Goal: Task Accomplishment & Management: Use online tool/utility

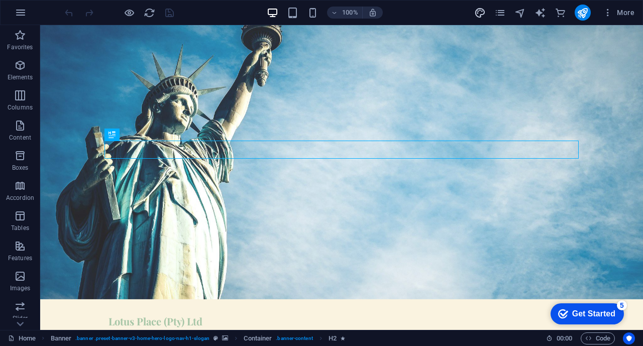
click at [482, 11] on icon "design" at bounding box center [480, 13] width 12 height 12
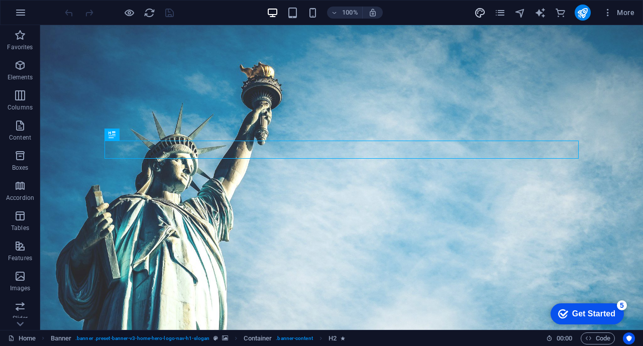
select select "px"
select select "200"
select select "px"
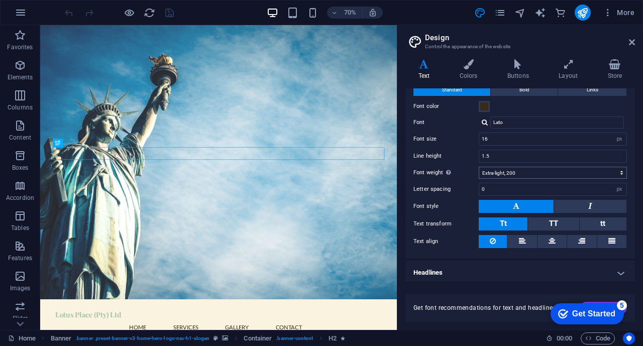
scroll to position [35, 0]
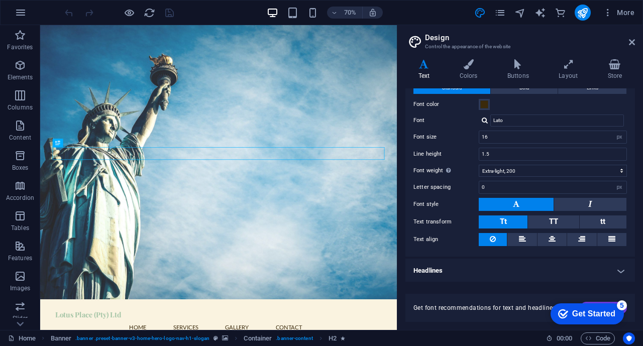
click at [621, 264] on h4 "Headlines" at bounding box center [521, 271] width 230 height 24
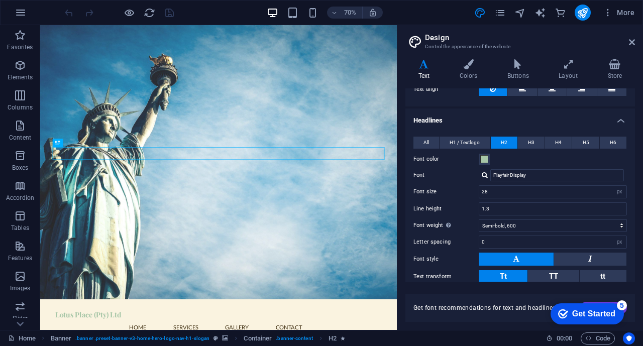
scroll to position [184, 0]
click at [485, 156] on span at bounding box center [484, 160] width 8 height 8
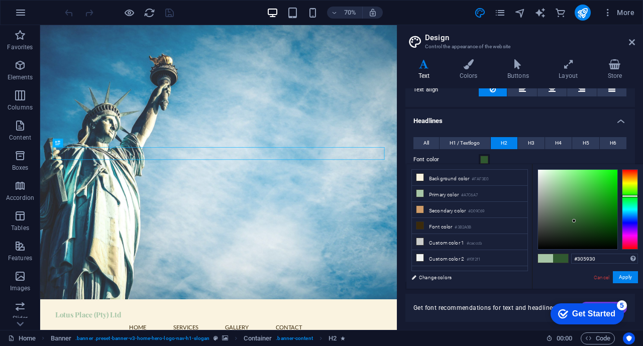
drag, startPoint x: 550, startPoint y: 186, endPoint x: 574, endPoint y: 221, distance: 42.2
click at [574, 221] on div at bounding box center [574, 221] width 4 height 4
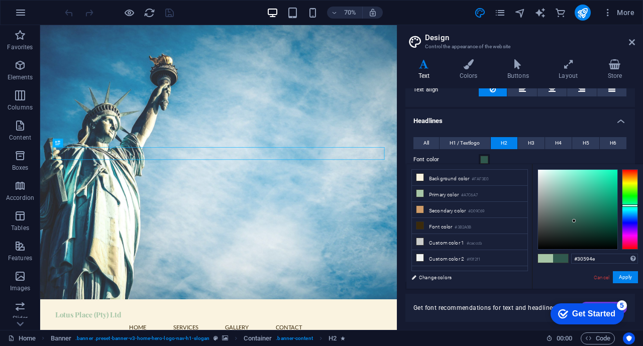
drag, startPoint x: 634, startPoint y: 196, endPoint x: 633, endPoint y: 206, distance: 9.6
click at [633, 206] on div at bounding box center [630, 206] width 16 height 3
drag, startPoint x: 575, startPoint y: 222, endPoint x: 586, endPoint y: 217, distance: 12.6
click at [586, 217] on div at bounding box center [586, 217] width 4 height 4
drag, startPoint x: 587, startPoint y: 217, endPoint x: 606, endPoint y: 196, distance: 27.7
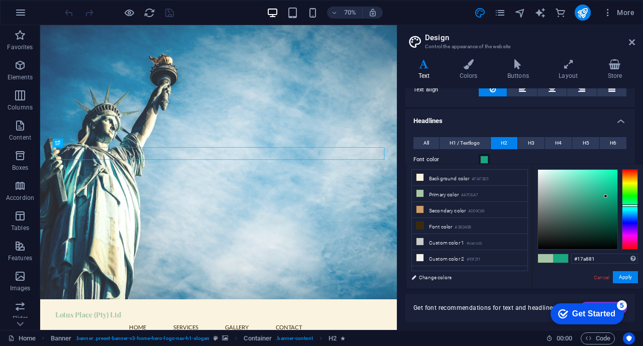
click at [606, 196] on div at bounding box center [606, 196] width 4 height 4
click at [610, 192] on div at bounding box center [610, 192] width 4 height 4
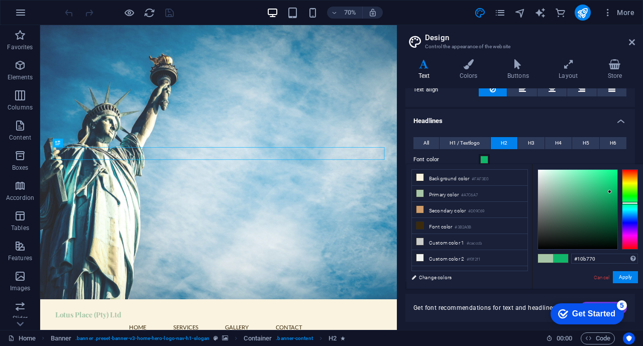
click at [635, 204] on div at bounding box center [630, 203] width 16 height 3
drag, startPoint x: 610, startPoint y: 191, endPoint x: 606, endPoint y: 204, distance: 13.2
click at [606, 204] on div at bounding box center [606, 204] width 4 height 4
click at [624, 202] on div at bounding box center [630, 202] width 16 height 3
drag, startPoint x: 606, startPoint y: 205, endPoint x: 610, endPoint y: 214, distance: 9.9
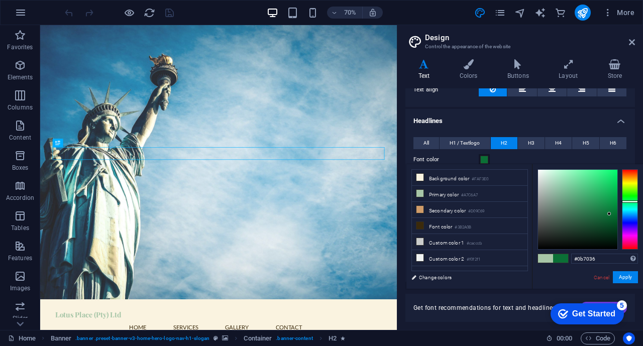
click at [610, 214] on div at bounding box center [610, 214] width 4 height 4
click at [608, 217] on div at bounding box center [608, 217] width 4 height 4
click at [453, 224] on li "Font color #3B2A0B" at bounding box center [470, 226] width 116 height 16
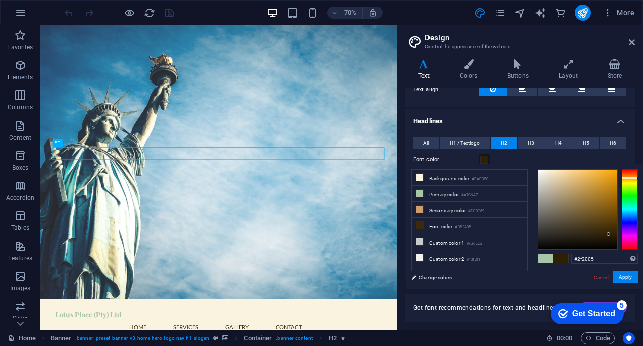
type input "#2f2004"
drag, startPoint x: 602, startPoint y: 232, endPoint x: 610, endPoint y: 234, distance: 8.4
click at [610, 234] on div at bounding box center [577, 209] width 79 height 79
click at [624, 284] on div "#2f2004 Supported formats #0852ed rgb(8, 82, 237) rgba(8, 82, 237, 90%) hsv(221…" at bounding box center [587, 299] width 111 height 270
click at [623, 279] on button "Apply" at bounding box center [625, 277] width 25 height 12
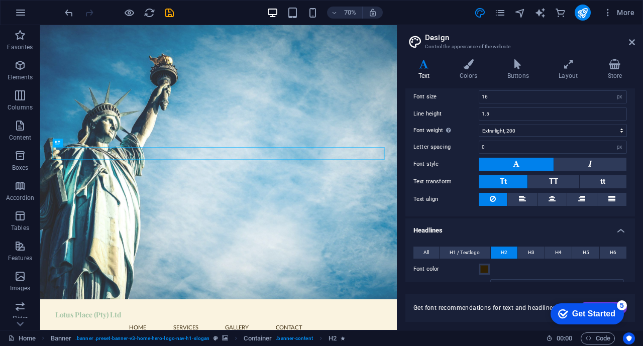
scroll to position [0, 0]
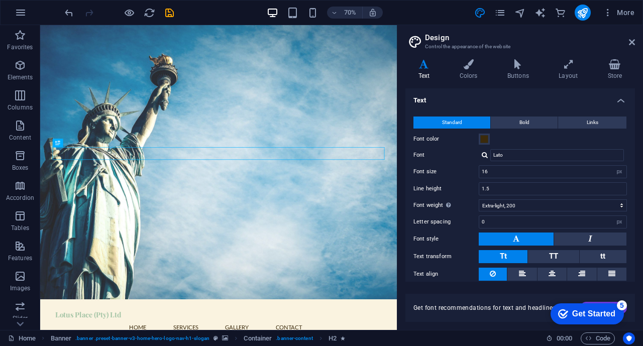
click at [618, 97] on h4 "Text" at bounding box center [521, 97] width 230 height 18
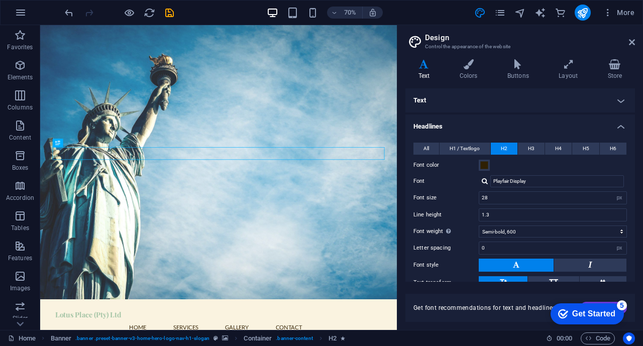
click at [621, 127] on h4 "Headlines" at bounding box center [521, 124] width 230 height 18
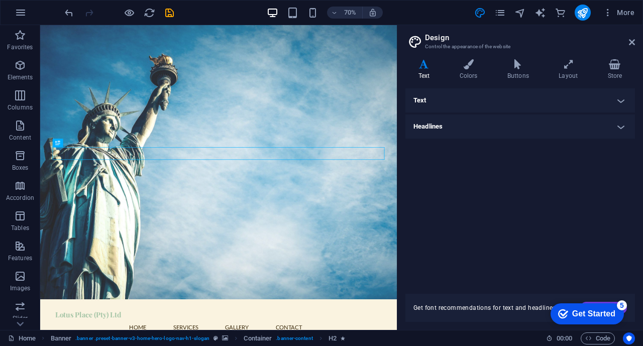
click at [621, 127] on h4 "Headlines" at bounding box center [521, 127] width 230 height 24
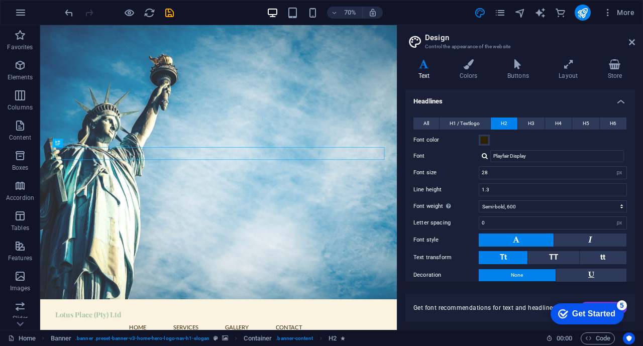
scroll to position [24, 0]
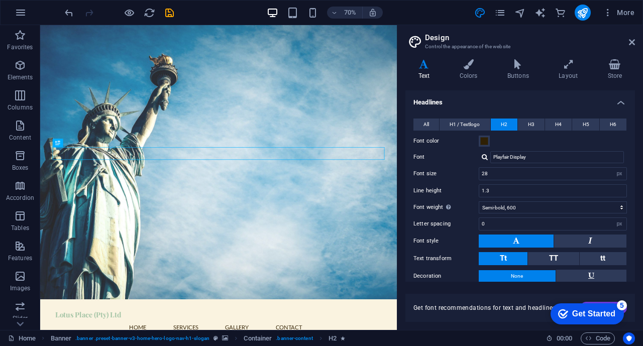
click at [617, 101] on h4 "Headlines" at bounding box center [521, 99] width 230 height 18
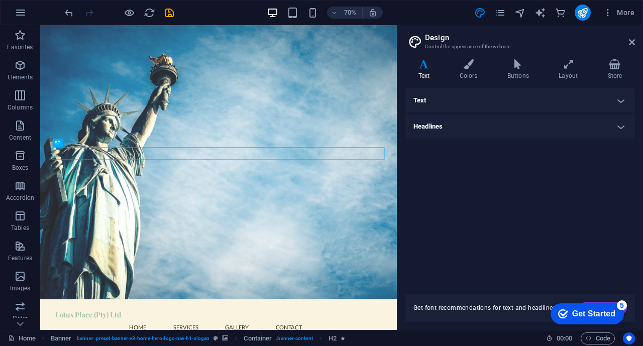
click at [478, 57] on div "Variants Text Colors Buttons Layout Store Text Standard Bold Links Font color F…" at bounding box center [521, 190] width 246 height 279
click at [474, 61] on icon at bounding box center [469, 64] width 44 height 10
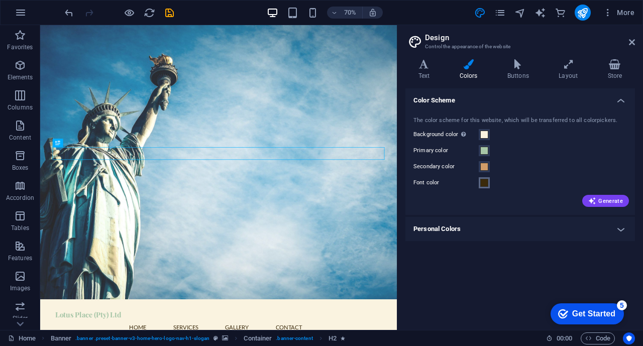
click at [485, 183] on span at bounding box center [484, 183] width 8 height 8
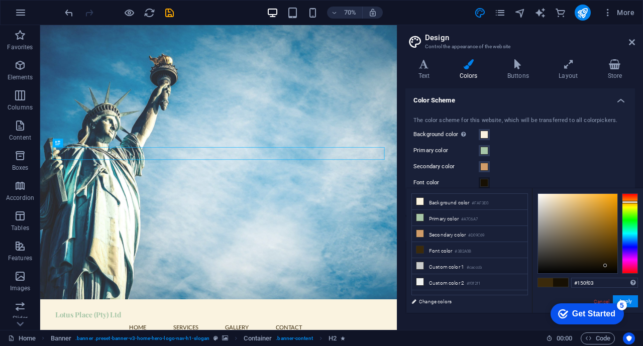
type input "#171003"
drag, startPoint x: 602, startPoint y: 254, endPoint x: 606, endPoint y: 266, distance: 12.1
click at [606, 266] on div at bounding box center [606, 266] width 4 height 4
click at [635, 302] on button "Apply" at bounding box center [625, 302] width 25 height 12
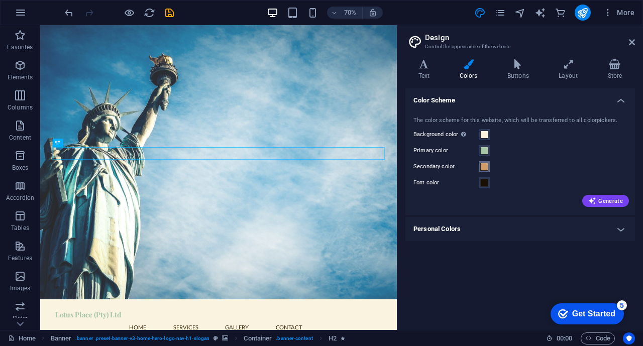
click at [486, 166] on span at bounding box center [484, 167] width 8 height 8
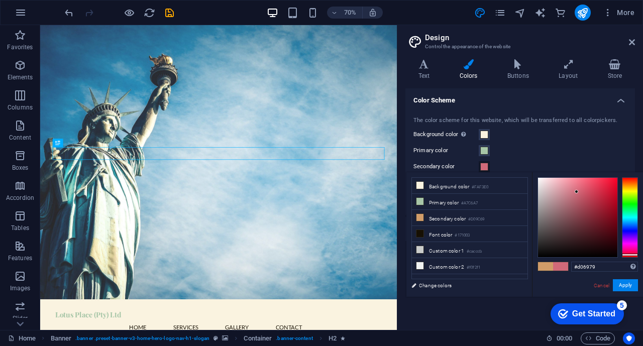
drag, startPoint x: 629, startPoint y: 185, endPoint x: 634, endPoint y: 255, distance: 69.5
click at [634, 255] on div at bounding box center [630, 217] width 16 height 80
drag, startPoint x: 576, startPoint y: 191, endPoint x: 564, endPoint y: 182, distance: 15.5
click at [564, 182] on div at bounding box center [564, 182] width 4 height 4
click at [630, 282] on button "Apply" at bounding box center [625, 285] width 25 height 12
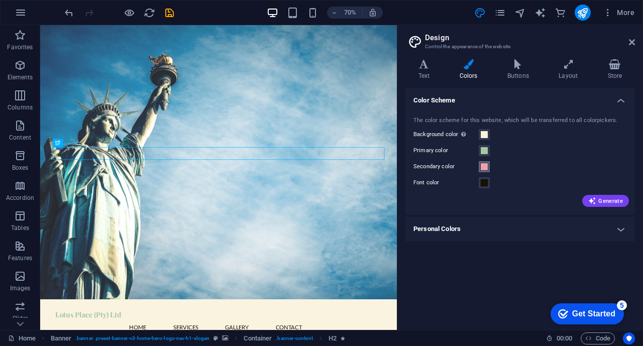
click at [485, 164] on span at bounding box center [484, 167] width 8 height 8
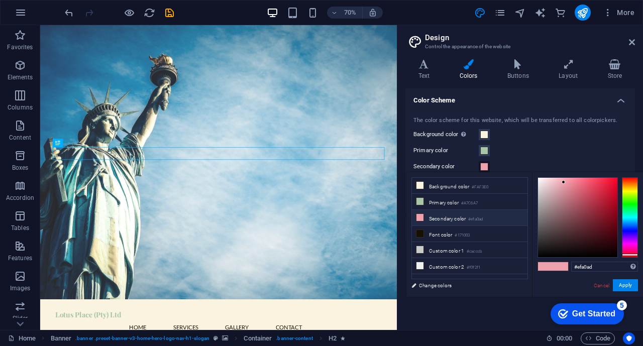
click at [462, 221] on li "Secondary color #efa0ad" at bounding box center [470, 218] width 116 height 16
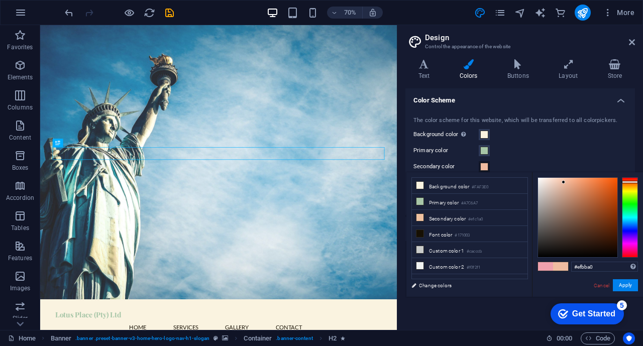
drag, startPoint x: 633, startPoint y: 254, endPoint x: 634, endPoint y: 182, distance: 72.4
click at [634, 182] on div at bounding box center [630, 182] width 16 height 3
drag, startPoint x: 564, startPoint y: 183, endPoint x: 572, endPoint y: 200, distance: 18.2
click at [572, 200] on div at bounding box center [572, 199] width 4 height 4
type input "#b88769"
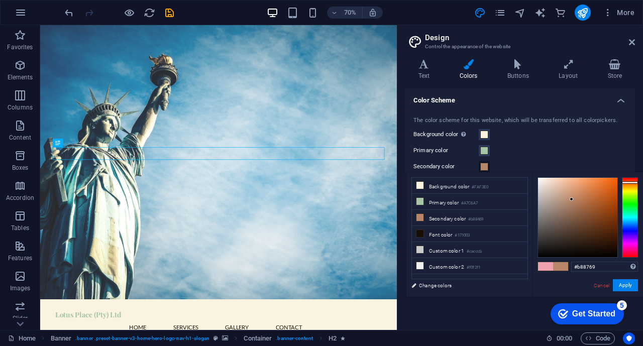
click at [630, 182] on div at bounding box center [630, 182] width 16 height 3
click at [631, 287] on button "Apply" at bounding box center [625, 285] width 25 height 12
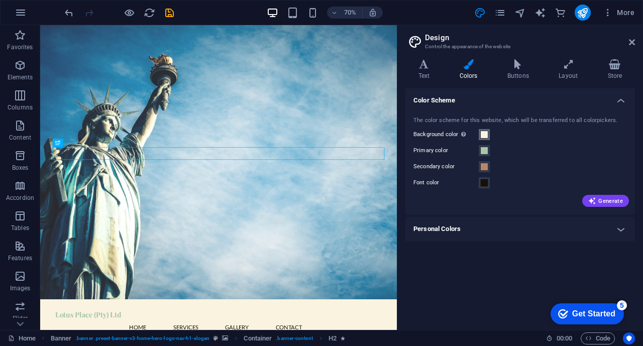
click at [485, 134] on span at bounding box center [484, 135] width 8 height 8
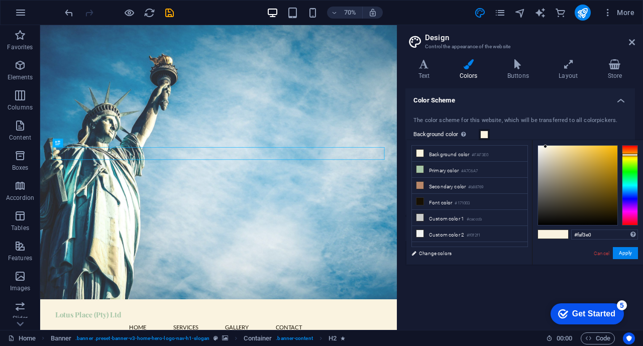
click at [485, 134] on span at bounding box center [484, 135] width 8 height 8
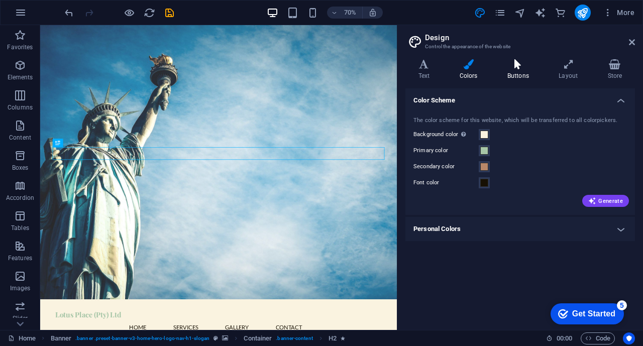
click at [528, 66] on icon at bounding box center [518, 64] width 47 height 10
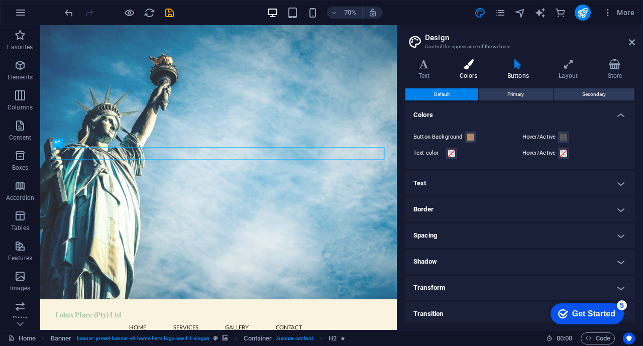
click at [467, 72] on h4 "Colors" at bounding box center [471, 69] width 48 height 21
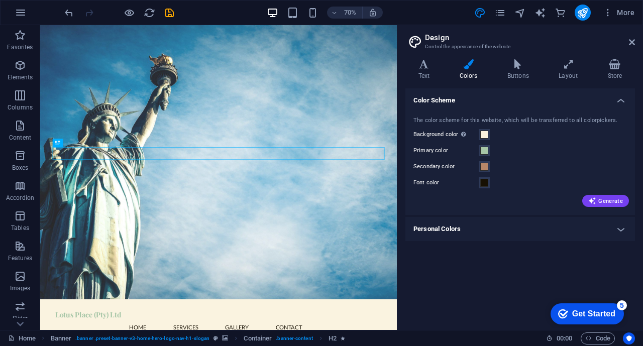
click at [491, 228] on h4 "Personal Colors" at bounding box center [521, 229] width 230 height 24
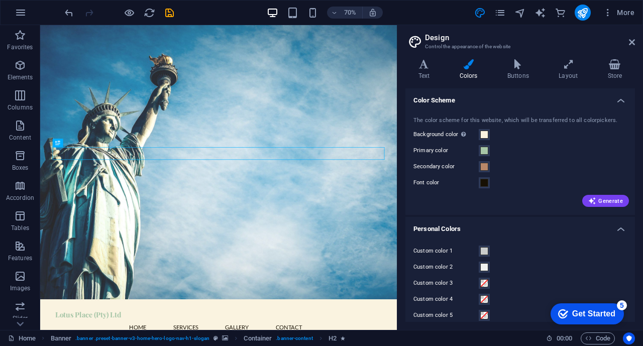
scroll to position [10, 0]
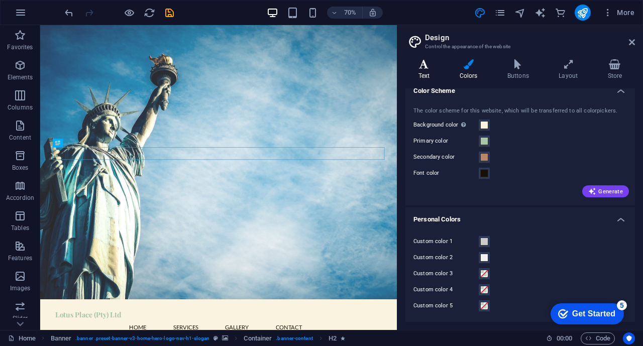
click at [427, 64] on icon at bounding box center [424, 64] width 37 height 10
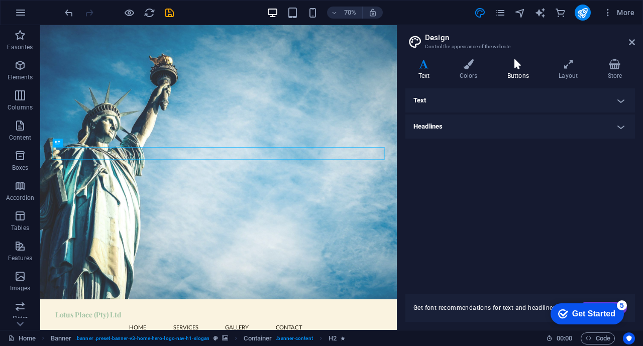
click at [523, 64] on icon at bounding box center [518, 64] width 47 height 10
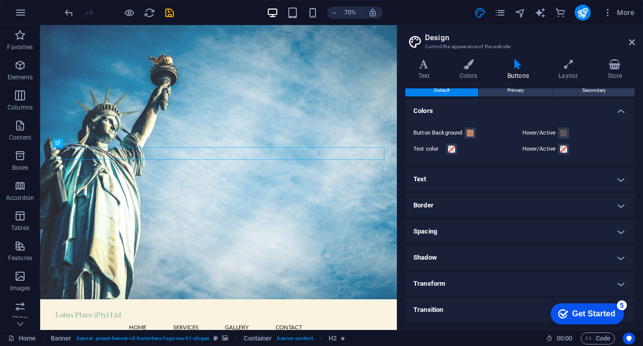
scroll to position [0, 0]
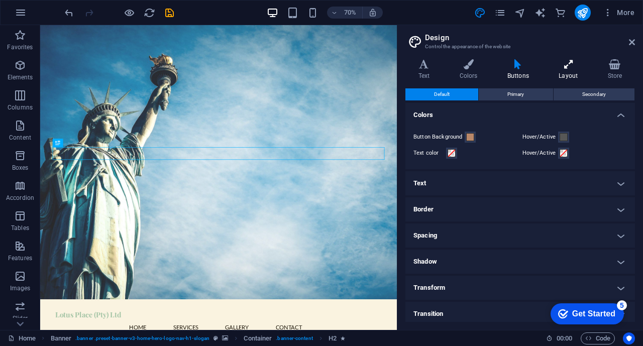
click at [569, 62] on icon at bounding box center [568, 64] width 45 height 10
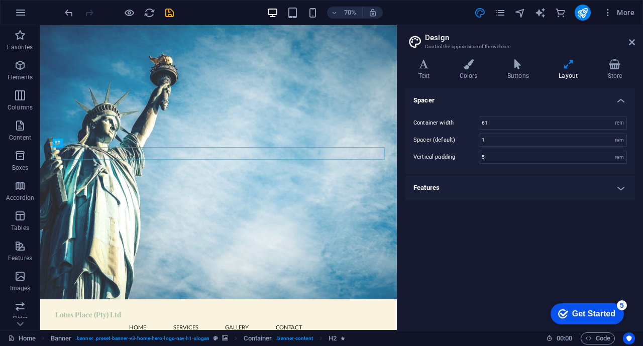
click at [456, 191] on h4 "Features" at bounding box center [521, 188] width 230 height 24
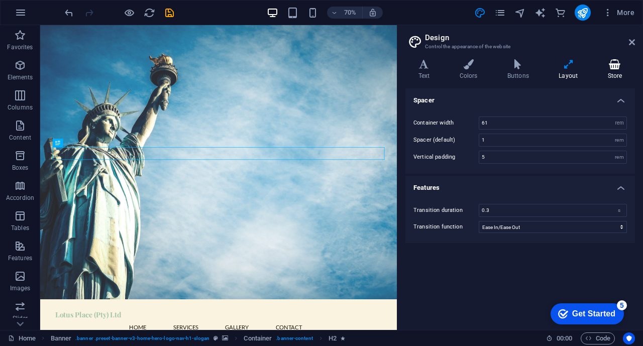
click at [616, 71] on h4 "Store" at bounding box center [615, 69] width 40 height 21
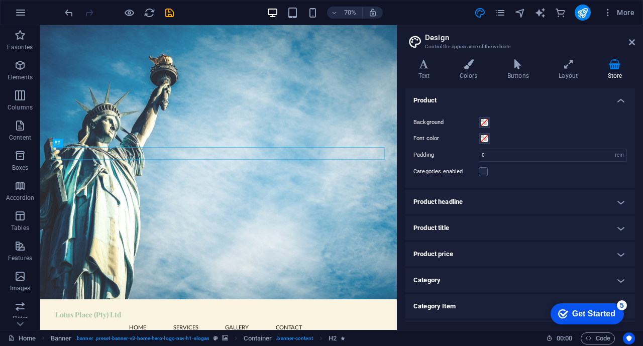
scroll to position [74, 0]
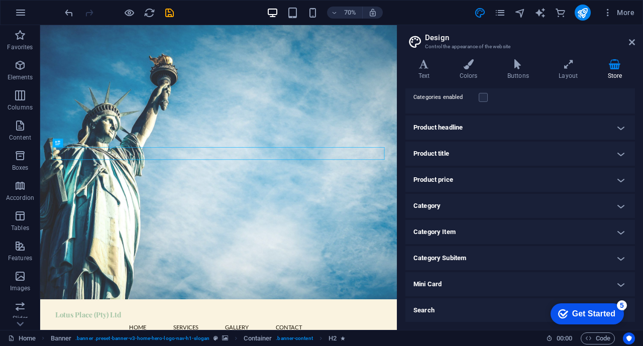
click at [501, 162] on h4 "Product title" at bounding box center [521, 154] width 230 height 24
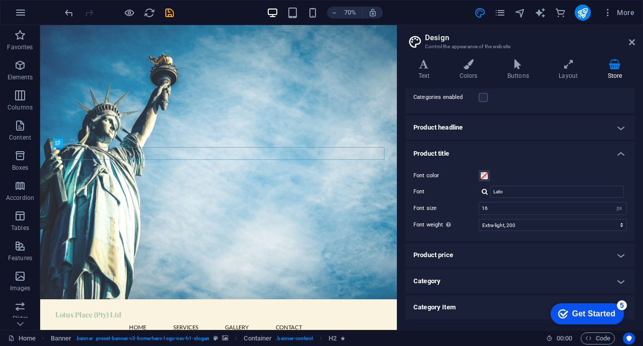
click at [502, 161] on div "Font color Font Lato Font size 16 rem px em % Font weight To display the font w…" at bounding box center [521, 200] width 234 height 81
click at [505, 149] on h4 "Product title" at bounding box center [521, 151] width 230 height 18
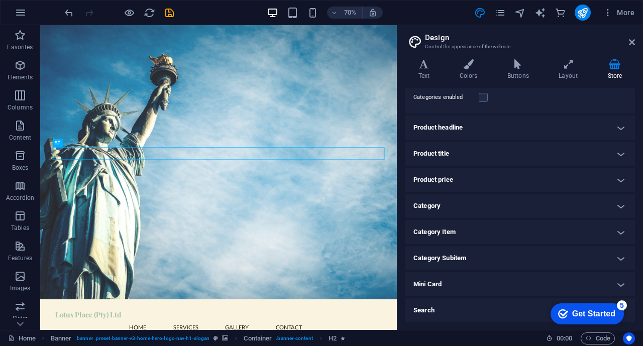
click at [505, 149] on h4 "Product title" at bounding box center [521, 154] width 230 height 24
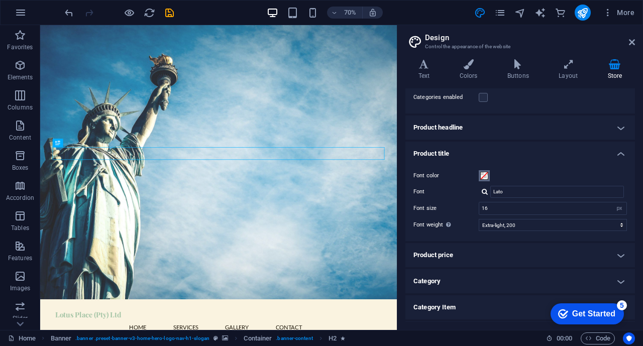
click at [486, 177] on span at bounding box center [484, 176] width 8 height 8
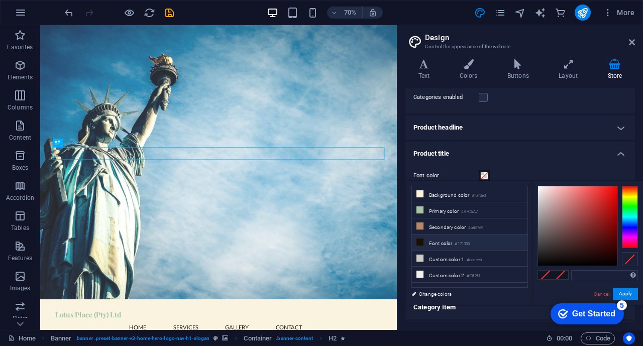
click at [436, 242] on li "Font color #171003" at bounding box center [470, 243] width 116 height 16
type input "#171003"
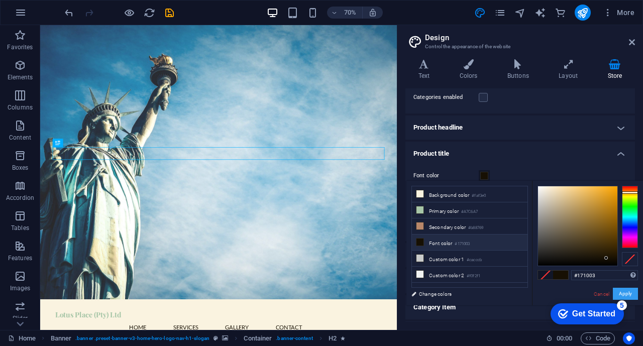
click at [632, 293] on button "Apply" at bounding box center [625, 294] width 25 height 12
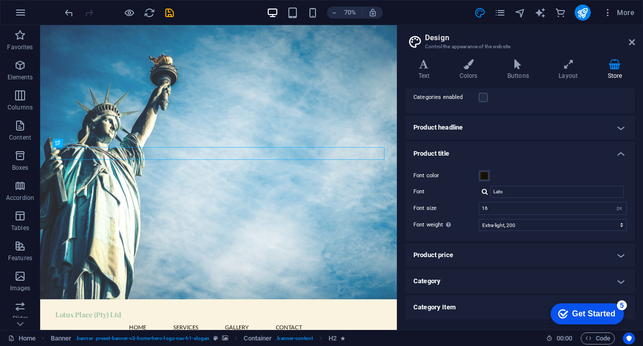
click at [512, 258] on h4 "Product price" at bounding box center [521, 255] width 230 height 24
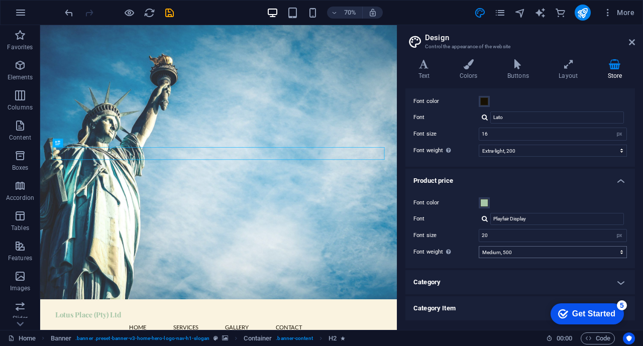
scroll to position [225, 0]
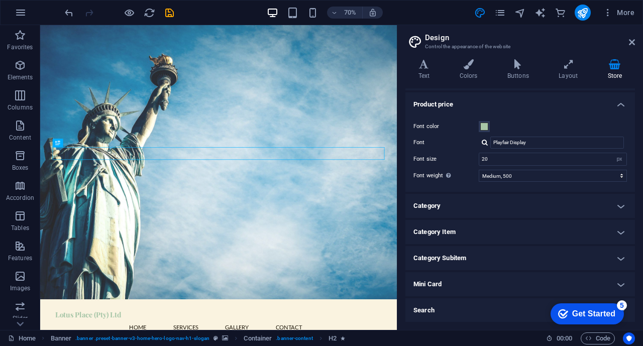
click at [530, 206] on h4 "Category" at bounding box center [521, 206] width 230 height 24
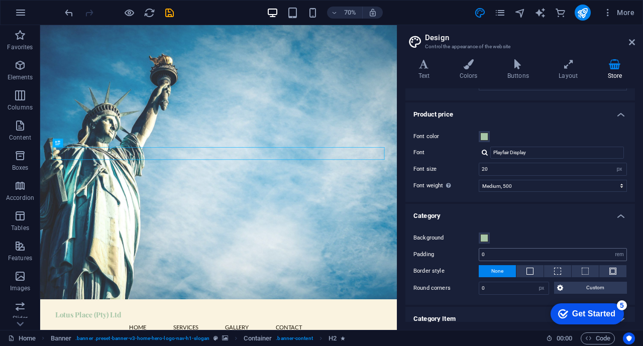
scroll to position [210, 0]
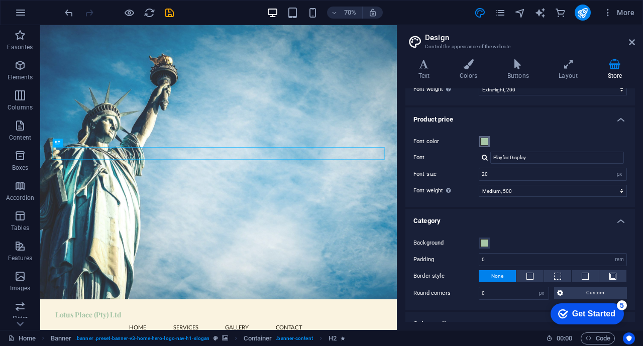
click at [486, 137] on button "Font color" at bounding box center [484, 141] width 11 height 11
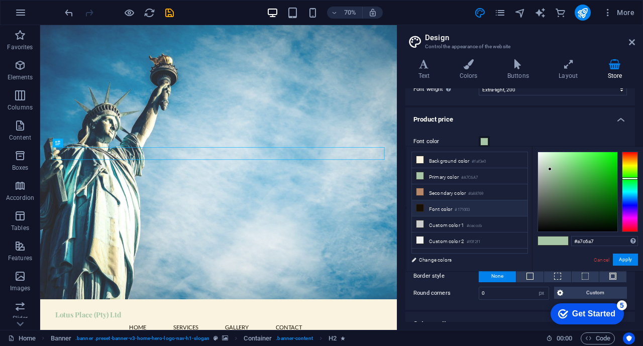
click at [446, 206] on li "Font color #171003" at bounding box center [470, 209] width 116 height 16
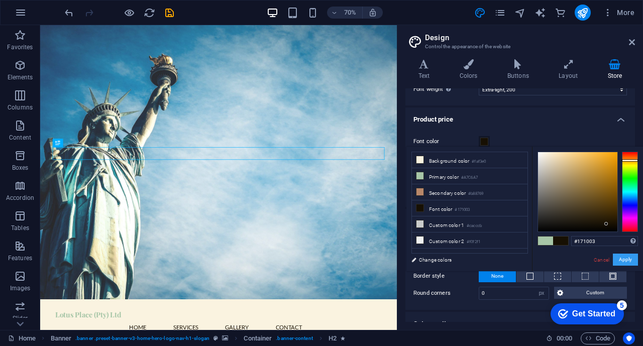
click at [618, 259] on button "Apply" at bounding box center [625, 260] width 25 height 12
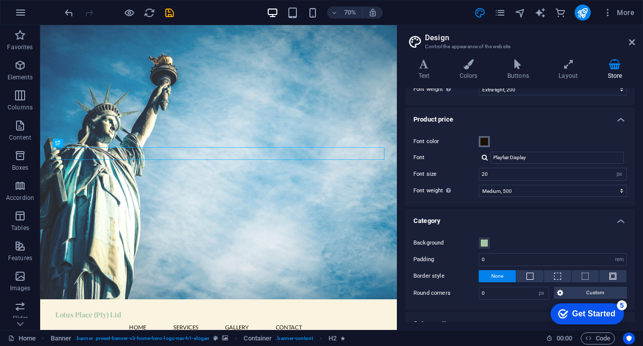
click at [486, 139] on span at bounding box center [484, 142] width 8 height 8
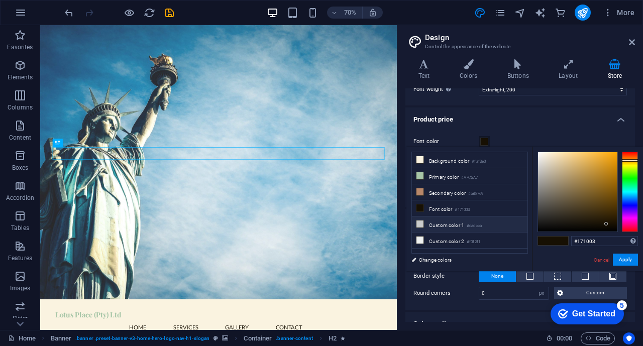
click at [458, 223] on li "Custom color 1 #cacccb" at bounding box center [470, 225] width 116 height 16
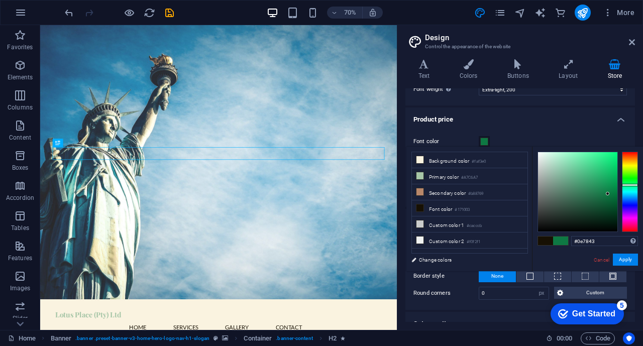
drag, startPoint x: 538, startPoint y: 166, endPoint x: 608, endPoint y: 194, distance: 75.3
click at [608, 194] on div at bounding box center [608, 194] width 4 height 4
type input "#03512a"
drag, startPoint x: 608, startPoint y: 194, endPoint x: 615, endPoint y: 206, distance: 13.7
click at [615, 206] on div at bounding box center [615, 206] width 4 height 4
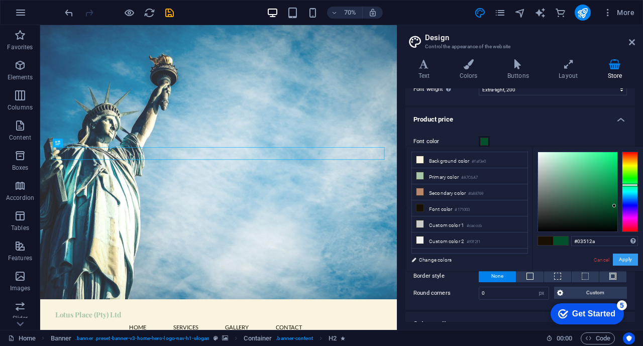
click at [628, 262] on button "Apply" at bounding box center [625, 260] width 25 height 12
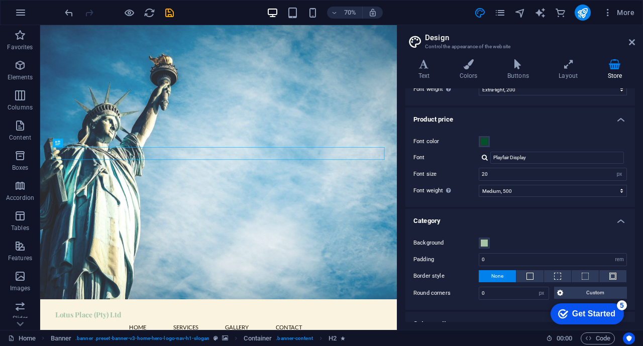
scroll to position [302, 0]
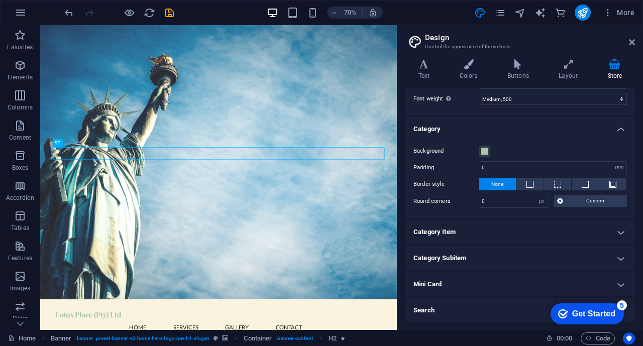
click at [522, 230] on h4 "Category Item" at bounding box center [521, 232] width 230 height 24
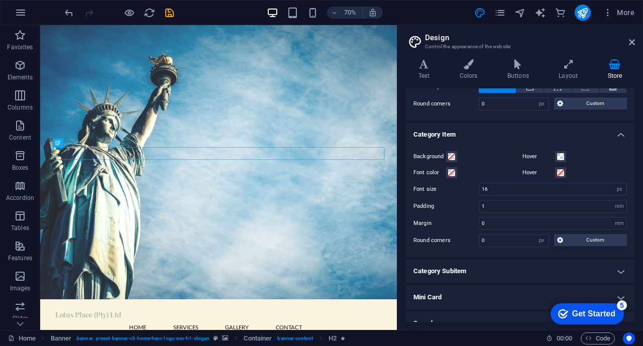
scroll to position [413, 0]
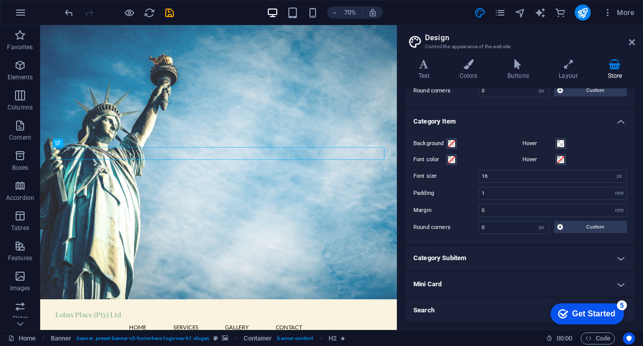
click at [483, 251] on h4 "Category Subitem" at bounding box center [521, 258] width 230 height 24
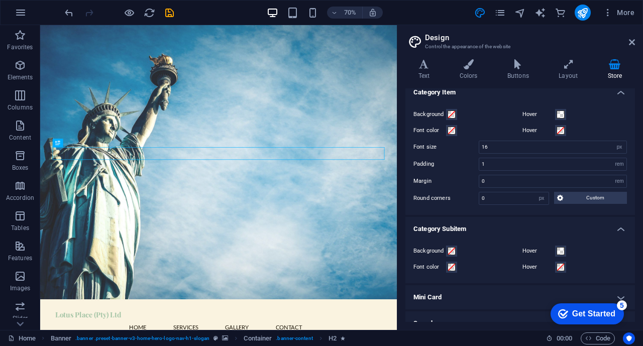
scroll to position [455, 0]
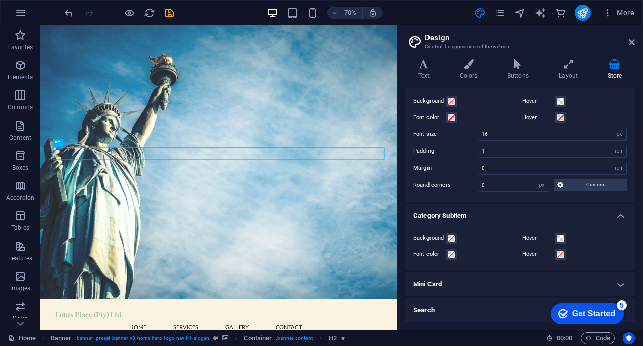
click at [468, 287] on h4 "Mini Card" at bounding box center [521, 284] width 230 height 24
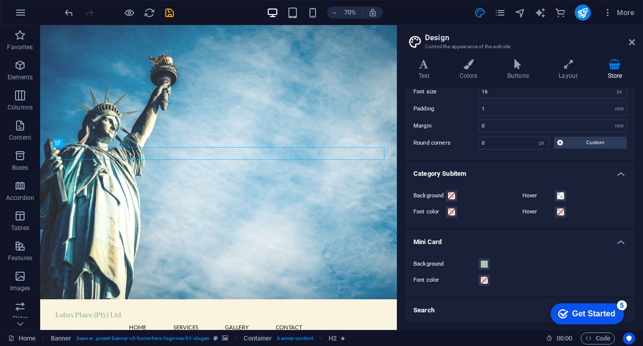
click at [438, 306] on h4 "Search" at bounding box center [521, 311] width 230 height 24
click at [430, 311] on h4 "Search" at bounding box center [521, 308] width 230 height 18
click at [430, 310] on h4 "Search" at bounding box center [521, 311] width 230 height 24
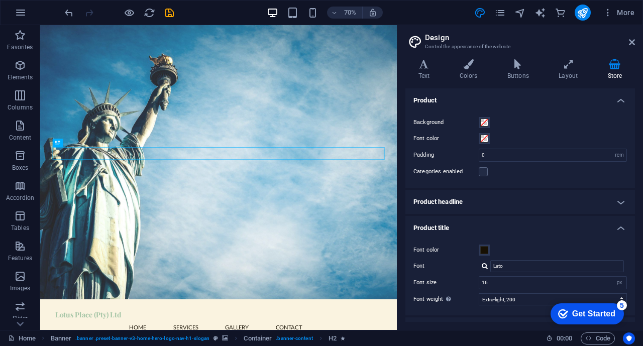
scroll to position [1, 0]
click at [524, 206] on h4 "Product headline" at bounding box center [521, 201] width 230 height 24
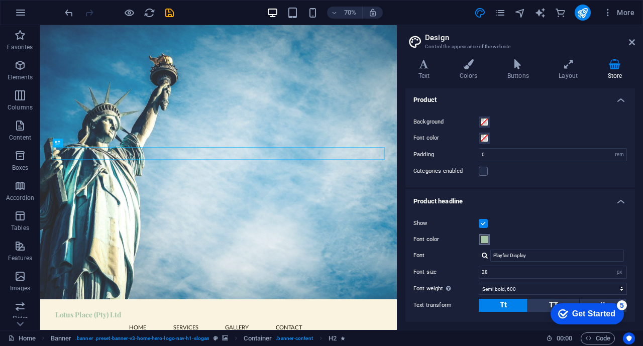
click at [484, 243] on span at bounding box center [484, 240] width 8 height 8
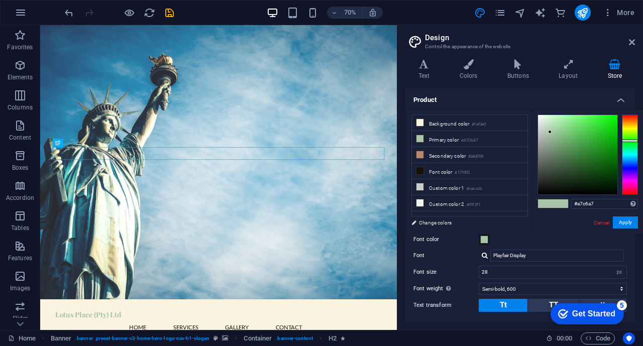
click at [464, 92] on h4 "Product" at bounding box center [521, 97] width 230 height 18
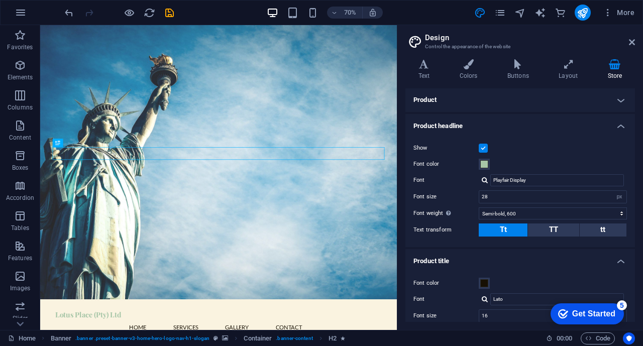
click at [462, 99] on h4 "Product" at bounding box center [521, 100] width 230 height 24
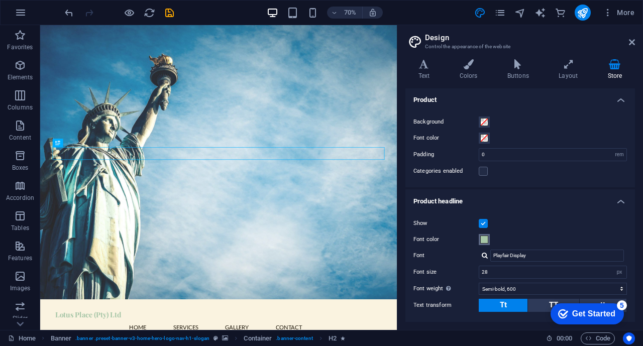
click at [483, 239] on span at bounding box center [484, 240] width 8 height 8
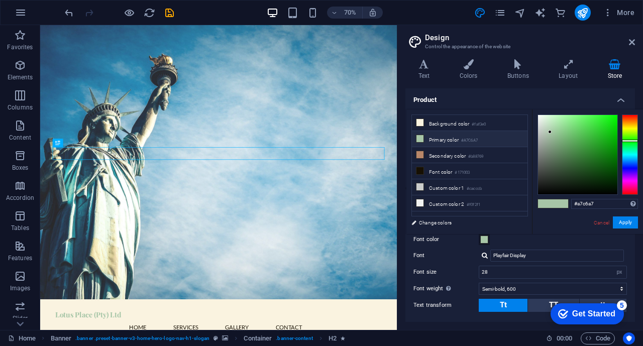
click at [465, 138] on small "#A7C6A7" at bounding box center [469, 140] width 17 height 7
click at [481, 105] on h4 "Product" at bounding box center [521, 97] width 230 height 18
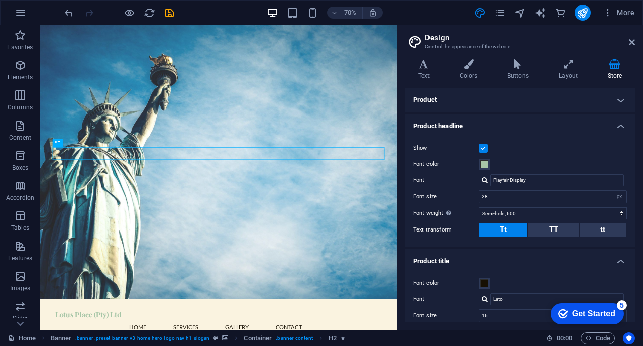
scroll to position [0, 0]
click at [469, 122] on h4 "Product headline" at bounding box center [521, 124] width 230 height 18
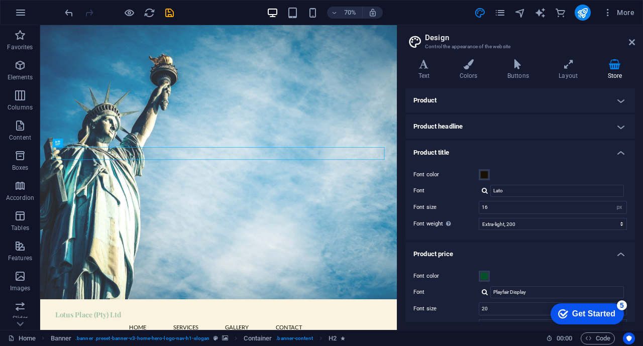
click at [471, 109] on h4 "Product" at bounding box center [521, 100] width 230 height 24
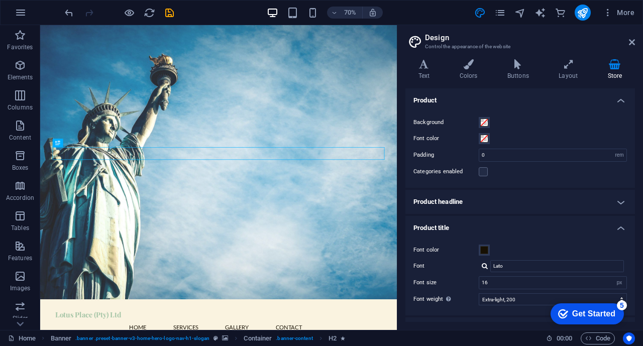
click at [471, 108] on div "Background Font color Padding 0 rem px Categories enabled" at bounding box center [521, 147] width 234 height 81
click at [472, 102] on h4 "Product" at bounding box center [521, 97] width 230 height 18
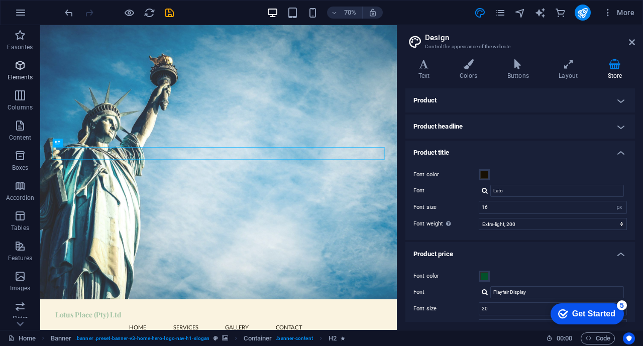
click at [16, 72] on span "Elements" at bounding box center [20, 71] width 40 height 24
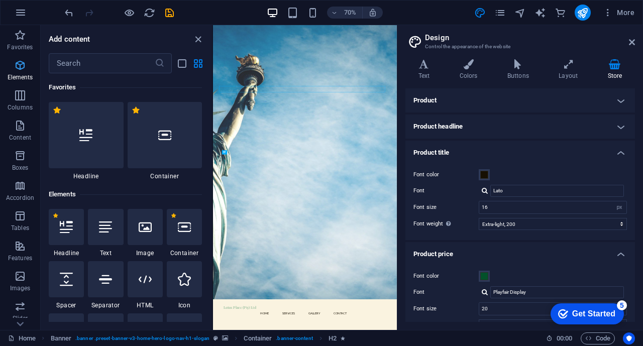
click at [20, 70] on icon "button" at bounding box center [20, 65] width 12 height 12
click at [158, 137] on icon at bounding box center [164, 135] width 13 height 13
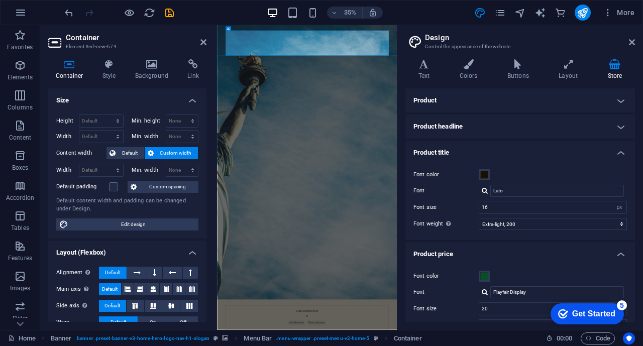
click at [65, 68] on icon at bounding box center [69, 64] width 43 height 10
click at [18, 66] on icon "button" at bounding box center [20, 65] width 12 height 12
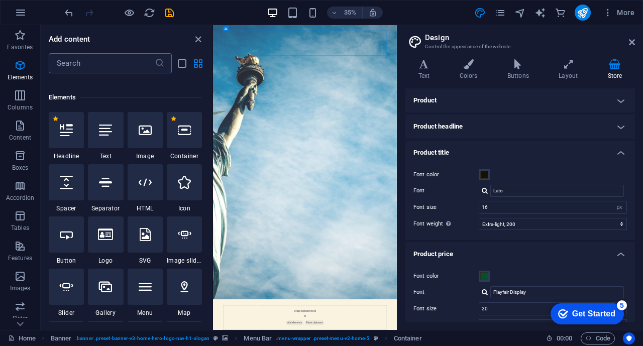
scroll to position [107, 0]
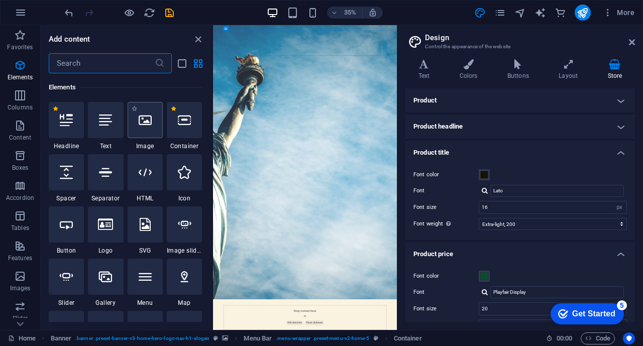
click at [144, 125] on icon at bounding box center [145, 120] width 13 height 13
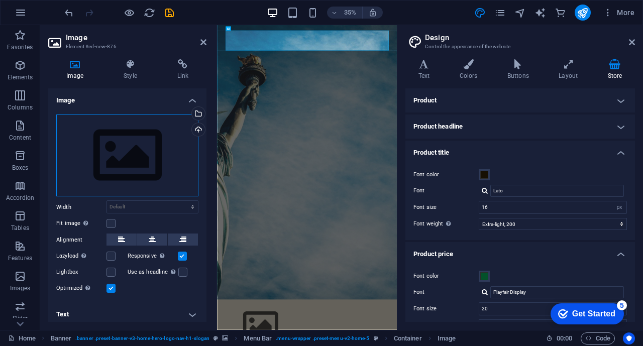
click at [118, 141] on div "Drag files here, click to choose files or select files from Files or our free s…" at bounding box center [127, 156] width 142 height 82
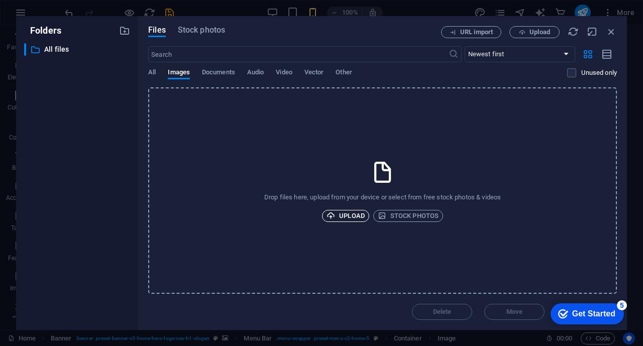
click at [352, 216] on span "Upload" at bounding box center [346, 216] width 38 height 12
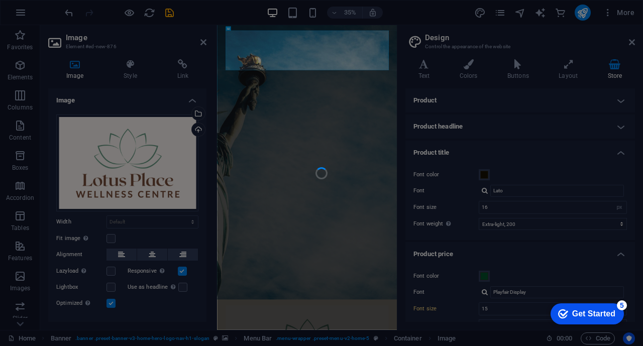
type input "20"
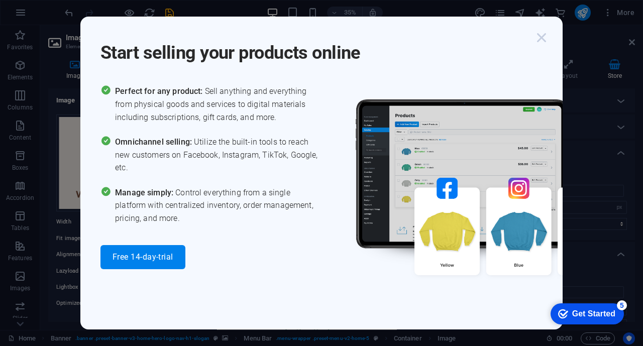
click at [540, 44] on icon "button" at bounding box center [542, 38] width 18 height 18
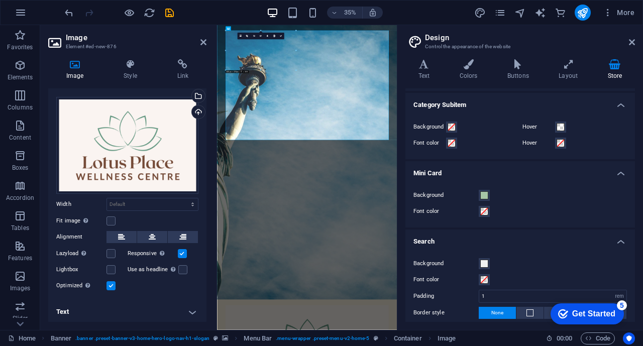
scroll to position [496, 0]
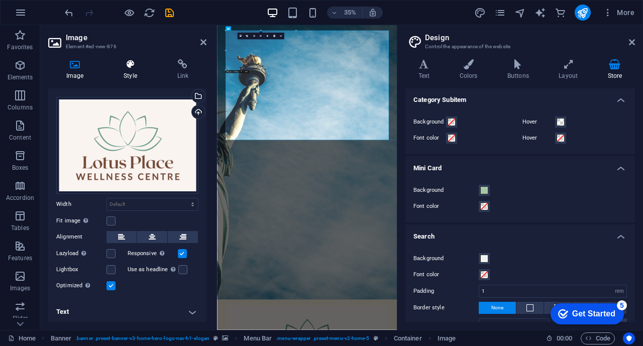
click at [129, 72] on h4 "Style" at bounding box center [132, 69] width 53 height 21
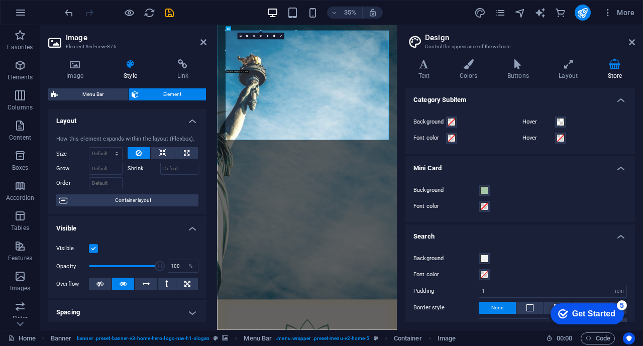
click at [152, 33] on h2 "Image" at bounding box center [136, 37] width 141 height 9
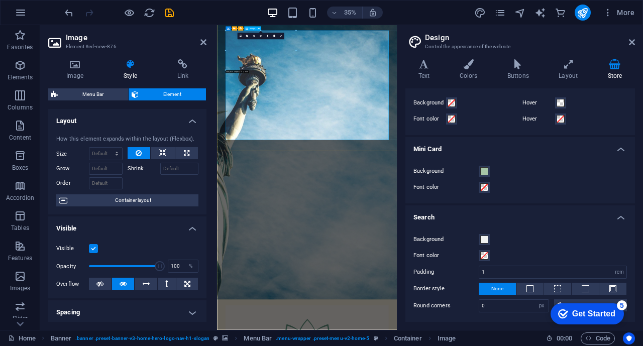
click at [199, 42] on header "Image Element #ed-new-876" at bounding box center [127, 38] width 158 height 26
click at [204, 42] on icon at bounding box center [204, 42] width 6 height 8
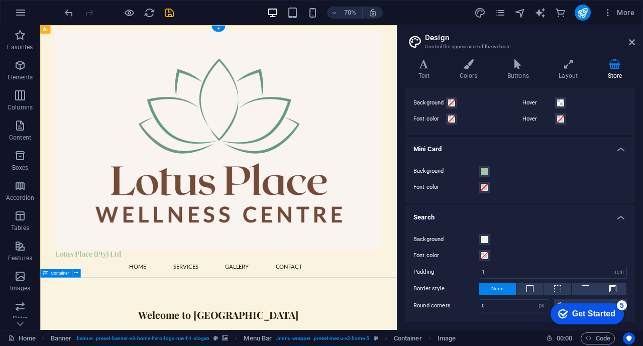
scroll to position [0, 0]
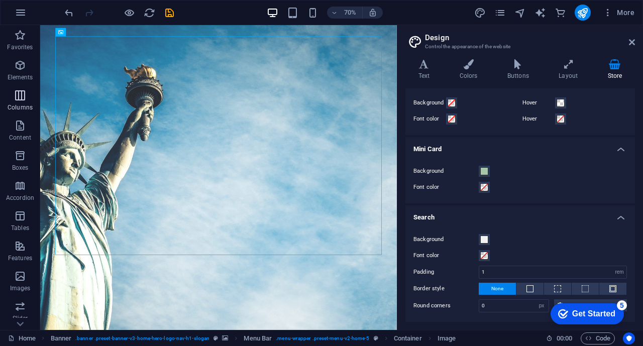
click at [19, 103] on span "Columns" at bounding box center [20, 101] width 40 height 24
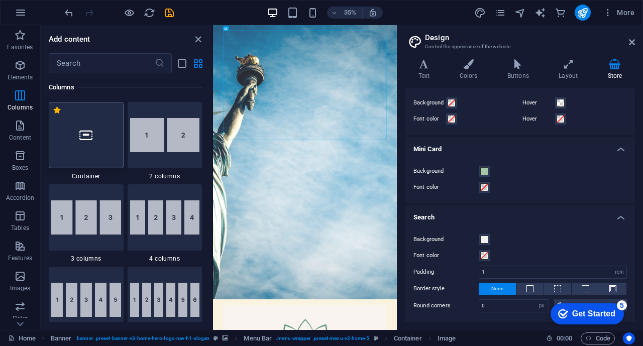
click at [90, 142] on div at bounding box center [86, 135] width 75 height 66
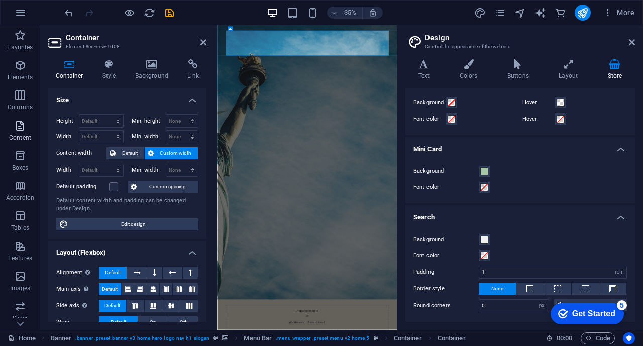
click at [24, 134] on p "Content" at bounding box center [20, 138] width 22 height 8
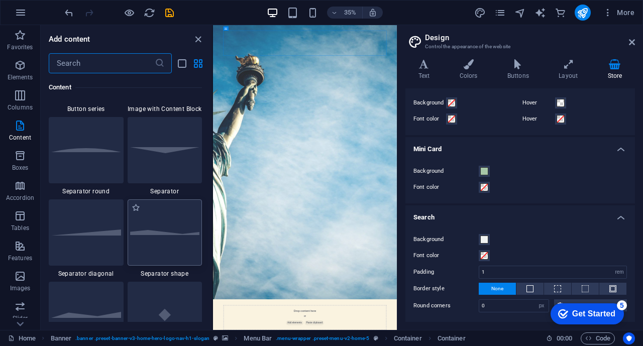
scroll to position [2424, 0]
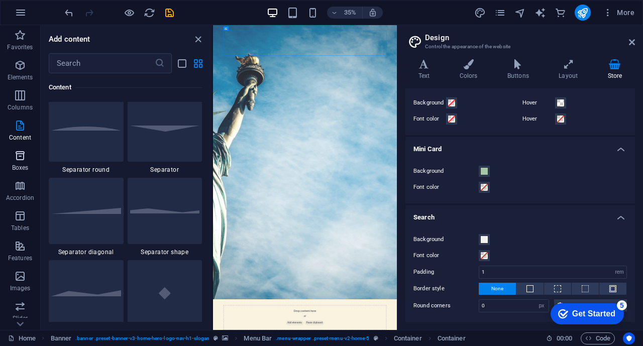
click at [19, 155] on icon "button" at bounding box center [20, 156] width 12 height 12
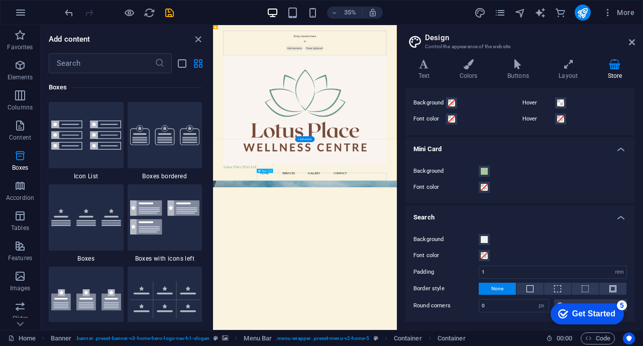
scroll to position [458, 0]
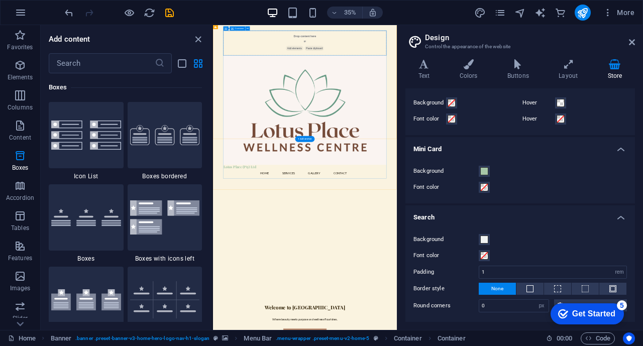
click at [362, 77] on div "Drop content here or Add elements Paste clipboard" at bounding box center [476, 76] width 466 height 71
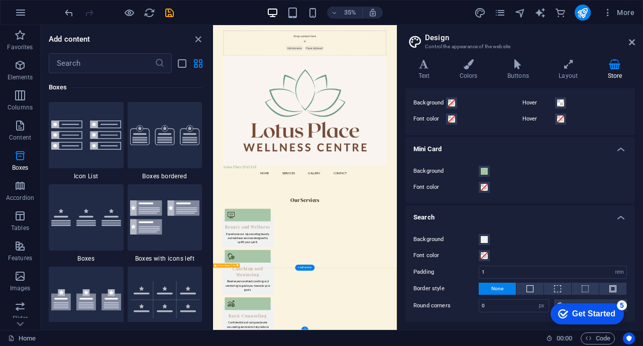
scroll to position [0, 0]
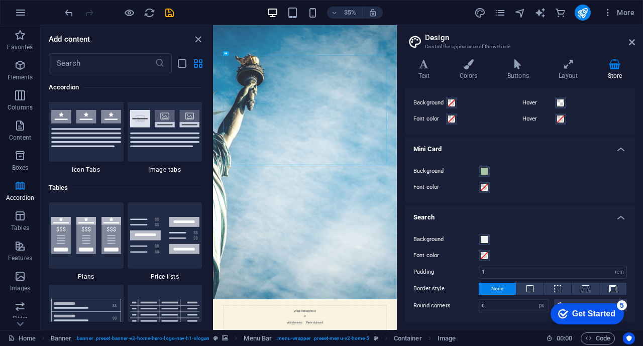
scroll to position [3411, 0]
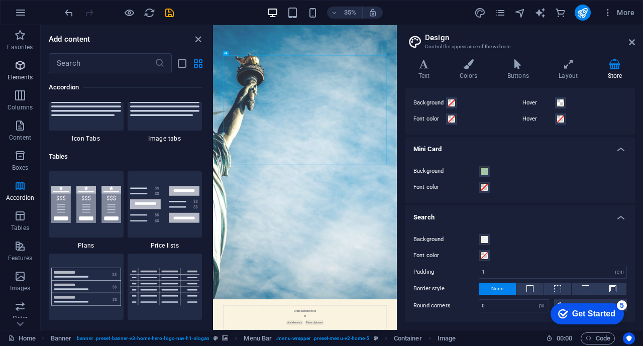
click at [20, 67] on icon "button" at bounding box center [20, 65] width 12 height 12
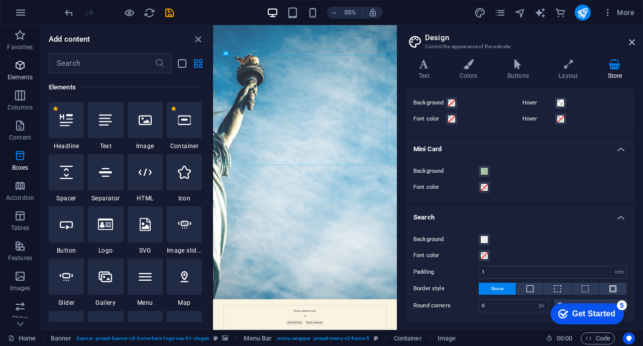
scroll to position [107, 0]
click at [146, 133] on div at bounding box center [145, 120] width 35 height 36
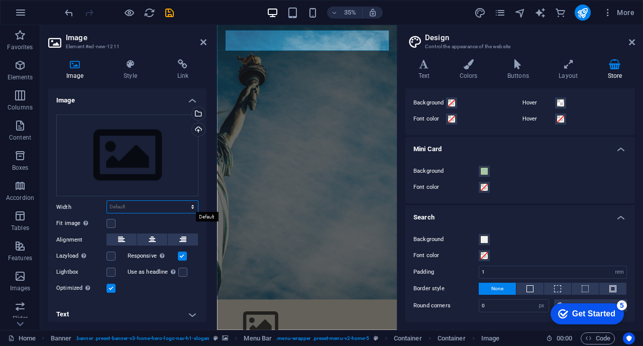
click at [120, 211] on select "Default auto px rem % em vh vw" at bounding box center [152, 207] width 91 height 12
select select "DISABLED_OPTION_VALUE"
click at [112, 221] on label at bounding box center [111, 223] width 9 height 9
click at [0, 0] on input "Fit image Automatically fit image to a fixed width and height" at bounding box center [0, 0] width 0 height 0
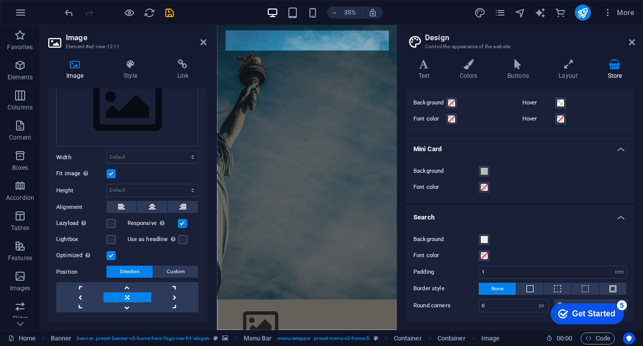
scroll to position [71, 0]
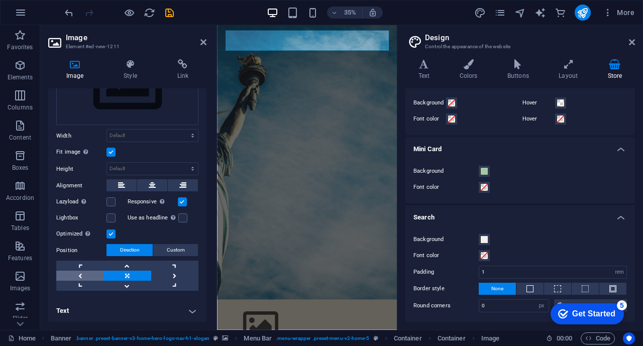
click at [80, 271] on link at bounding box center [79, 276] width 47 height 10
click at [124, 275] on link at bounding box center [127, 276] width 47 height 10
click at [84, 277] on link at bounding box center [79, 276] width 47 height 10
click at [116, 276] on link at bounding box center [127, 276] width 47 height 10
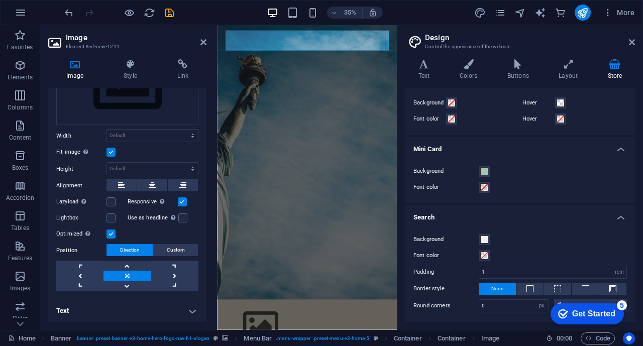
click at [205, 37] on h2 "Image" at bounding box center [136, 37] width 141 height 9
click at [205, 40] on icon at bounding box center [204, 42] width 6 height 8
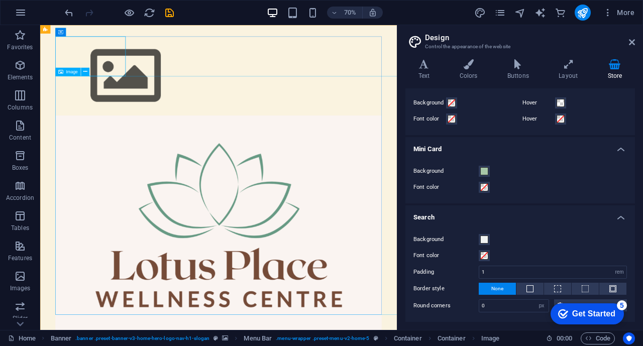
scroll to position [1175, 0]
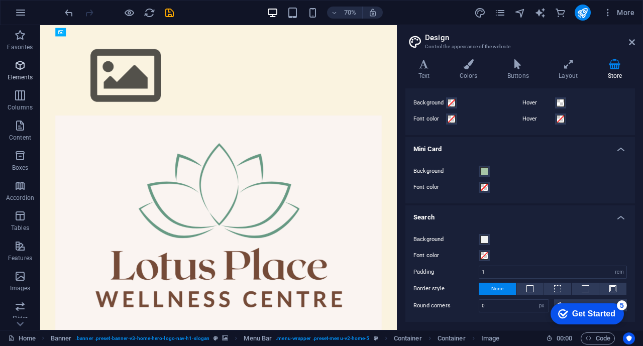
click at [23, 65] on icon "button" at bounding box center [20, 65] width 12 height 12
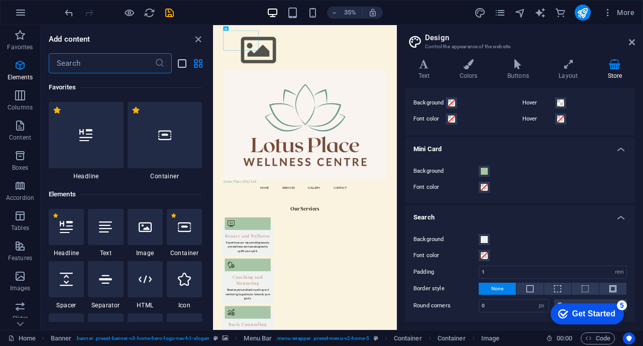
scroll to position [107, 0]
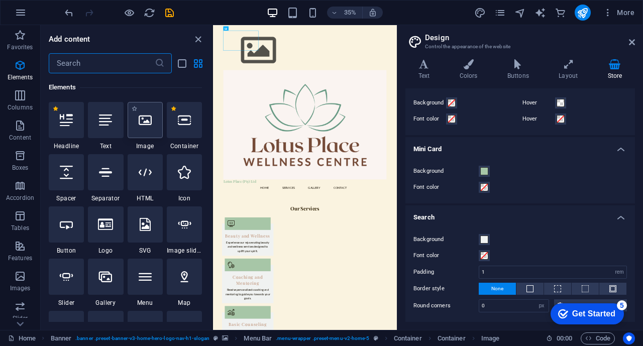
click at [149, 134] on div at bounding box center [145, 120] width 35 height 36
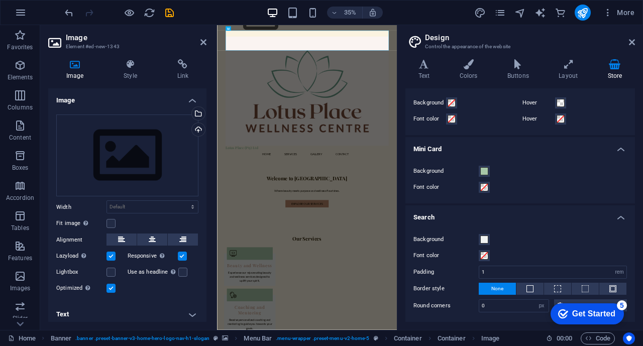
scroll to position [0, 0]
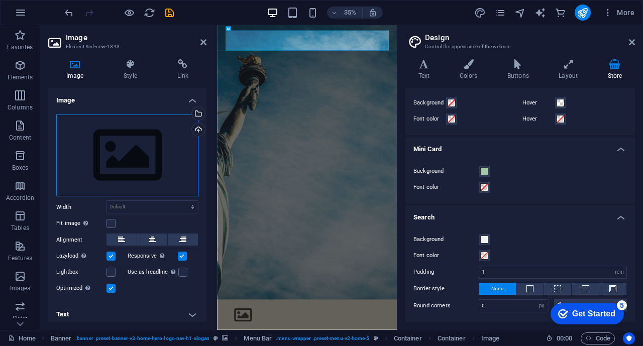
click at [105, 160] on div "Drag files here, click to choose files or select files from Files or our free s…" at bounding box center [127, 156] width 142 height 82
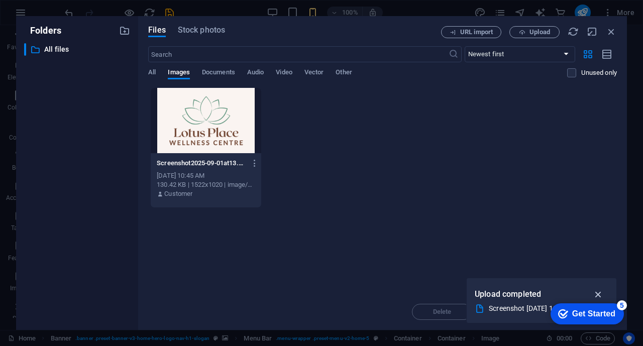
click at [599, 290] on icon "button" at bounding box center [599, 294] width 12 height 11
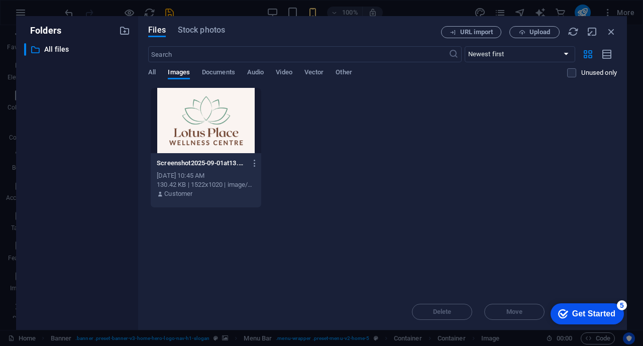
click at [432, 312] on div "Delete Move Insert" at bounding box center [382, 307] width 469 height 26
drag, startPoint x: 151, startPoint y: 77, endPoint x: 158, endPoint y: 81, distance: 7.9
click at [151, 77] on span "All" at bounding box center [152, 73] width 8 height 14
click at [210, 119] on div at bounding box center [206, 120] width 111 height 65
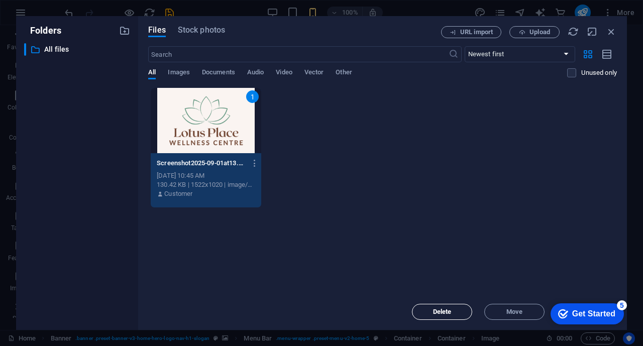
click at [454, 310] on span "Delete" at bounding box center [442, 312] width 51 height 6
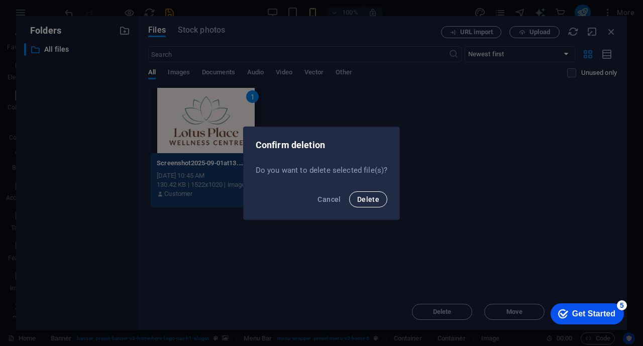
click at [367, 199] on span "Delete" at bounding box center [368, 199] width 22 height 8
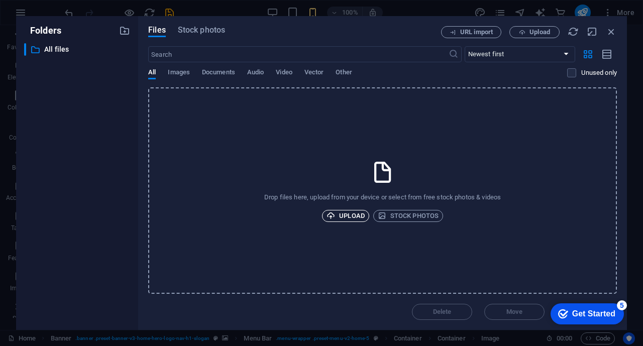
click at [354, 216] on span "Upload" at bounding box center [346, 216] width 38 height 12
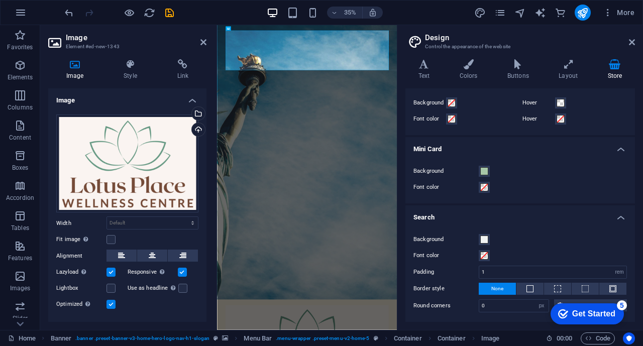
type input "20"
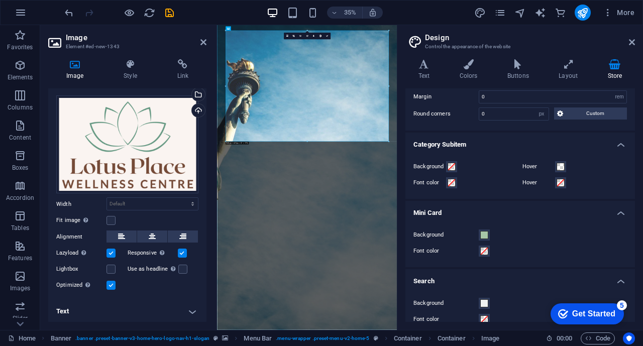
scroll to position [515, 0]
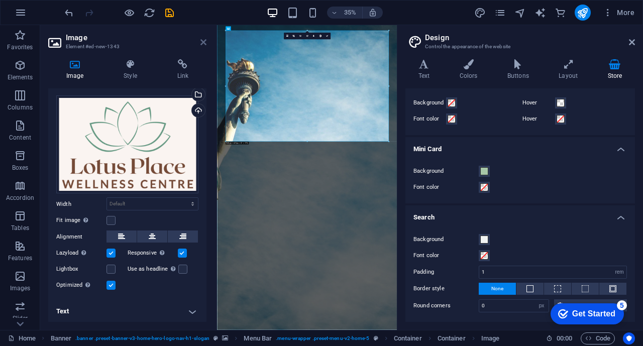
click at [202, 44] on icon at bounding box center [204, 42] width 6 height 8
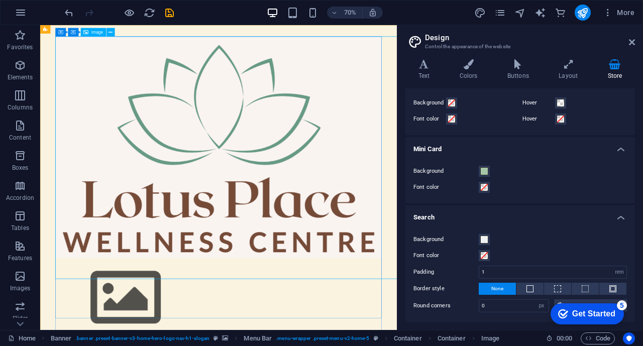
scroll to position [1091, 0]
click at [19, 112] on span "Columns" at bounding box center [20, 101] width 40 height 24
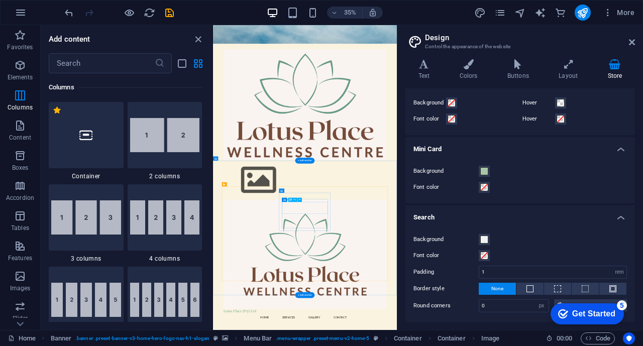
scroll to position [518, 0]
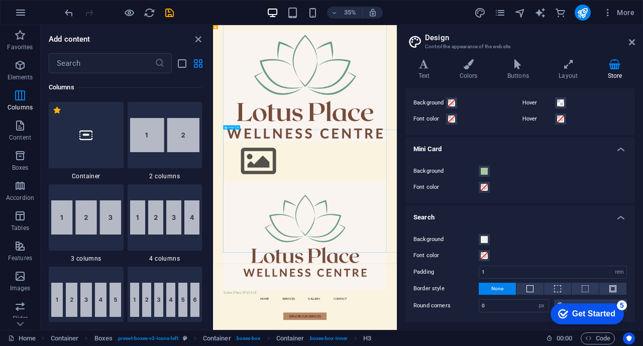
scroll to position [1059, 0]
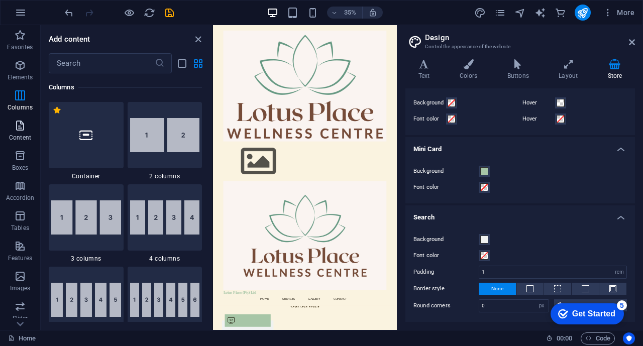
click at [21, 127] on icon "button" at bounding box center [20, 126] width 12 height 12
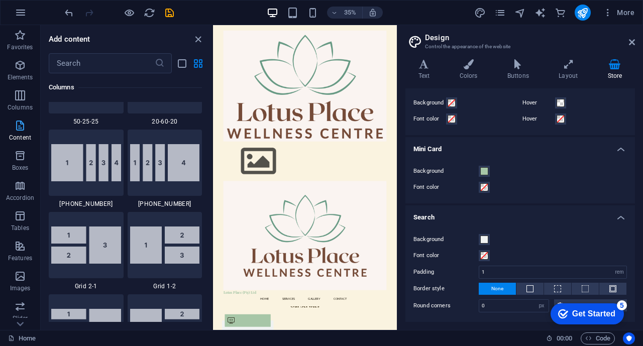
scroll to position [1758, 0]
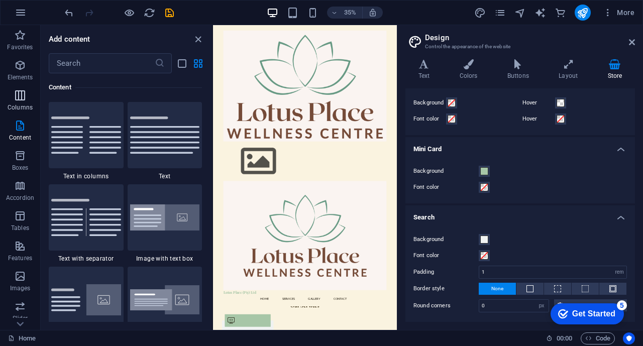
click at [17, 91] on icon "button" at bounding box center [20, 95] width 12 height 12
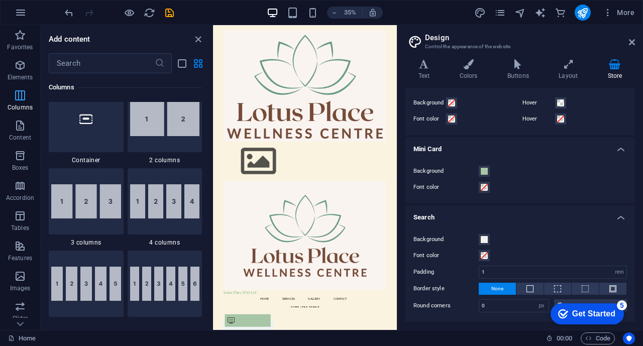
scroll to position [498, 0]
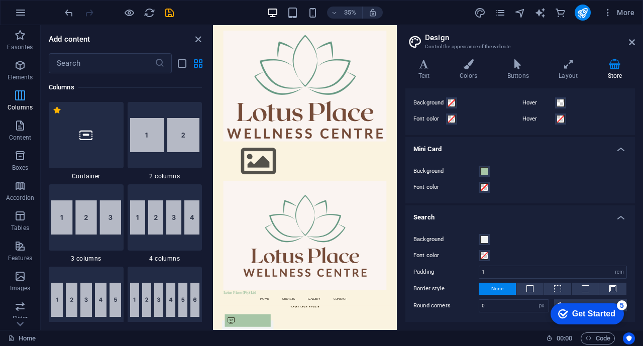
click at [18, 114] on button "Columns" at bounding box center [20, 100] width 40 height 30
click at [17, 126] on icon "button" at bounding box center [20, 126] width 12 height 12
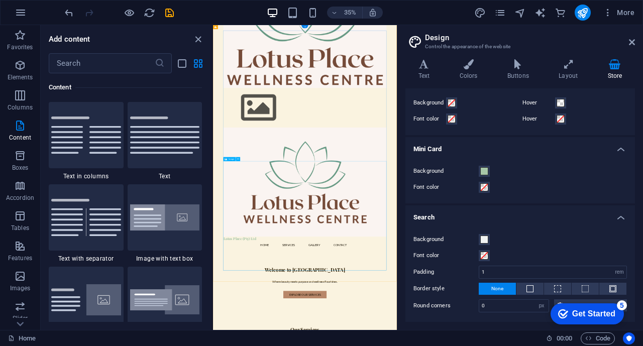
scroll to position [0, 0]
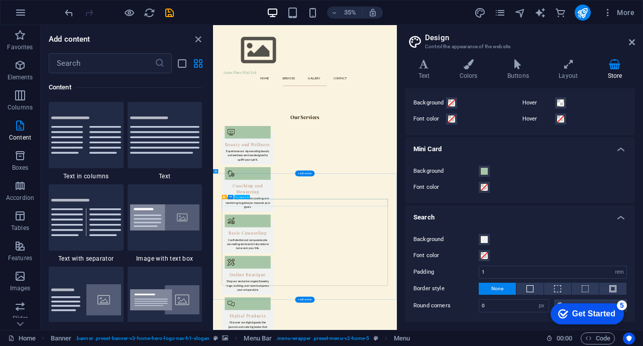
scroll to position [938, 0]
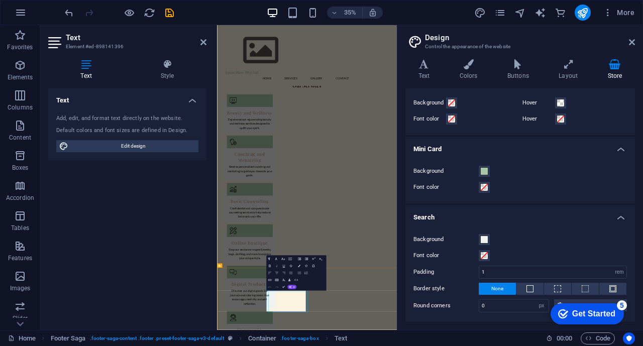
scroll to position [935, 0]
click at [155, 146] on span "Edit design" at bounding box center [133, 146] width 124 height 12
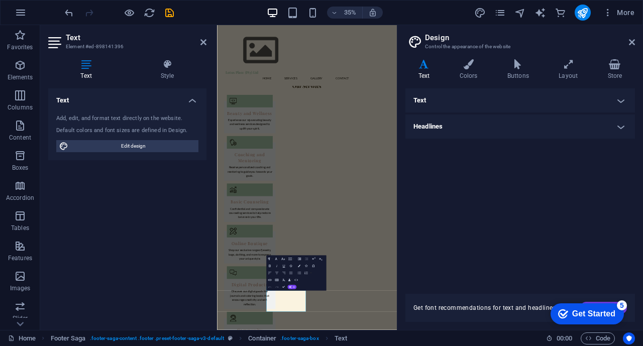
click at [442, 99] on h4 "Text" at bounding box center [521, 100] width 230 height 24
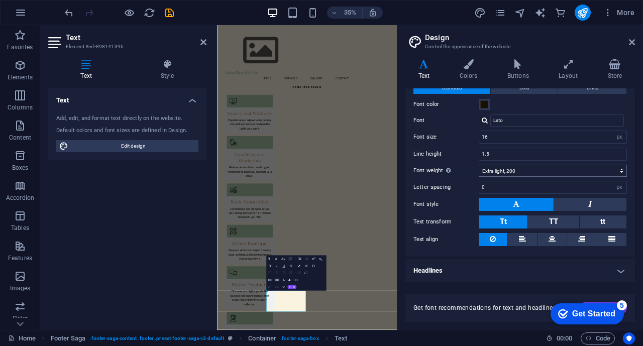
scroll to position [0, 0]
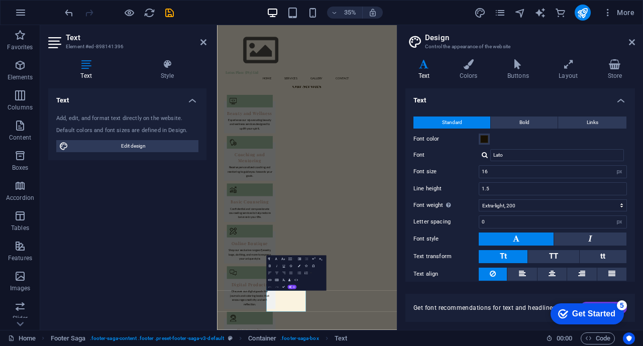
click at [431, 97] on h4 "Text" at bounding box center [521, 97] width 230 height 18
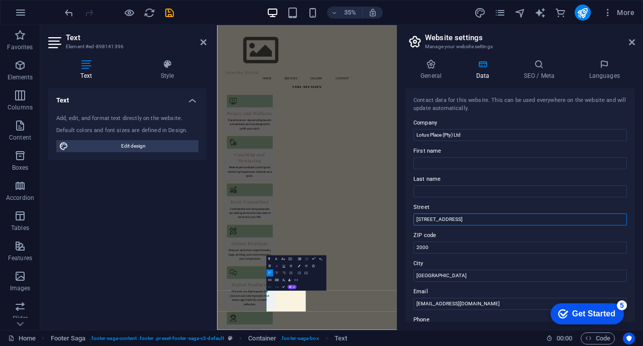
click at [468, 221] on input "123 Lotus Road" at bounding box center [521, 220] width 214 height 12
type input "[STREET_ADDRESS][PERSON_NAME]"
click at [458, 245] on input "2000" at bounding box center [521, 248] width 214 height 12
type input "2"
type input "7941"
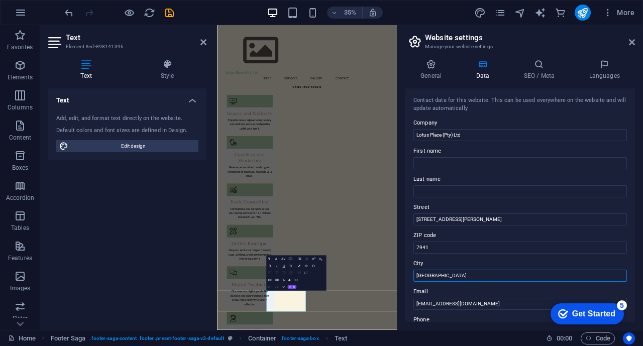
click at [472, 274] on input "Johannesburg" at bounding box center [521, 276] width 214 height 12
type input "J"
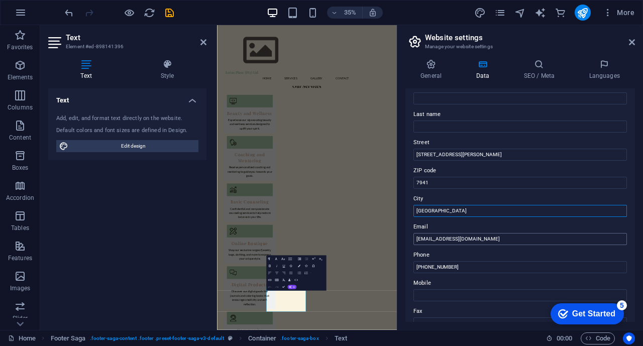
scroll to position [66, 0]
type input "[GEOGRAPHIC_DATA]"
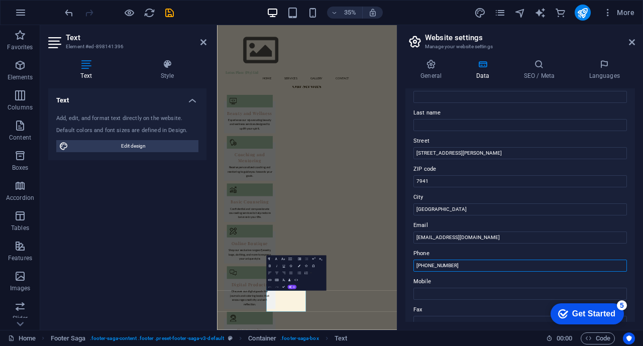
click at [466, 267] on input "+27 11 123 4567" at bounding box center [521, 266] width 214 height 12
type input "+"
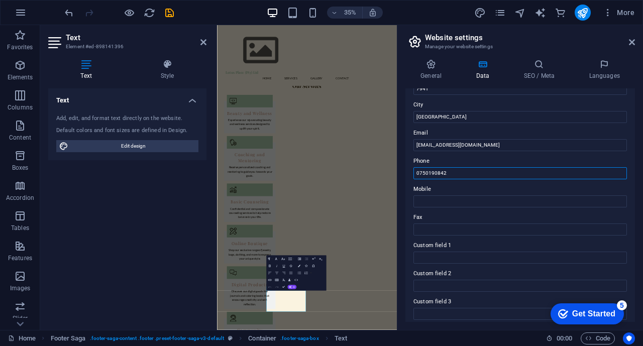
scroll to position [249, 0]
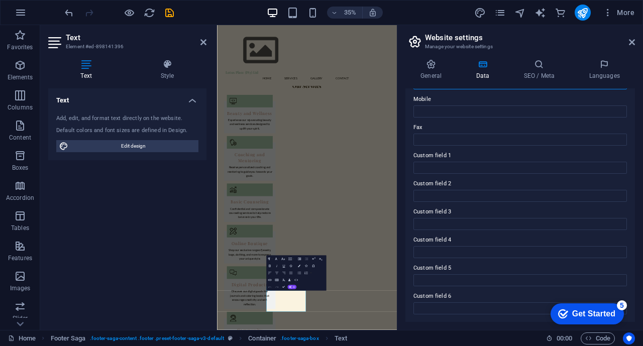
type input "0750190842"
click at [169, 261] on div "Text Add, edit, and format text directly on the website. Default colors and fon…" at bounding box center [127, 205] width 158 height 234
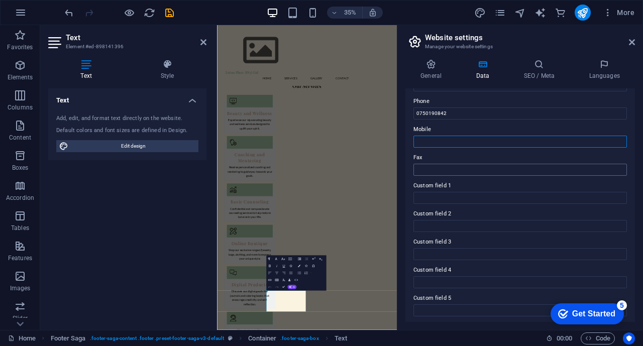
click at [487, 138] on input "Mobile" at bounding box center [521, 142] width 214 height 12
drag, startPoint x: 669, startPoint y: 137, endPoint x: 679, endPoint y: 251, distance: 114.6
drag, startPoint x: 671, startPoint y: 140, endPoint x: 687, endPoint y: 280, distance: 141.1
click at [138, 225] on div "Text Add, edit, and format text directly on the website. Default colors and fon…" at bounding box center [127, 205] width 158 height 234
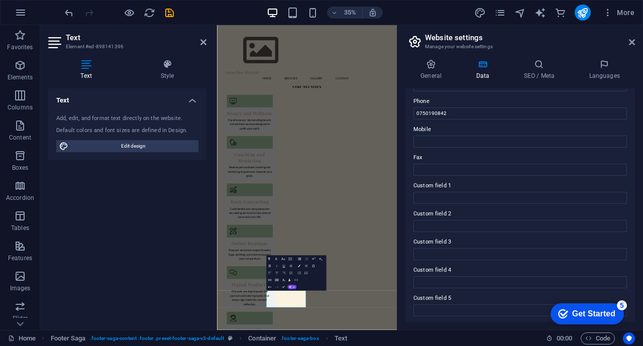
click at [138, 225] on div "Text Add, edit, and format text directly on the website. Default colors and fon…" at bounding box center [127, 205] width 158 height 234
click at [438, 69] on h4 "General" at bounding box center [433, 69] width 55 height 21
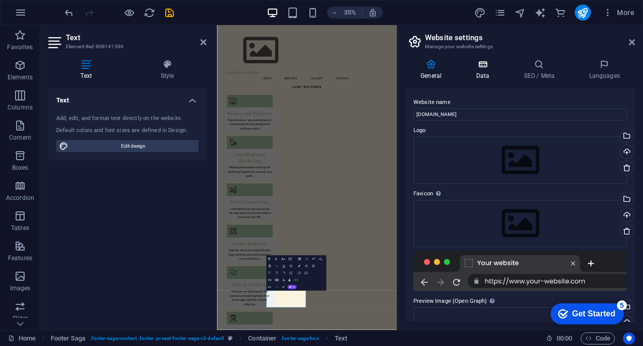
click at [484, 67] on icon at bounding box center [483, 64] width 44 height 10
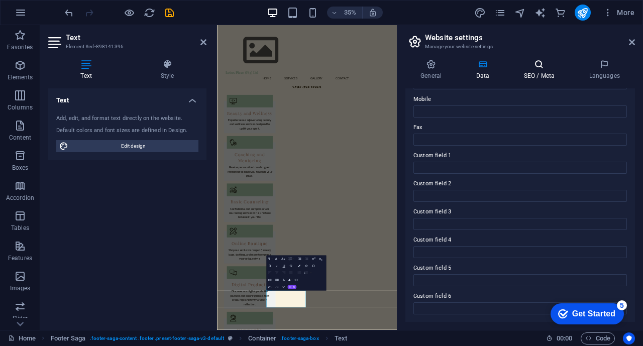
click at [529, 66] on icon at bounding box center [539, 64] width 61 height 10
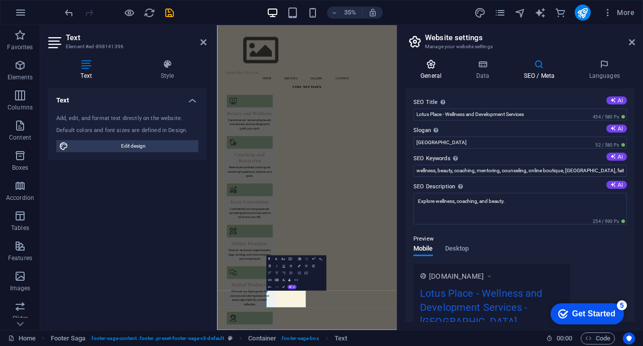
click at [434, 67] on icon at bounding box center [431, 64] width 51 height 10
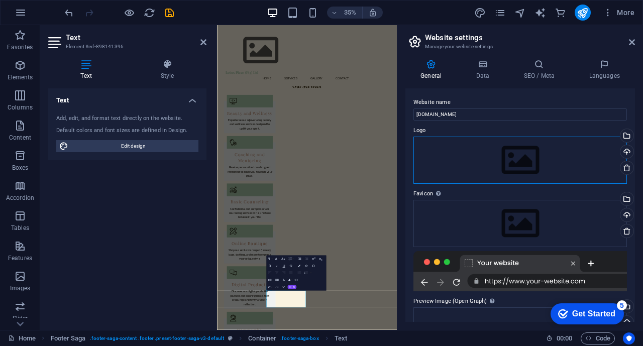
click at [453, 147] on div "Drag files here, click to choose files or select files from Files or our free s…" at bounding box center [521, 160] width 214 height 47
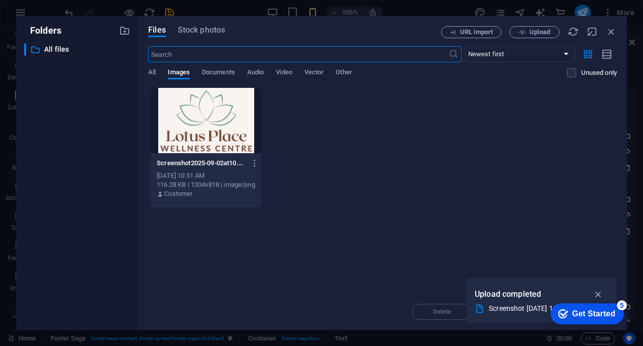
scroll to position [2869, 0]
click at [153, 71] on span "All" at bounding box center [152, 73] width 8 height 14
click at [67, 48] on p "All files" at bounding box center [77, 50] width 67 height 12
click at [187, 74] on span "Images" at bounding box center [179, 73] width 22 height 14
click at [212, 72] on span "Documents" at bounding box center [218, 73] width 33 height 14
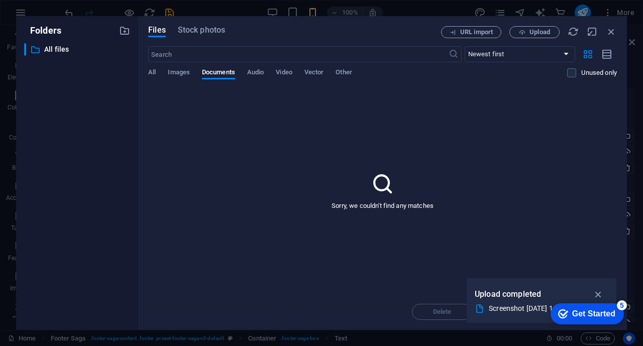
click at [166, 72] on div "All Images Documents Audio Video Vector Other" at bounding box center [357, 77] width 419 height 19
click at [177, 72] on span "Images" at bounding box center [179, 73] width 22 height 14
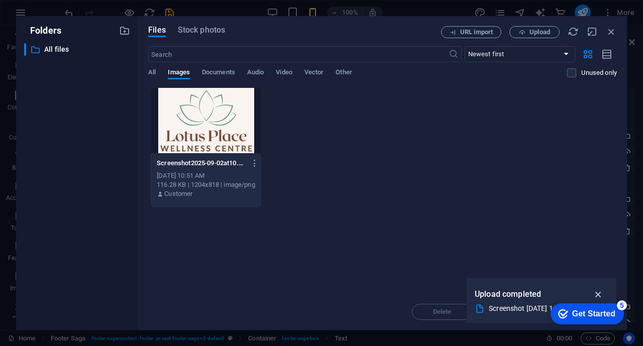
click at [597, 296] on icon "button" at bounding box center [599, 294] width 12 height 11
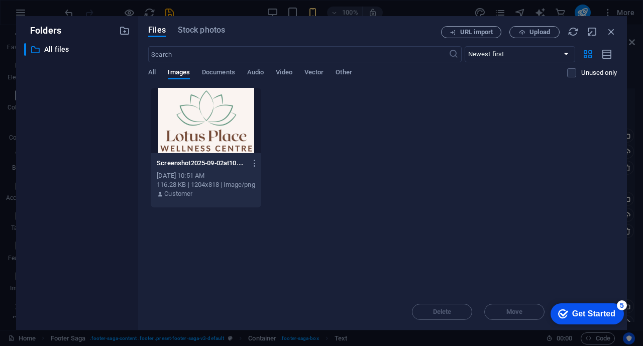
click at [46, 56] on div "​ All files All files" at bounding box center [77, 182] width 106 height 279
click at [122, 33] on icon "button" at bounding box center [124, 30] width 11 height 11
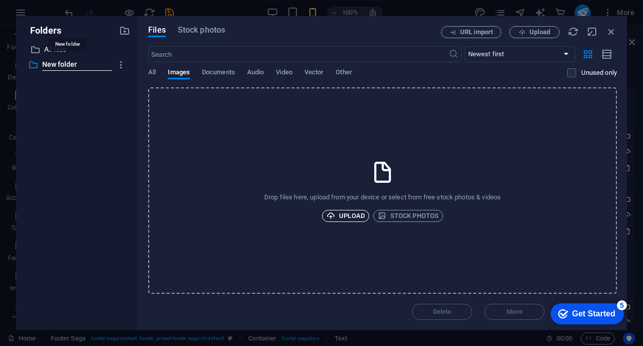
click at [351, 212] on span "Upload" at bounding box center [346, 216] width 38 height 12
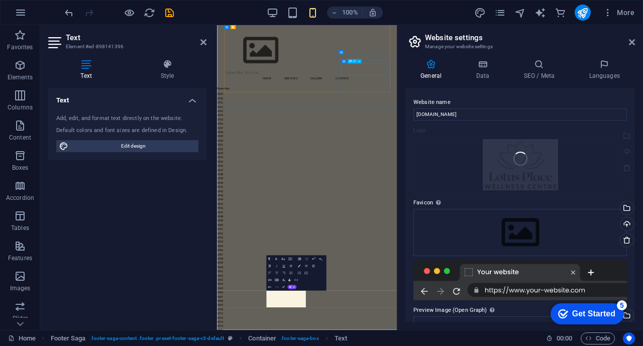
scroll to position [935, 0]
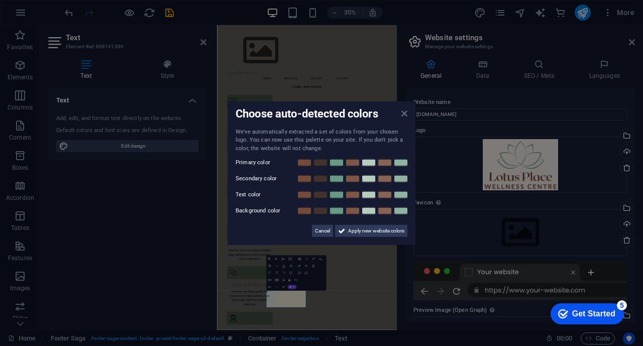
click at [405, 115] on icon at bounding box center [405, 113] width 6 height 8
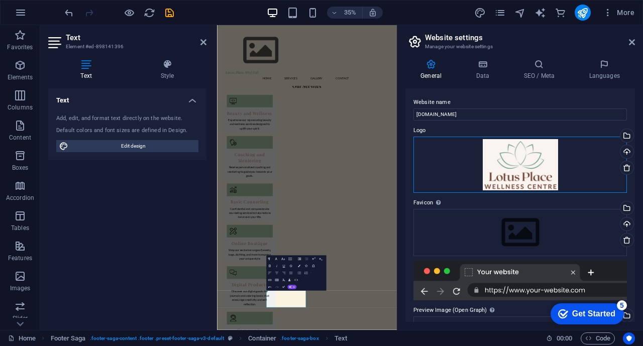
click at [456, 155] on div "Drag files here, click to choose files or select files from Files or our free s…" at bounding box center [521, 165] width 214 height 56
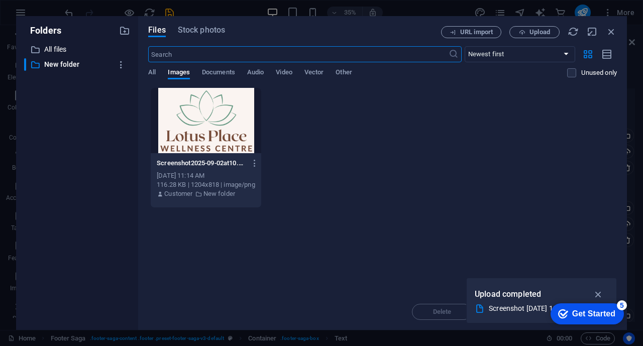
scroll to position [2869, 0]
click at [614, 30] on icon "button" at bounding box center [611, 31] width 11 height 11
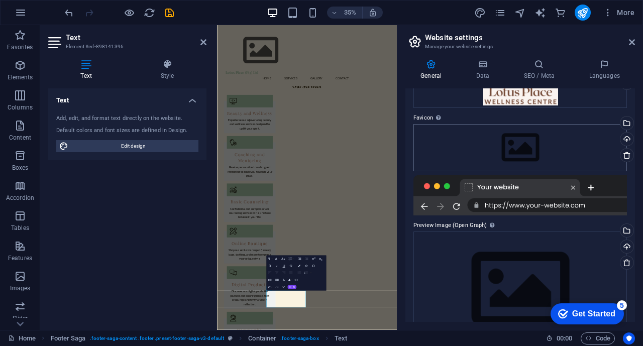
scroll to position [118, 0]
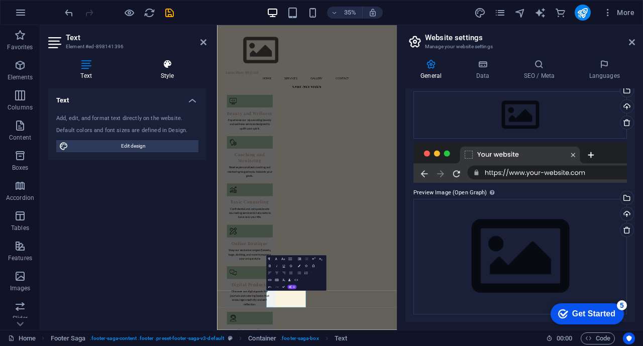
click at [166, 64] on icon at bounding box center [167, 64] width 78 height 10
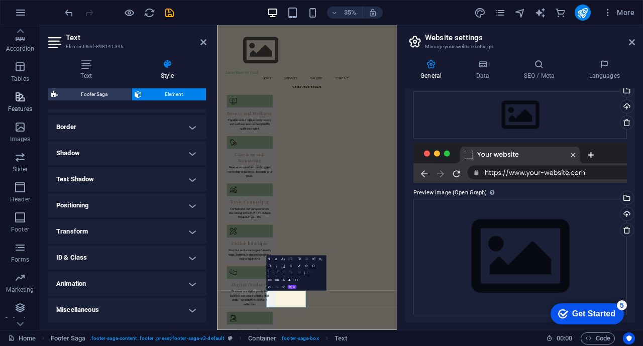
scroll to position [150, 0]
click at [17, 99] on icon "button" at bounding box center [20, 96] width 12 height 12
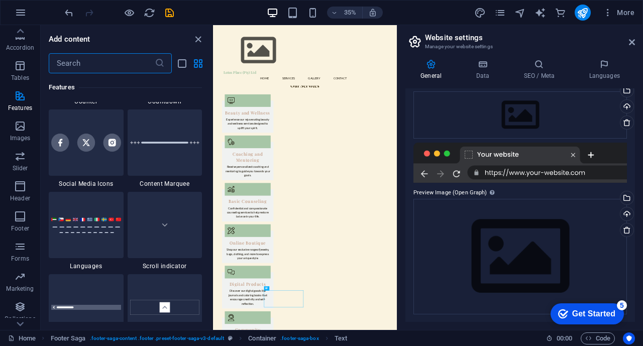
scroll to position [4576, 0]
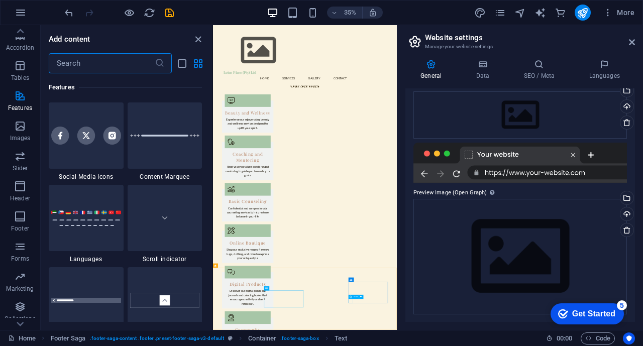
click at [350, 297] on icon at bounding box center [351, 297] width 3 height 4
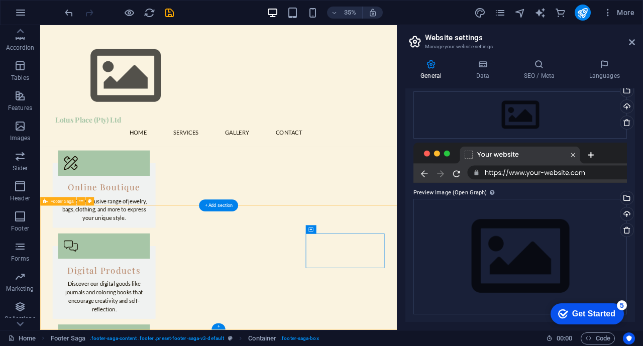
scroll to position [978, 0]
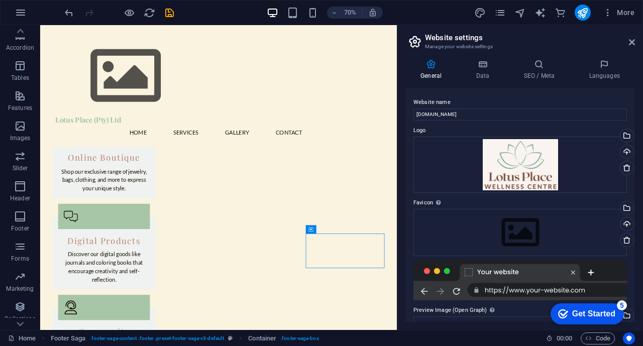
scroll to position [118, 0]
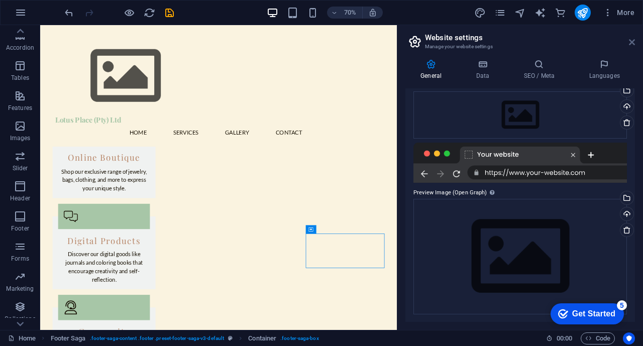
click at [631, 42] on icon at bounding box center [632, 42] width 6 height 8
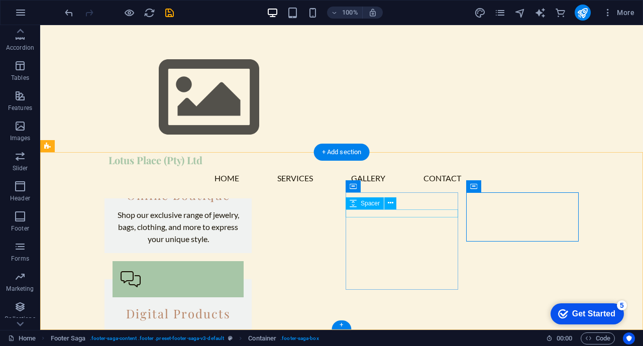
scroll to position [1013, 0]
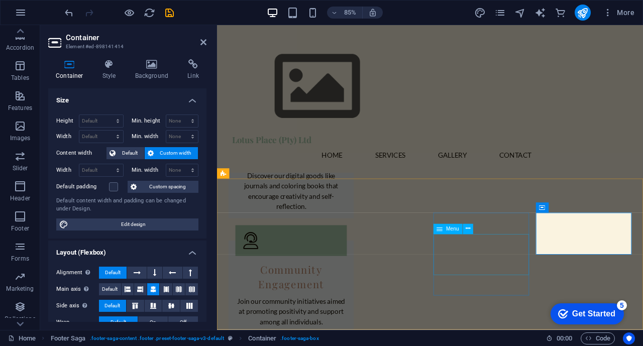
scroll to position [984, 0]
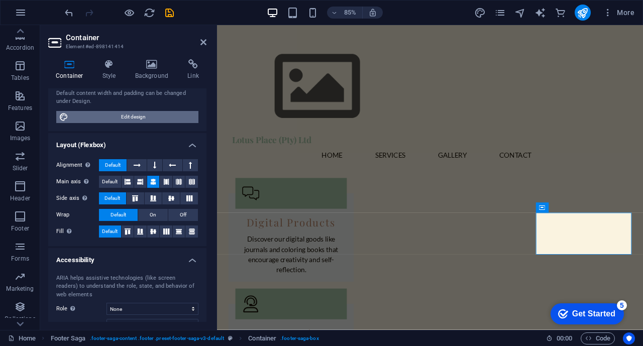
scroll to position [173, 0]
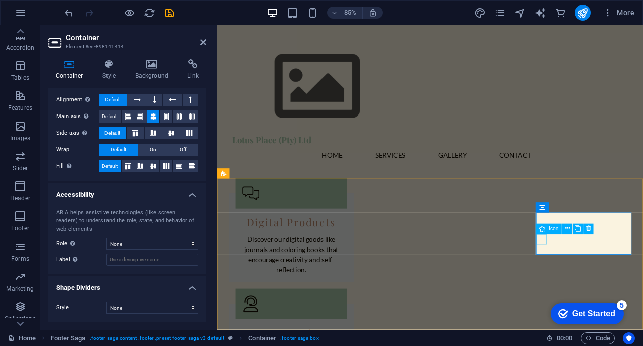
click at [577, 230] on icon at bounding box center [578, 229] width 6 height 9
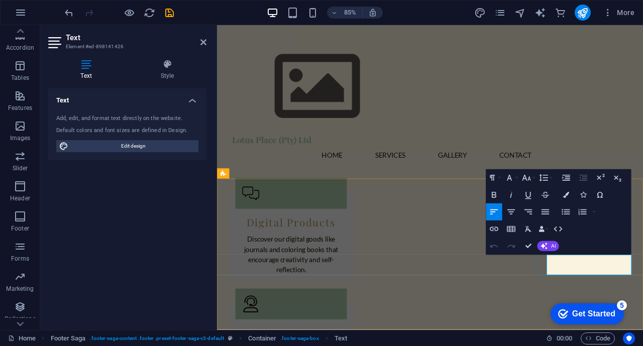
drag, startPoint x: 640, startPoint y: 303, endPoint x: 605, endPoint y: 303, distance: 35.2
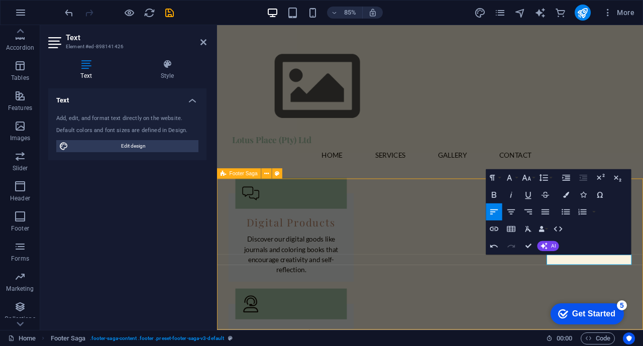
scroll to position [959, 0]
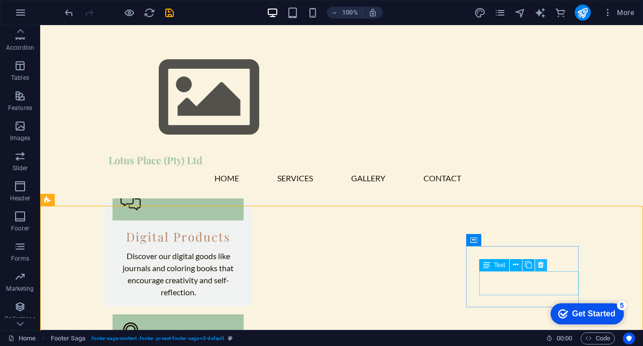
click at [543, 263] on icon at bounding box center [541, 265] width 6 height 11
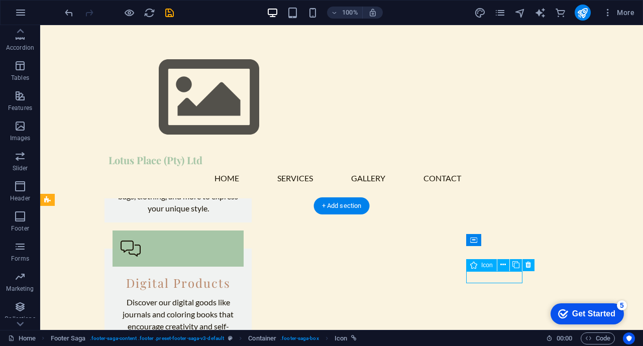
select select "xMidYMid"
select select "px"
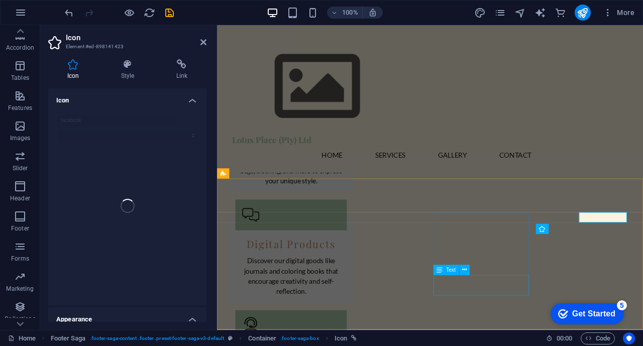
scroll to position [984, 0]
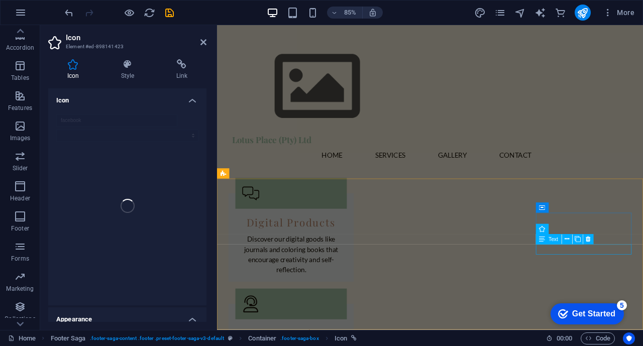
click at [549, 241] on span "Text" at bounding box center [554, 239] width 10 height 5
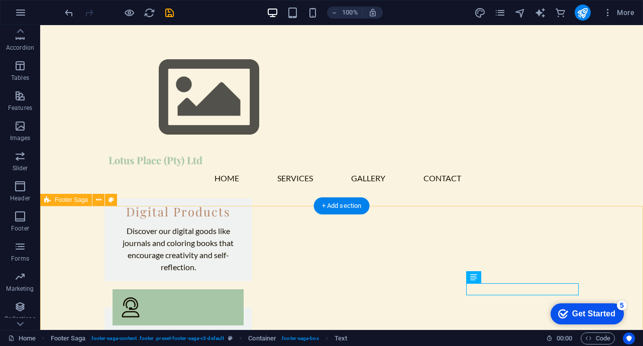
scroll to position [959, 0]
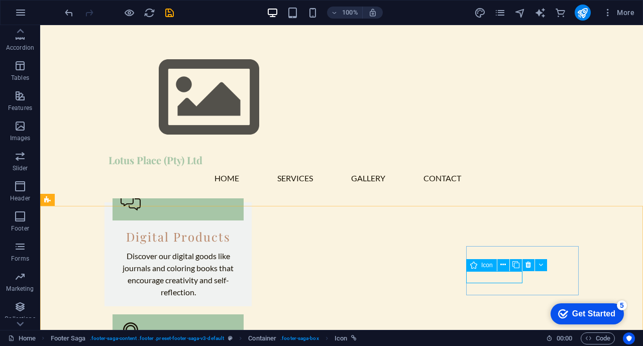
click at [487, 265] on span "Icon" at bounding box center [487, 265] width 12 height 6
click at [503, 265] on icon at bounding box center [504, 265] width 6 height 11
click at [506, 262] on button at bounding box center [504, 265] width 12 height 12
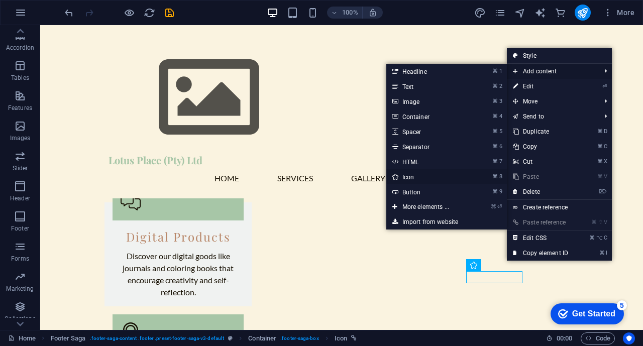
click at [403, 177] on link "⌘ 8 Icon" at bounding box center [427, 176] width 83 height 15
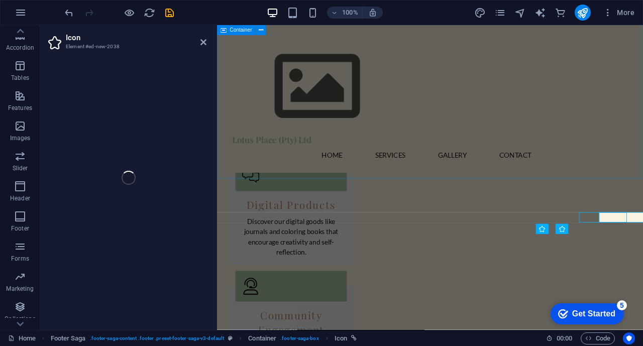
scroll to position [984, 0]
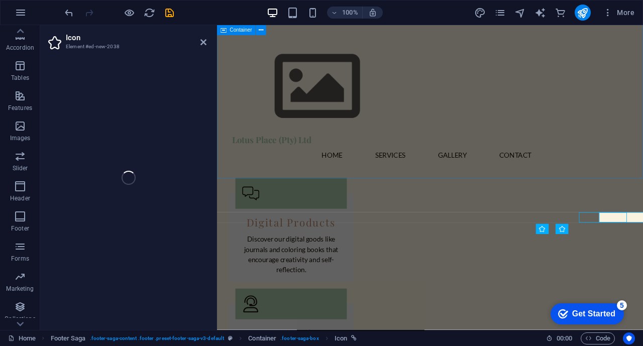
select select "xMidYMid"
select select "px"
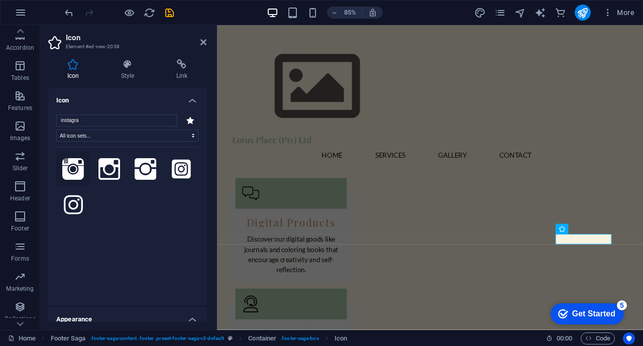
type input "instagra"
click at [64, 169] on icon at bounding box center [73, 169] width 22 height 22
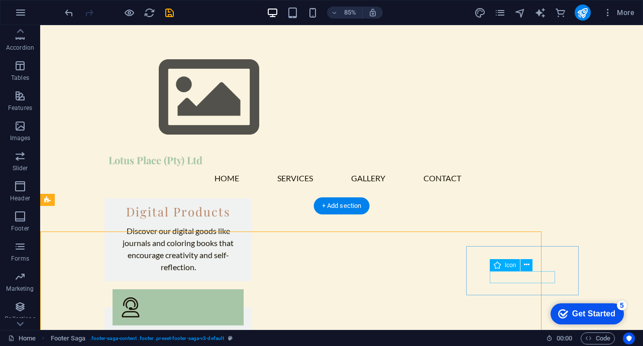
scroll to position [959, 0]
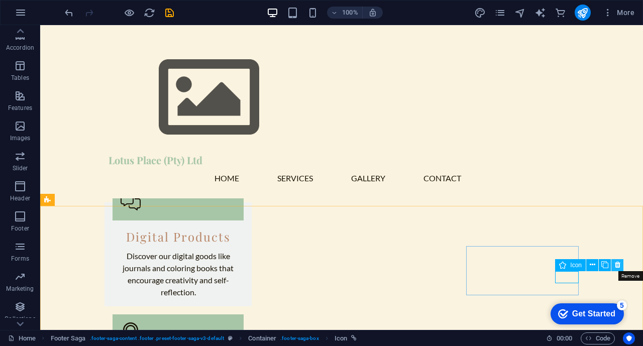
click at [617, 263] on icon at bounding box center [618, 265] width 6 height 11
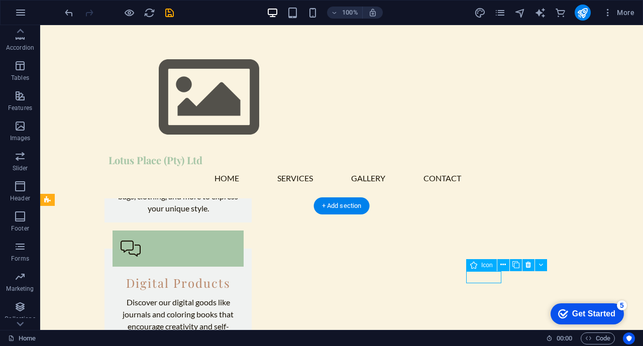
select select "xMidYMid"
select select "px"
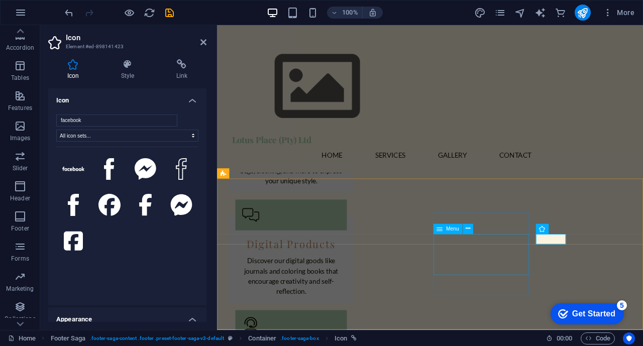
scroll to position [984, 0]
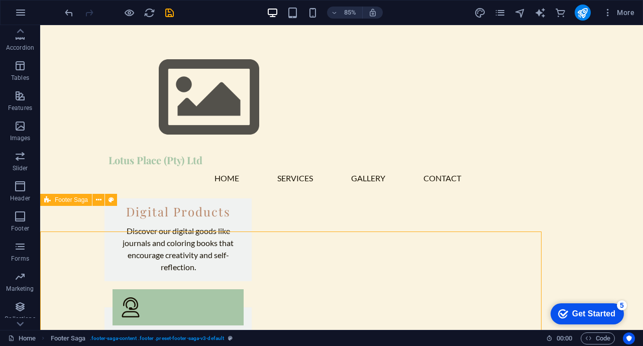
scroll to position [959, 0]
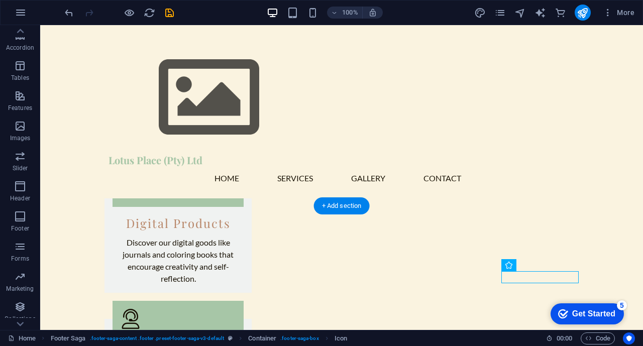
drag, startPoint x: 528, startPoint y: 277, endPoint x: 477, endPoint y: 295, distance: 54.2
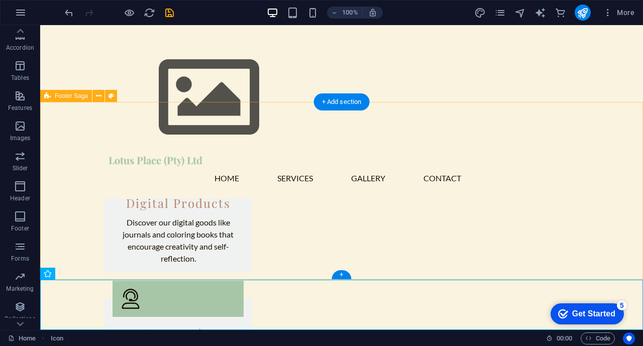
scroll to position [1063, 0]
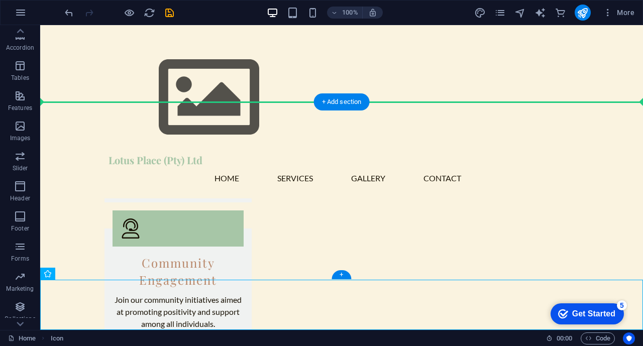
drag, startPoint x: 53, startPoint y: 309, endPoint x: 470, endPoint y: 190, distance: 433.5
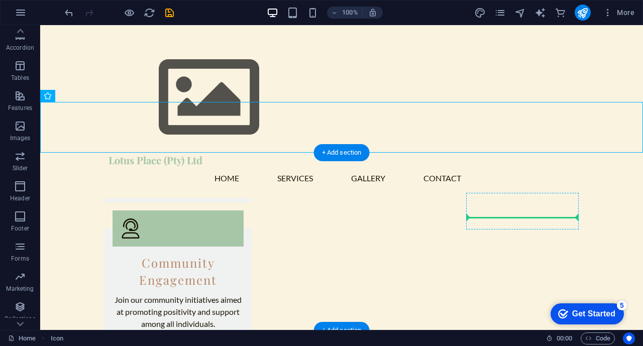
drag, startPoint x: 63, startPoint y: 148, endPoint x: 484, endPoint y: 223, distance: 428.2
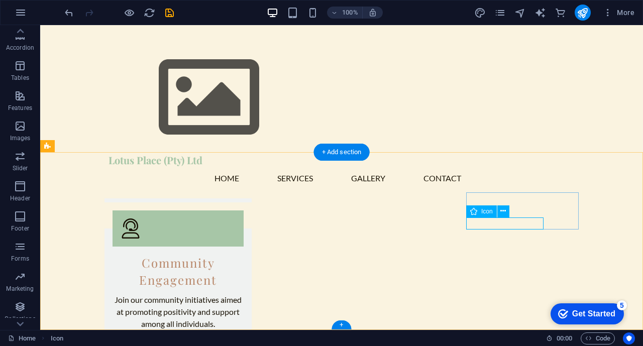
scroll to position [1013, 0]
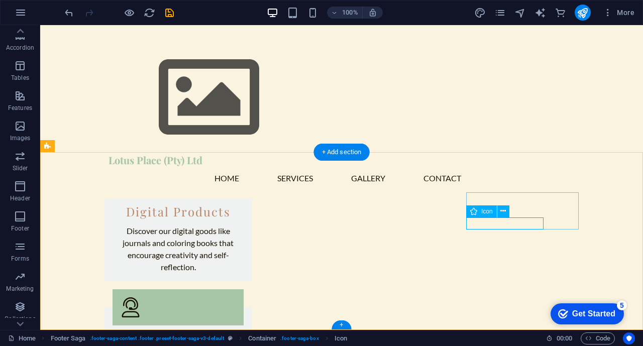
select select "xMidYMid"
select select "px"
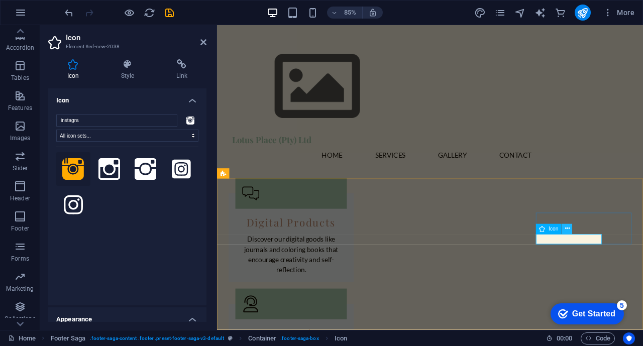
click at [566, 230] on icon at bounding box center [567, 229] width 5 height 9
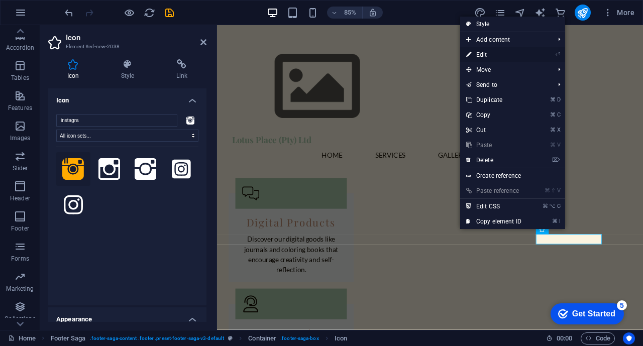
click at [481, 55] on link "⏎ Edit" at bounding box center [493, 54] width 67 height 15
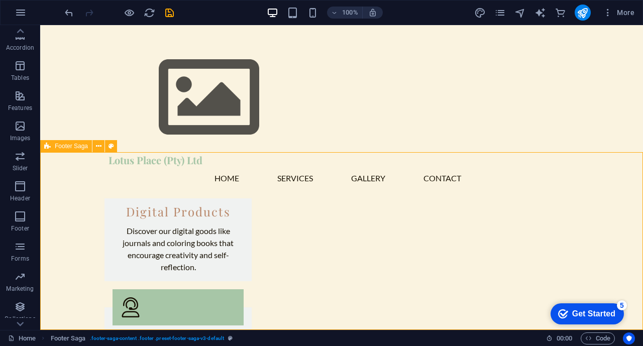
scroll to position [1013, 0]
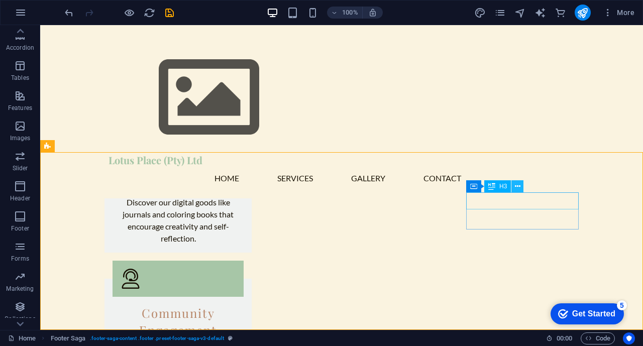
click at [517, 185] on icon at bounding box center [518, 186] width 6 height 11
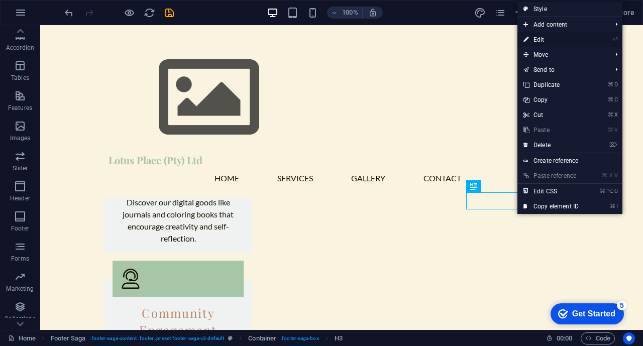
click at [554, 43] on link "⏎ Edit" at bounding box center [551, 39] width 67 height 15
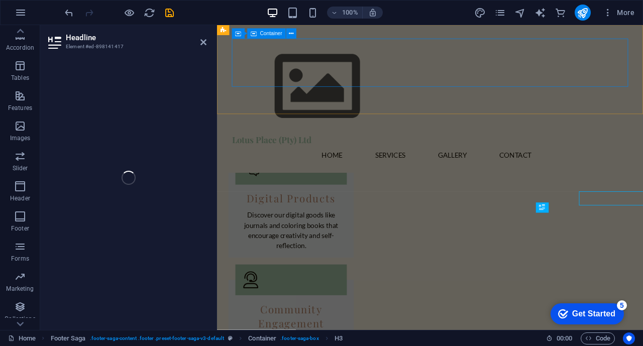
scroll to position [984, 0]
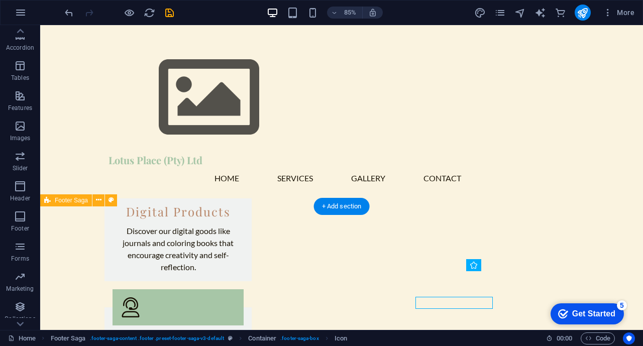
scroll to position [958, 0]
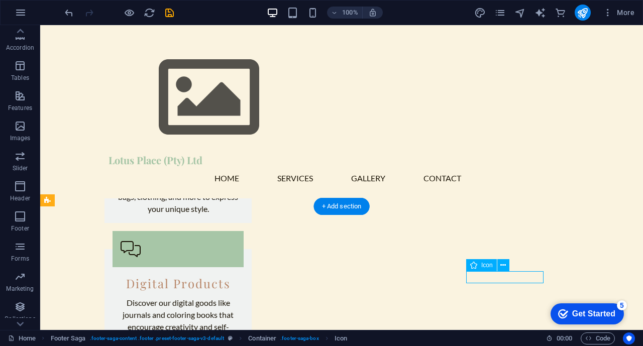
select select "xMidYMid"
select select "px"
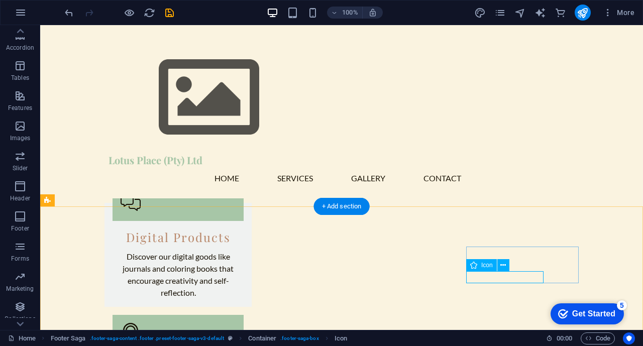
select select "xMidYMid"
select select "px"
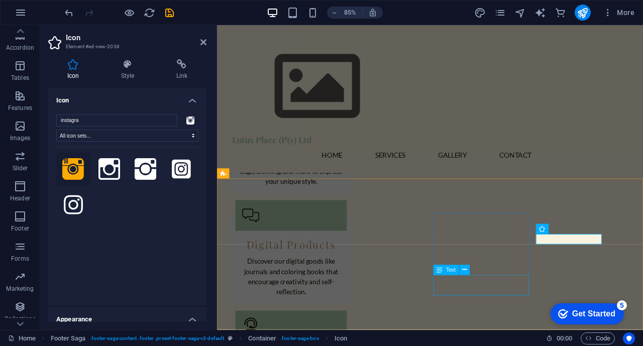
scroll to position [984, 0]
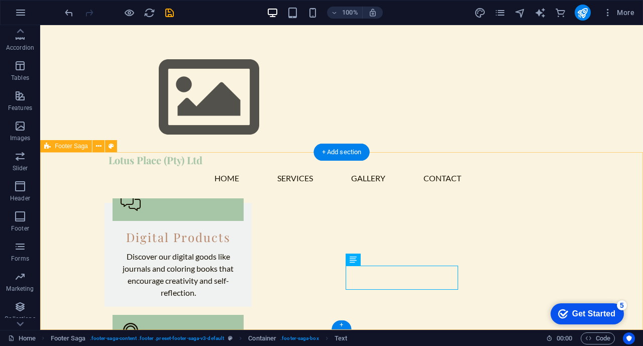
scroll to position [1013, 0]
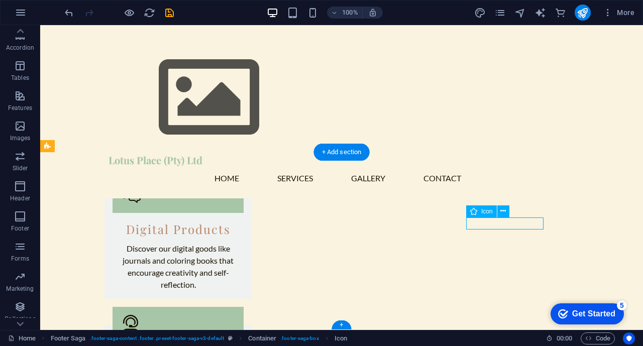
select select "xMidYMid"
select select "px"
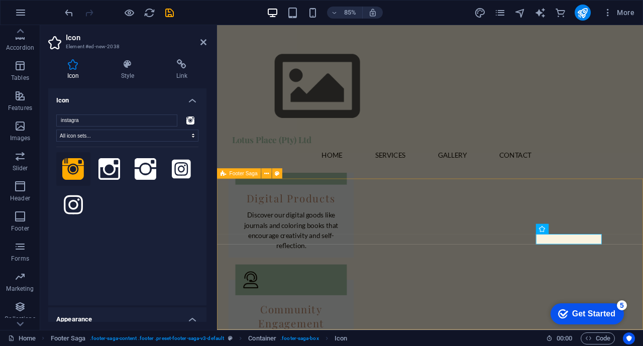
scroll to position [984, 0]
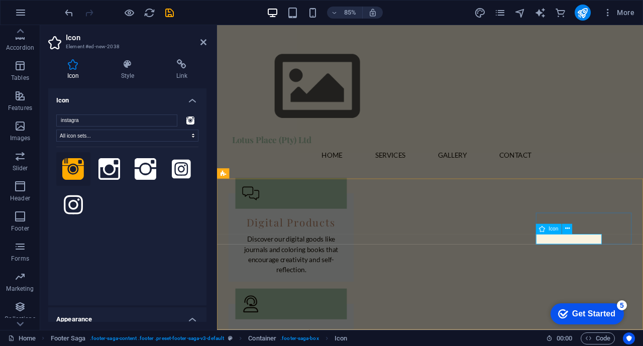
click at [566, 230] on icon at bounding box center [567, 229] width 5 height 9
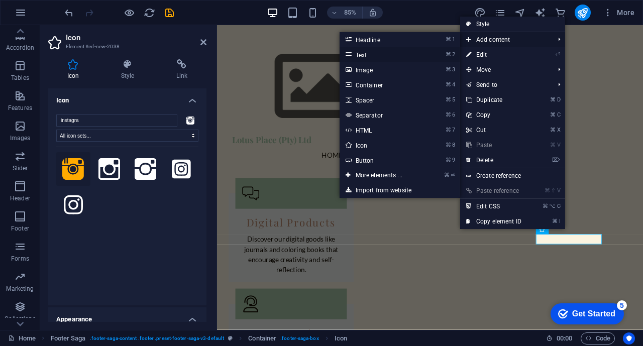
click at [380, 55] on link "⌘ 2 Text" at bounding box center [381, 54] width 83 height 15
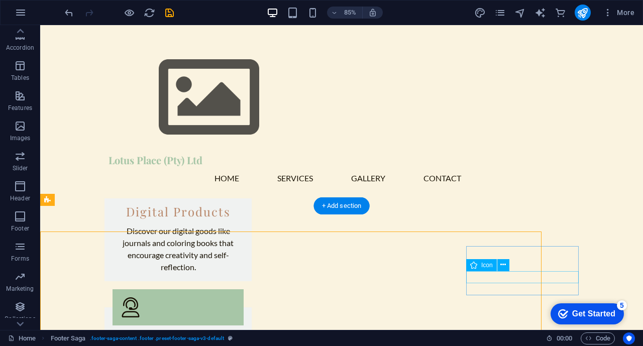
scroll to position [959, 0]
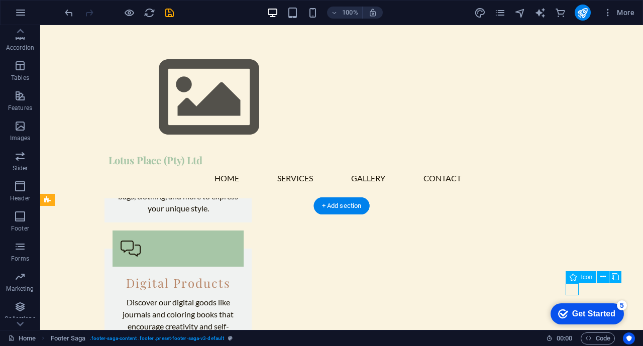
select select "xMidYMid"
select select "px"
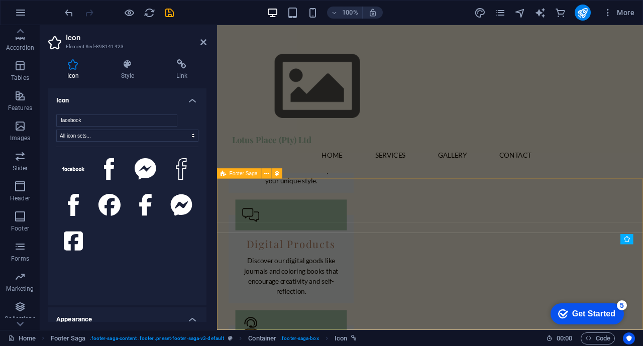
scroll to position [984, 0]
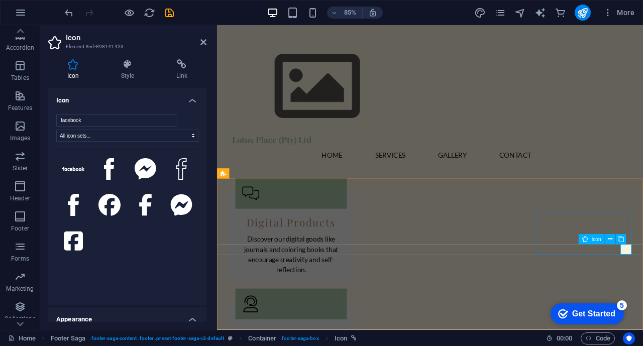
click at [611, 240] on icon at bounding box center [610, 239] width 5 height 9
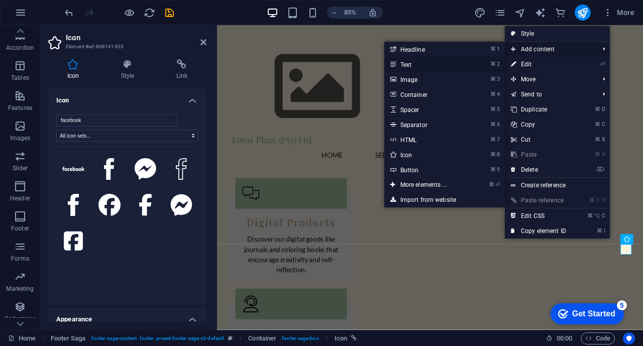
click at [433, 65] on link "⌘ 2 Text" at bounding box center [425, 64] width 83 height 15
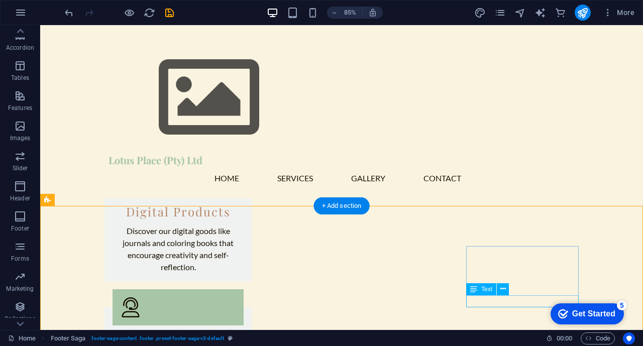
scroll to position [959, 0]
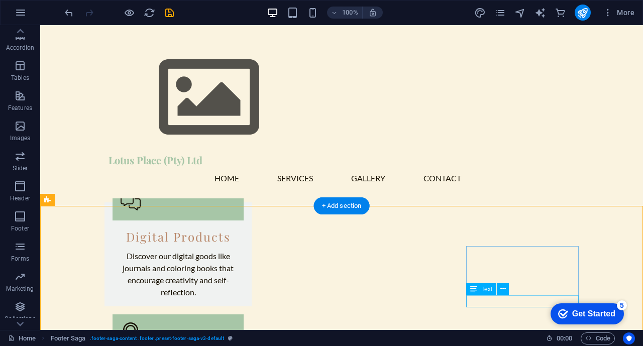
drag, startPoint x: 567, startPoint y: 288, endPoint x: 467, endPoint y: 303, distance: 101.5
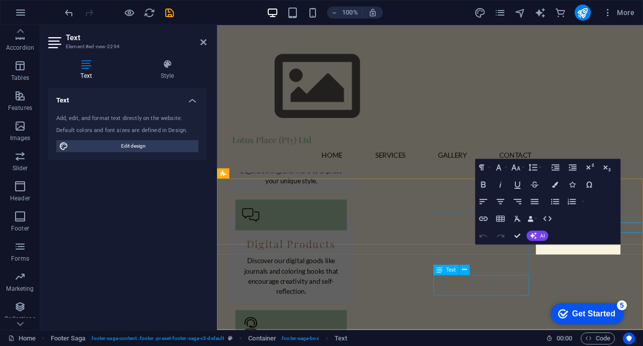
scroll to position [984, 0]
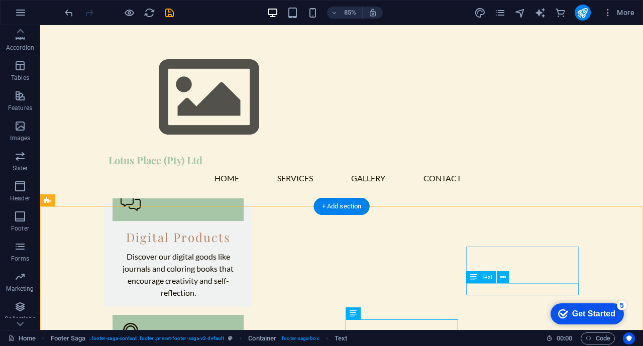
drag, startPoint x: 547, startPoint y: 299, endPoint x: 1087, endPoint y: 597, distance: 616.8
click div "checkmark Get Started 5 First Steps in the Editor Let's guide you through the t…"
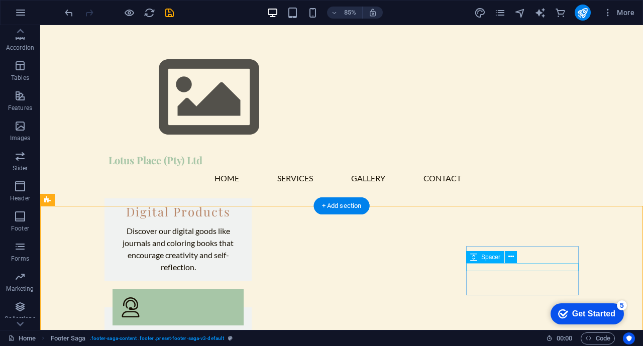
scroll to position [959, 0]
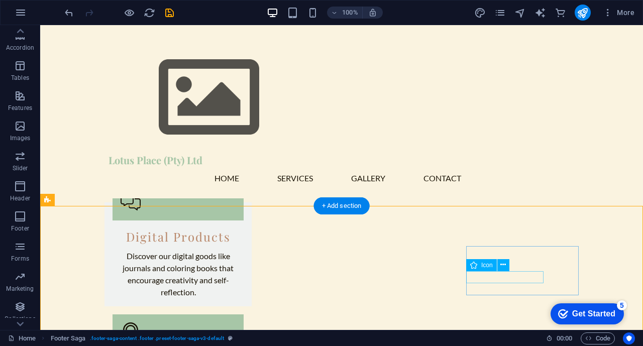
select select "xMidYMid"
select select "px"
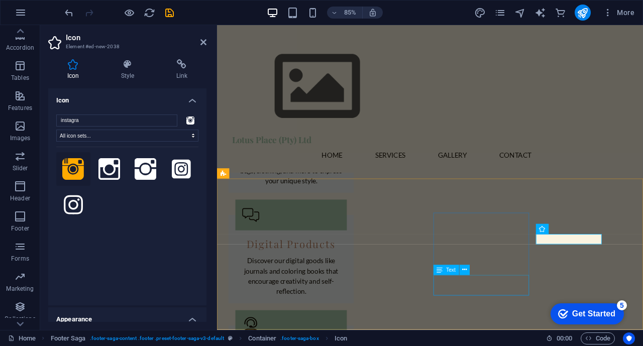
scroll to position [984, 0]
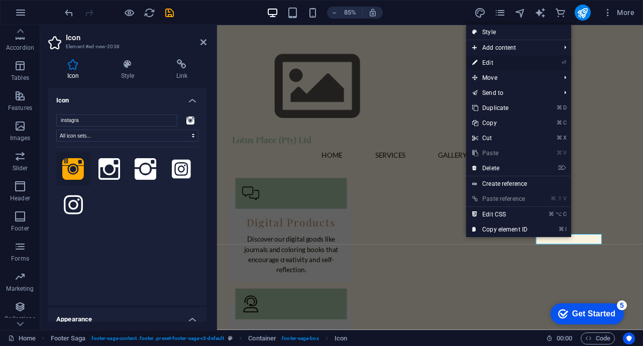
click at [493, 61] on link "⏎ Edit" at bounding box center [499, 62] width 67 height 15
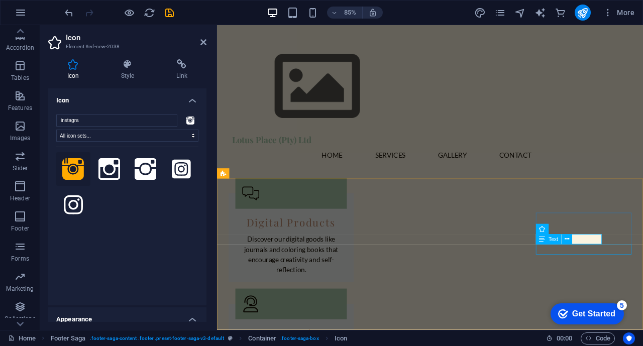
click at [575, 236] on div "Text" at bounding box center [557, 239] width 42 height 11
click at [564, 239] on button at bounding box center [567, 239] width 10 height 10
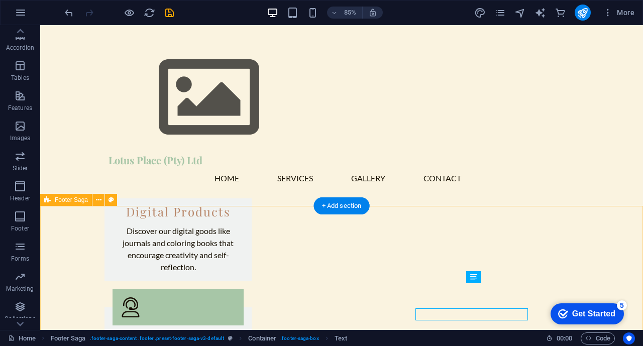
scroll to position [959, 0]
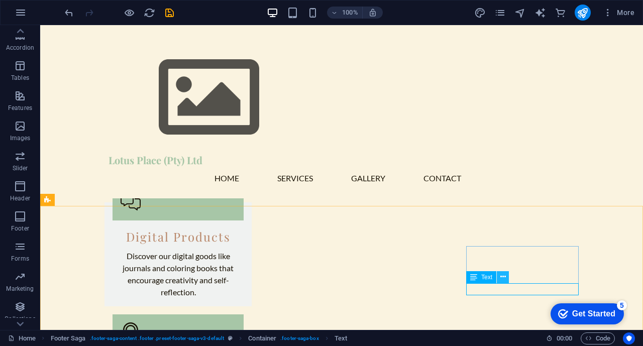
click at [507, 277] on button at bounding box center [503, 277] width 12 height 12
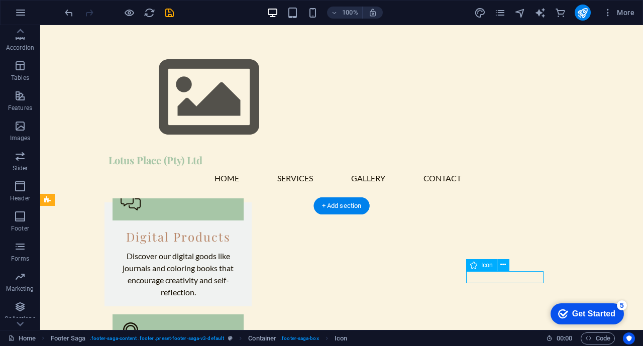
click at [502, 267] on icon at bounding box center [504, 265] width 6 height 11
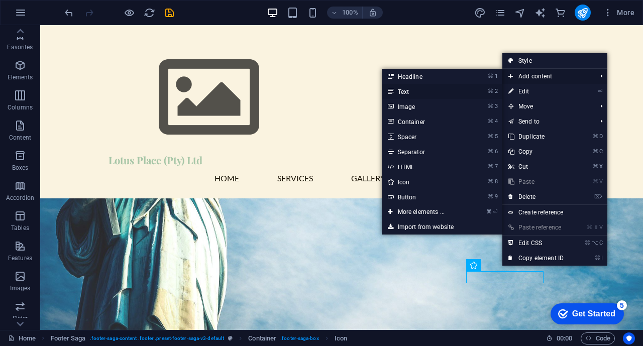
scroll to position [150, 0]
click at [439, 94] on link "⌘ 2 Text" at bounding box center [423, 91] width 83 height 15
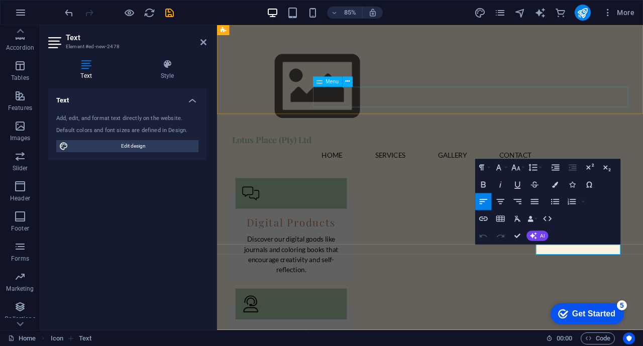
scroll to position [984, 0]
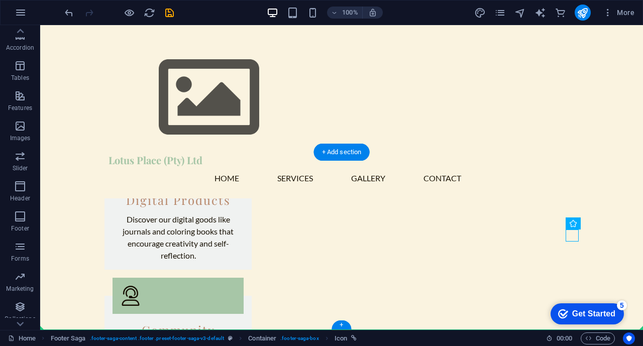
scroll to position [1013, 0]
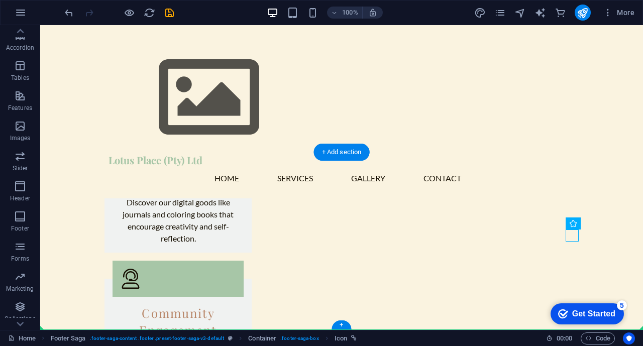
drag, startPoint x: 572, startPoint y: 289, endPoint x: 476, endPoint y: 258, distance: 100.9
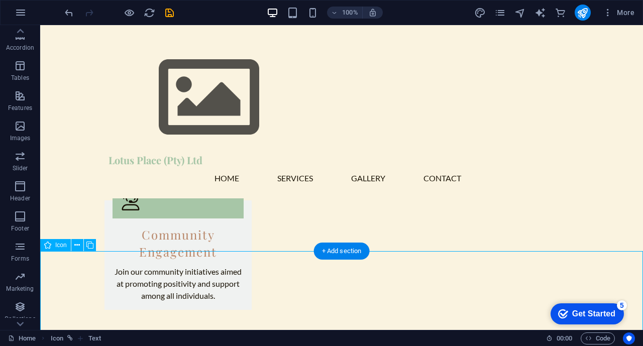
scroll to position [1091, 0]
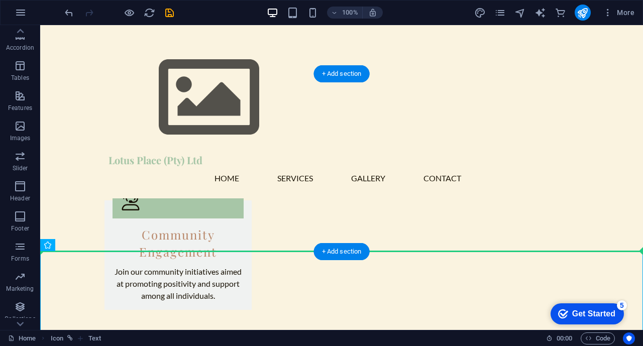
drag, startPoint x: 371, startPoint y: 306, endPoint x: 484, endPoint y: 186, distance: 165.0
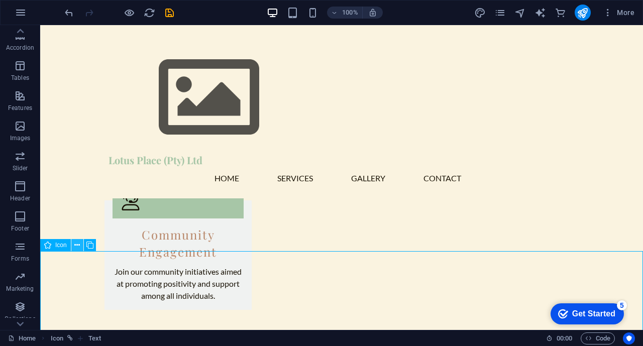
click at [76, 246] on icon at bounding box center [77, 245] width 6 height 11
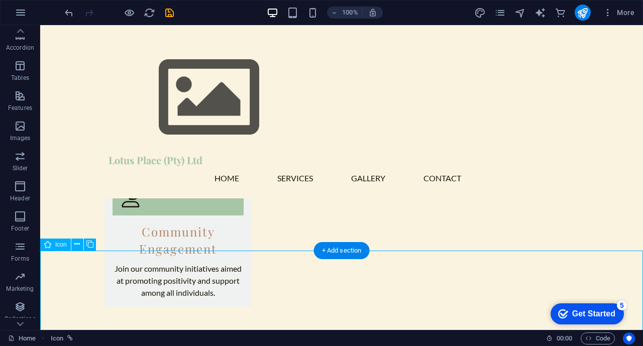
drag, startPoint x: 361, startPoint y: 294, endPoint x: 364, endPoint y: 290, distance: 5.4
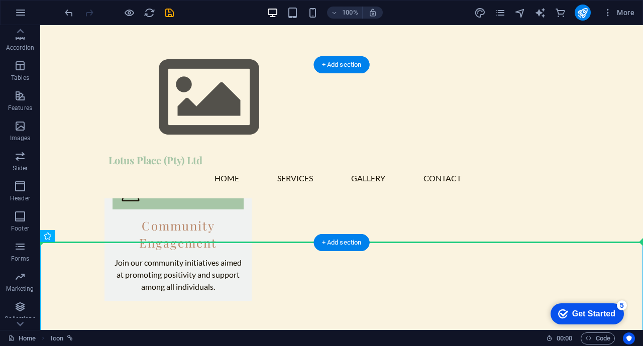
drag, startPoint x: 364, startPoint y: 286, endPoint x: 488, endPoint y: 174, distance: 167.6
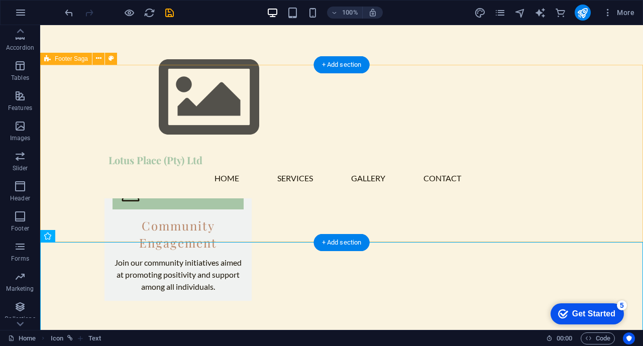
scroll to position [1042, 0]
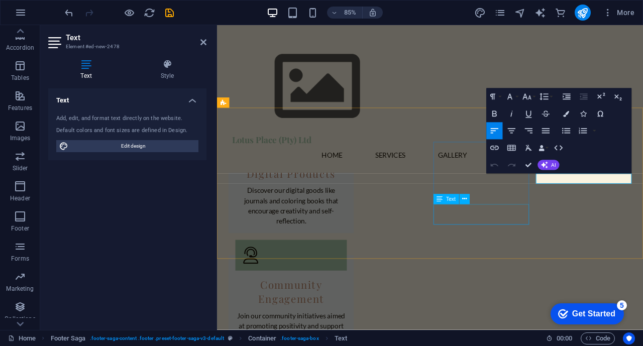
scroll to position [1067, 0]
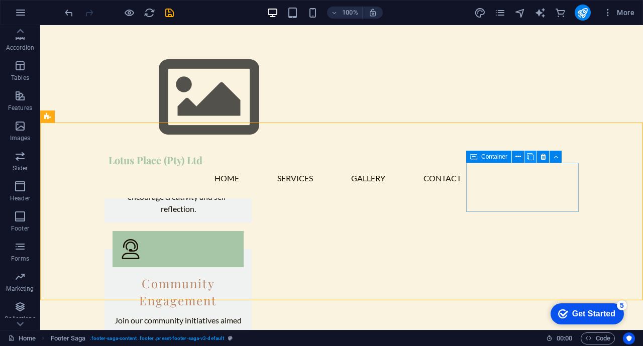
click at [530, 157] on icon at bounding box center [530, 157] width 7 height 11
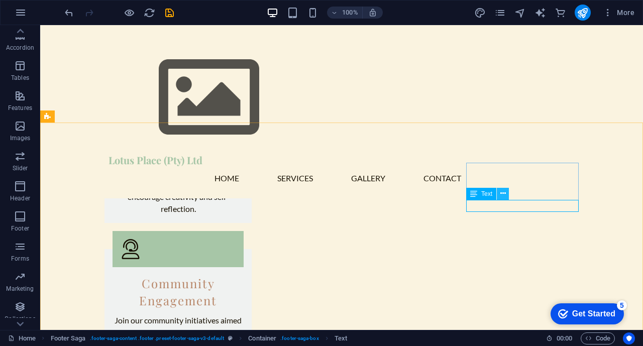
click at [503, 193] on icon at bounding box center [504, 193] width 6 height 11
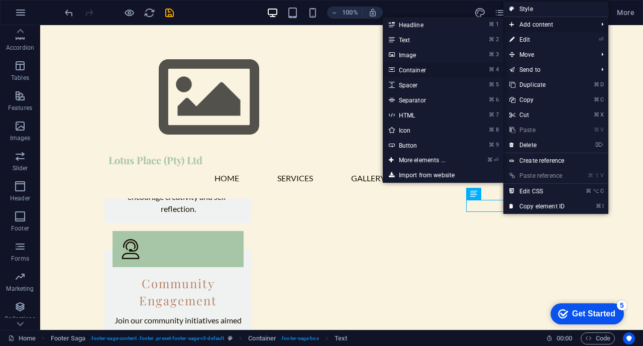
click at [441, 72] on link "⌘ 4 Container" at bounding box center [424, 69] width 83 height 15
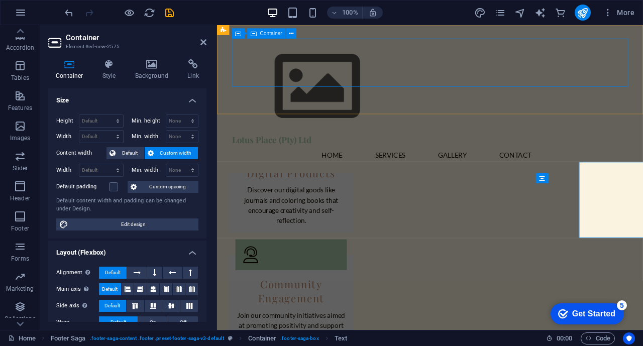
scroll to position [1068, 0]
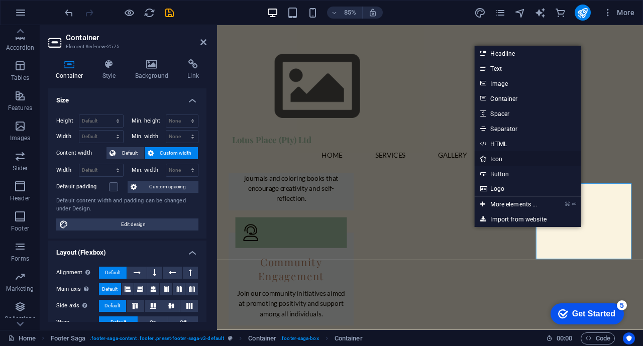
click at [498, 160] on link "Icon" at bounding box center [527, 158] width 107 height 15
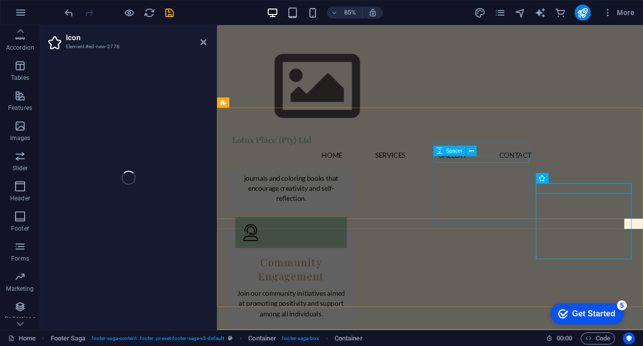
select select "xMidYMid"
select select "px"
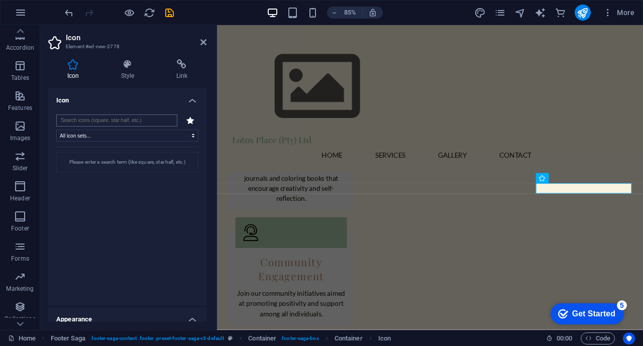
click at [135, 122] on input "search" at bounding box center [116, 121] width 121 height 12
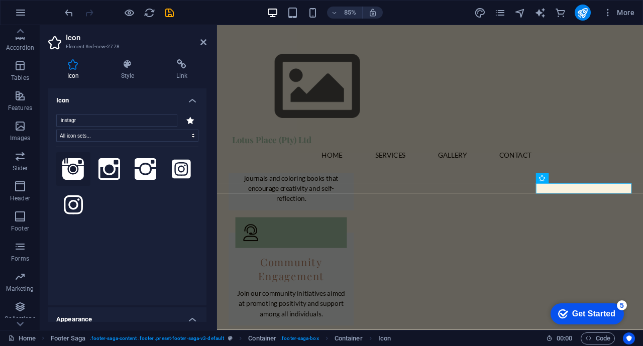
type input "instagr"
click at [71, 168] on icon at bounding box center [73, 169] width 22 height 22
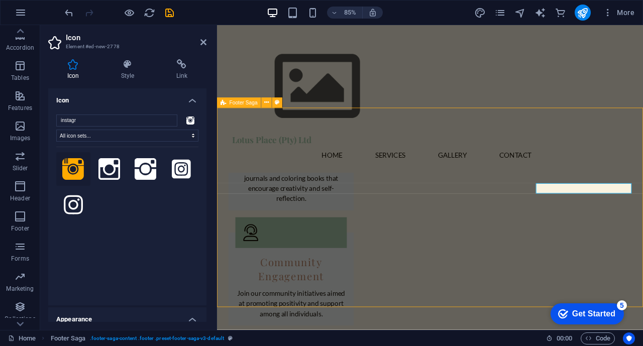
scroll to position [1042, 0]
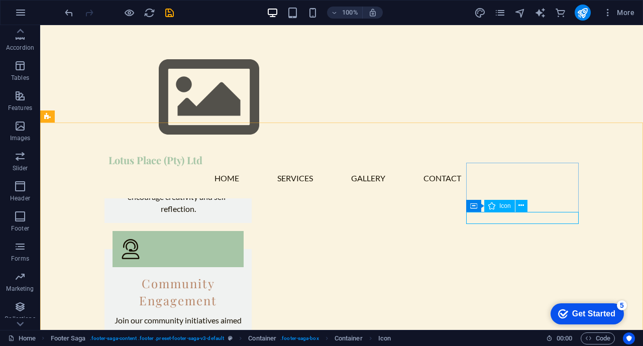
click at [505, 206] on span "Icon" at bounding box center [506, 206] width 12 height 6
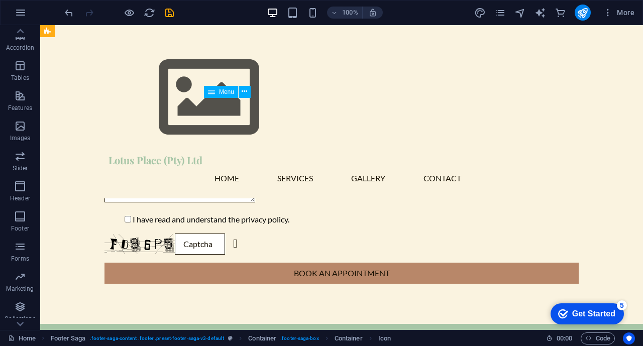
scroll to position [1600, 0]
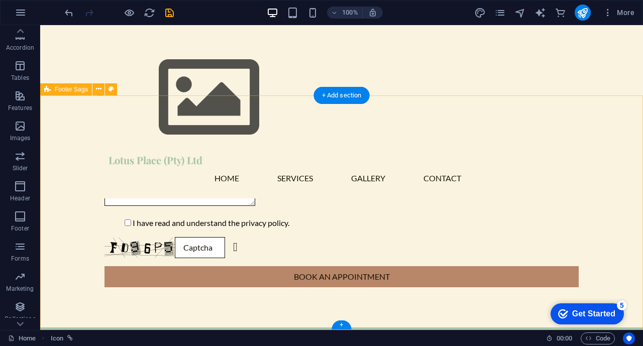
scroll to position [1069, 0]
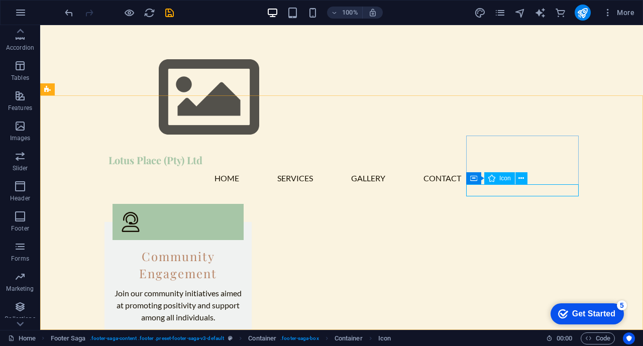
click at [507, 179] on span "Icon" at bounding box center [506, 178] width 12 height 6
click at [521, 179] on icon at bounding box center [522, 178] width 6 height 11
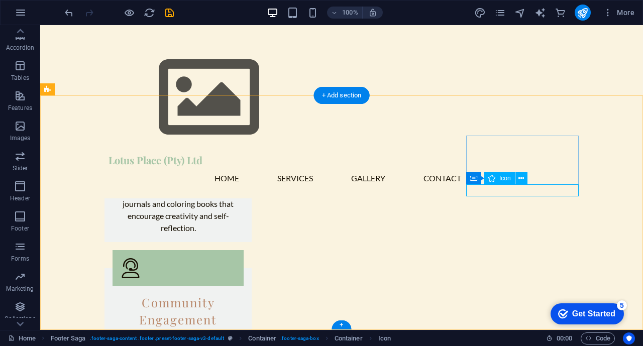
select select "xMidYMid"
select select "px"
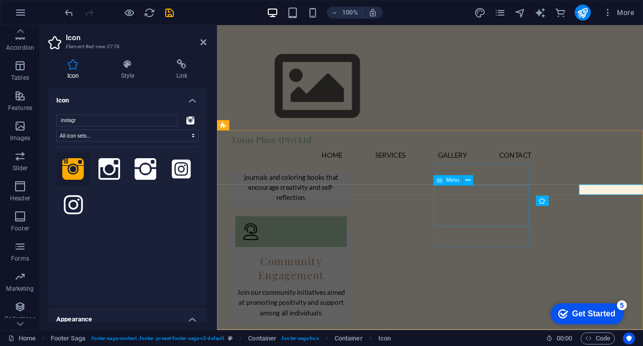
scroll to position [1041, 0]
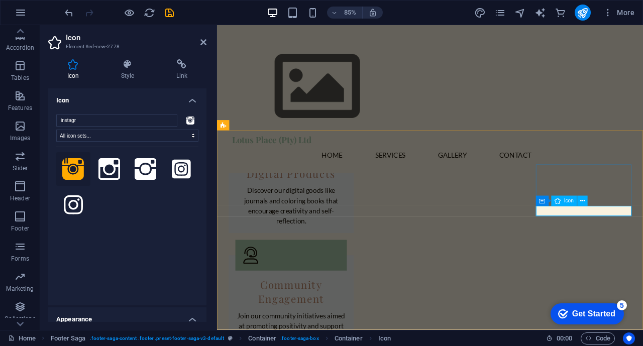
click at [568, 202] on span "Icon" at bounding box center [569, 201] width 10 height 5
click at [582, 202] on icon at bounding box center [582, 201] width 5 height 9
drag, startPoint x: 112, startPoint y: 119, endPoint x: 21, endPoint y: 119, distance: 90.5
click at [21, 119] on section "Favorites Elements Columns Content Boxes Accordion Tables Features Images Slide…" at bounding box center [321, 177] width 643 height 305
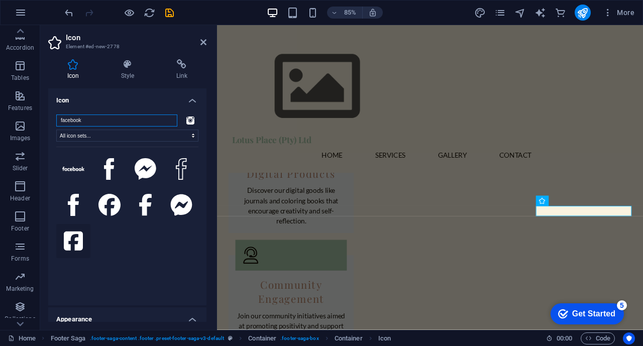
type input "facebook"
click at [77, 239] on icon at bounding box center [73, 241] width 19 height 19
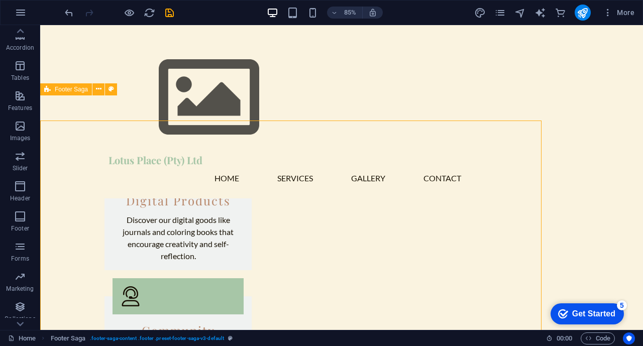
scroll to position [1069, 0]
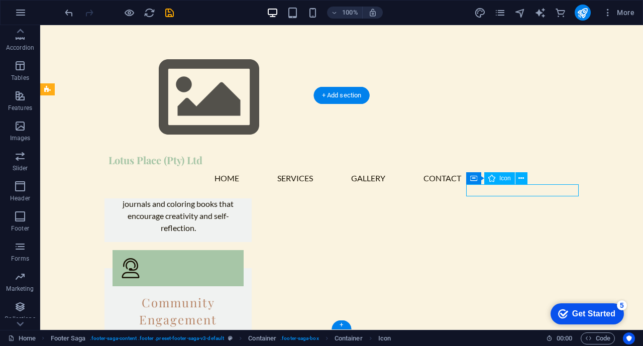
select select "xMidYMid"
select select "px"
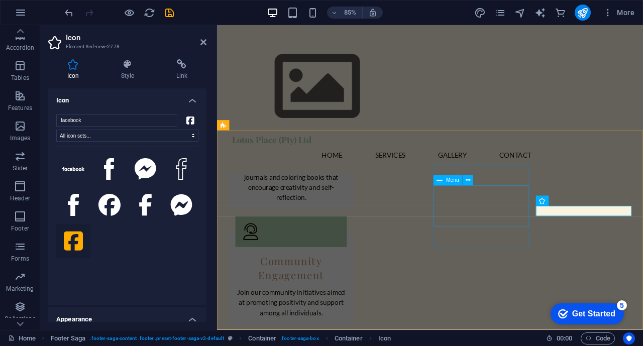
scroll to position [1041, 0]
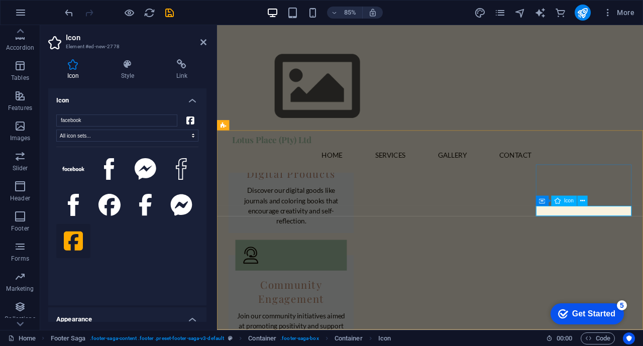
click at [582, 203] on icon at bounding box center [582, 201] width 5 height 9
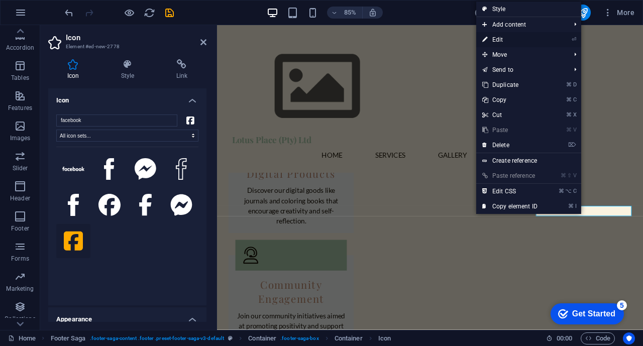
drag, startPoint x: 498, startPoint y: 37, endPoint x: 239, endPoint y: 15, distance: 259.8
click at [498, 37] on link "⏎ Edit" at bounding box center [509, 39] width 67 height 15
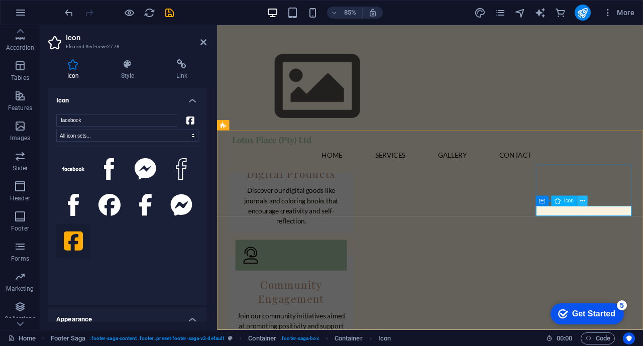
click at [581, 201] on icon at bounding box center [582, 201] width 5 height 9
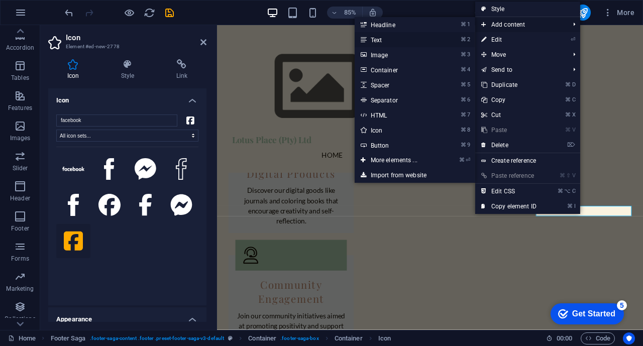
click at [366, 38] on link "⌘ 2 Text" at bounding box center [396, 39] width 83 height 15
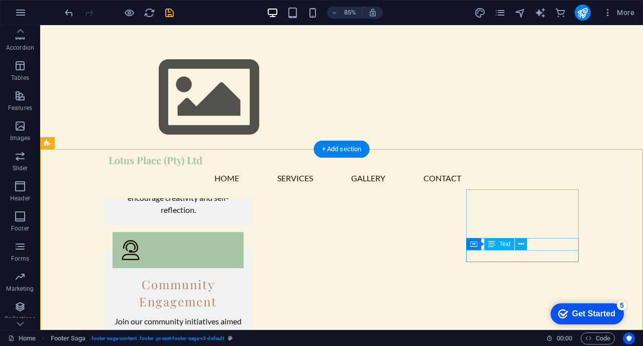
scroll to position [1016, 0]
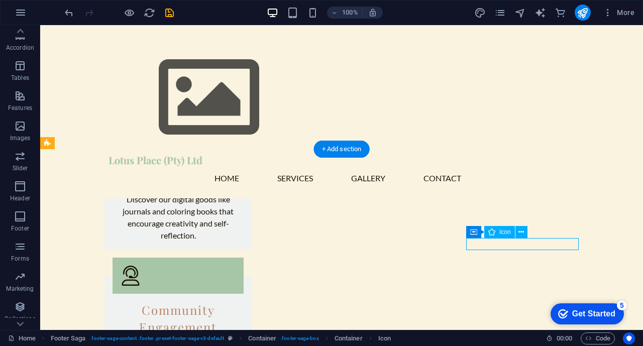
scroll to position [1041, 0]
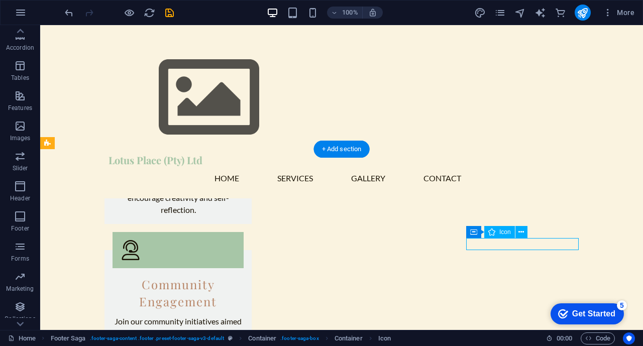
select select "xMidYMid"
select select "px"
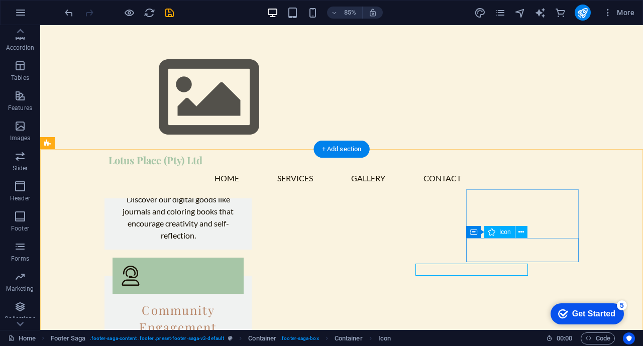
select select "xMidYMid"
select select "px"
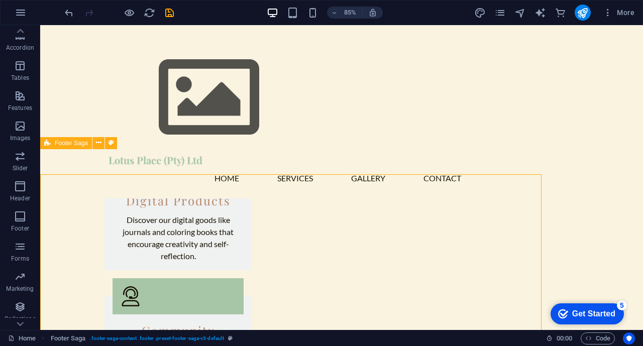
scroll to position [1016, 0]
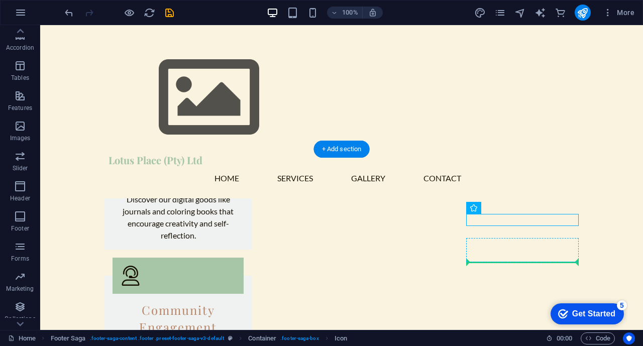
drag, startPoint x: 526, startPoint y: 221, endPoint x: 520, endPoint y: 261, distance: 41.2
drag, startPoint x: 529, startPoint y: 219, endPoint x: 524, endPoint y: 262, distance: 43.5
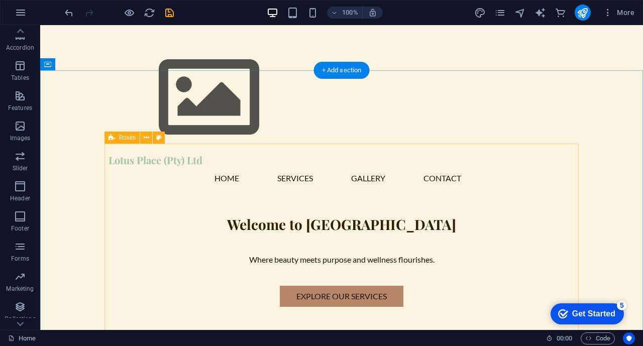
scroll to position [0, 0]
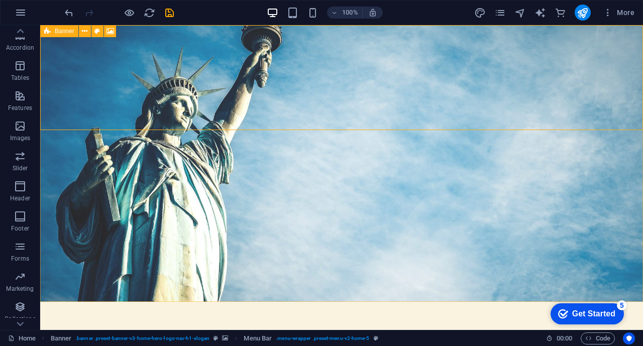
click at [65, 30] on span "Banner" at bounding box center [65, 31] width 20 height 6
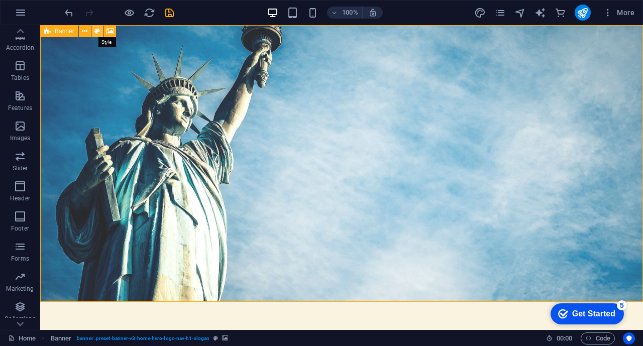
click at [97, 28] on icon at bounding box center [97, 31] width 6 height 11
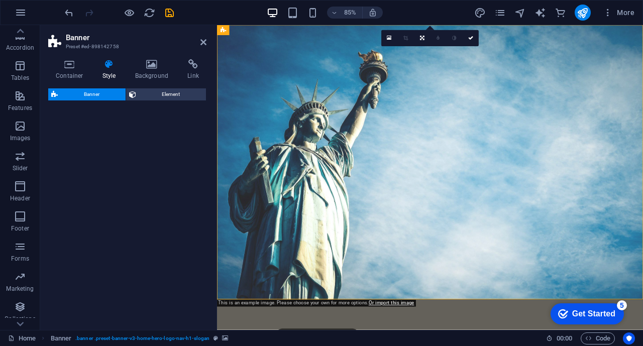
select select "preset-banner-v3-home-hero-logo-nav-h1-slogan"
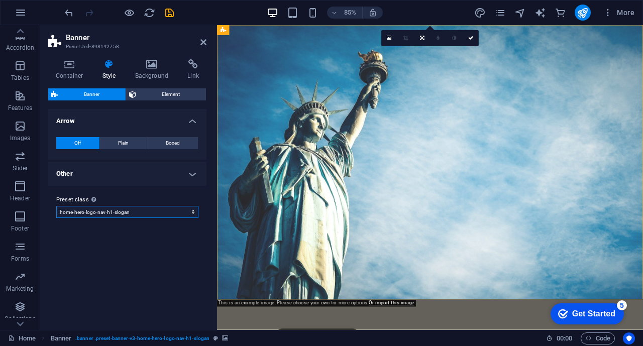
click at [141, 213] on select "default home-hero-logo-nav-h1-slogan home-hero-logo-nav-h1 home-logo-nav-h1-ima…" at bounding box center [127, 212] width 142 height 12
click at [195, 169] on h4 "Other" at bounding box center [127, 174] width 158 height 24
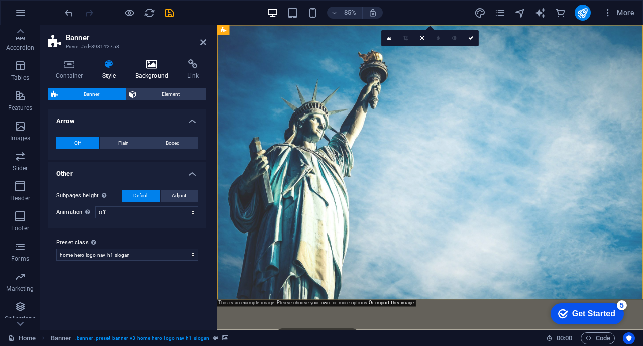
click at [141, 65] on icon at bounding box center [152, 64] width 49 height 10
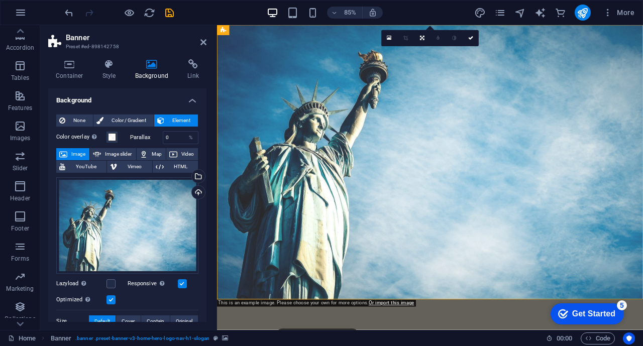
click at [73, 154] on span "Image" at bounding box center [78, 154] width 16 height 12
click at [119, 225] on div "Drag files here, click to choose files or select files from Files or our free s…" at bounding box center [127, 225] width 142 height 96
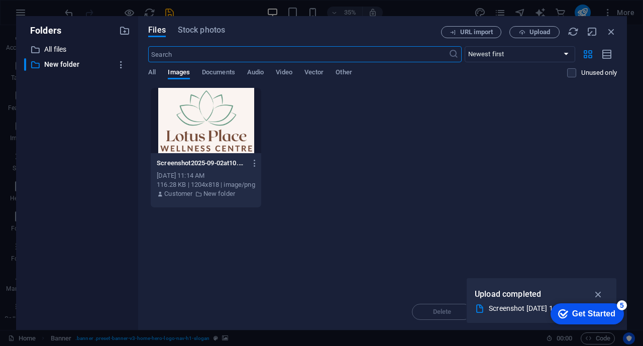
click at [233, 101] on div at bounding box center [206, 120] width 111 height 65
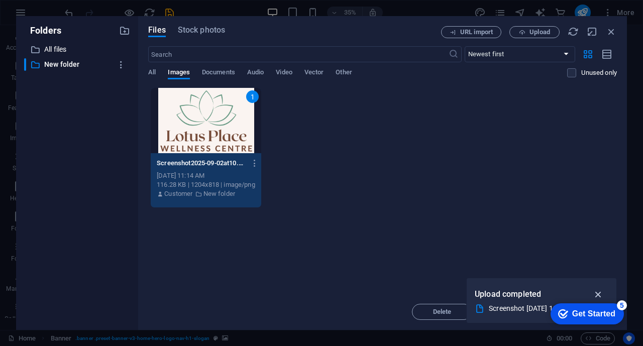
click at [601, 293] on icon "button" at bounding box center [599, 294] width 12 height 11
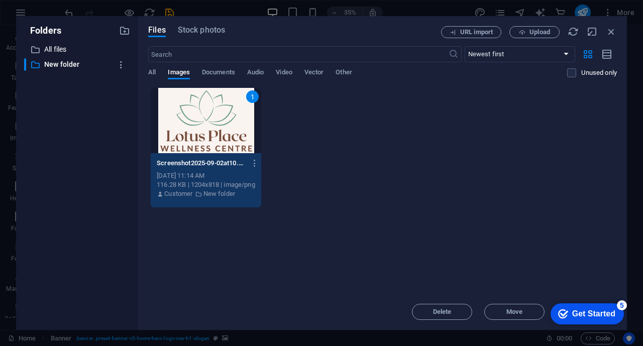
click at [201, 135] on div "1" at bounding box center [206, 120] width 111 height 65
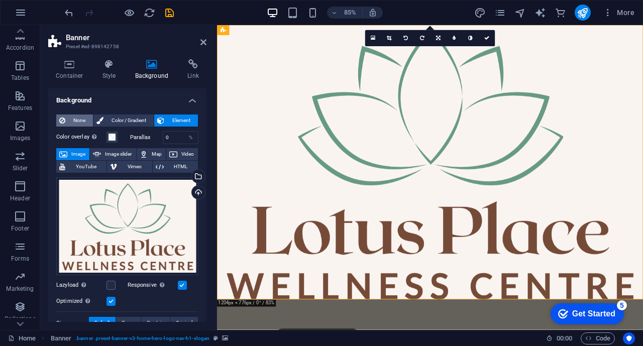
click at [68, 118] on span "None" at bounding box center [79, 121] width 22 height 12
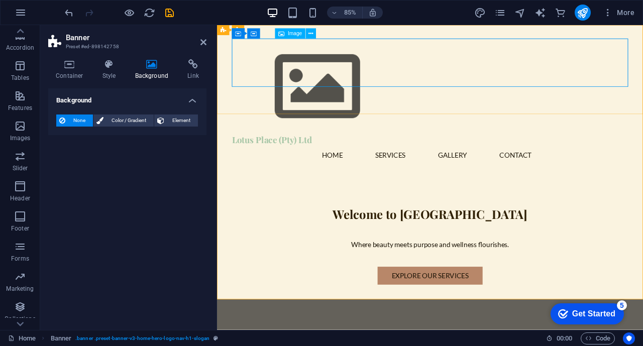
click at [280, 70] on figure at bounding box center [468, 97] width 466 height 113
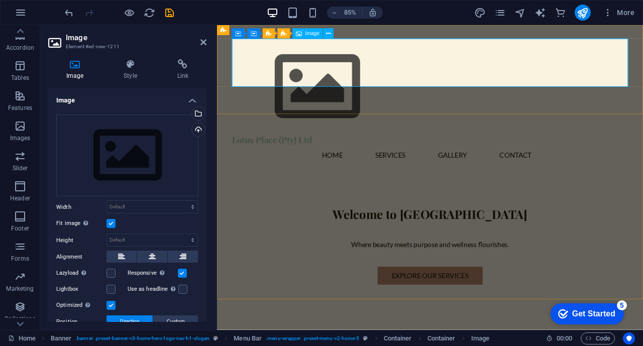
click at [312, 33] on span "Image" at bounding box center [313, 33] width 14 height 5
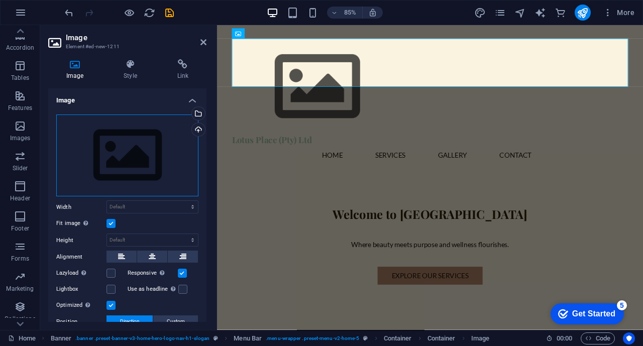
click at [112, 147] on div "Drag files here, click to choose files or select files from Files or our free s…" at bounding box center [127, 156] width 142 height 82
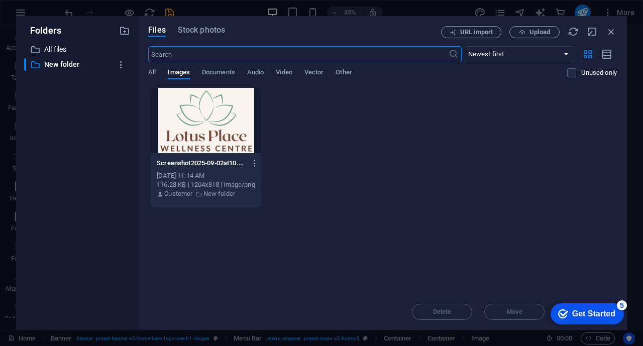
click at [217, 117] on div at bounding box center [206, 120] width 111 height 65
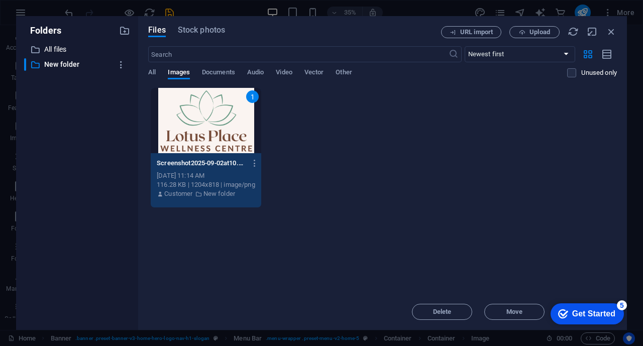
click at [233, 129] on div "1" at bounding box center [206, 120] width 111 height 65
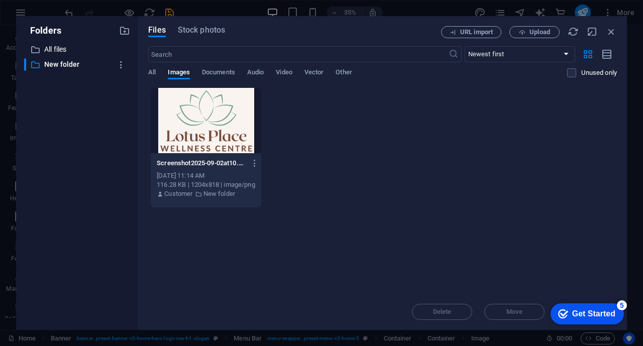
click at [233, 129] on div at bounding box center [206, 120] width 111 height 65
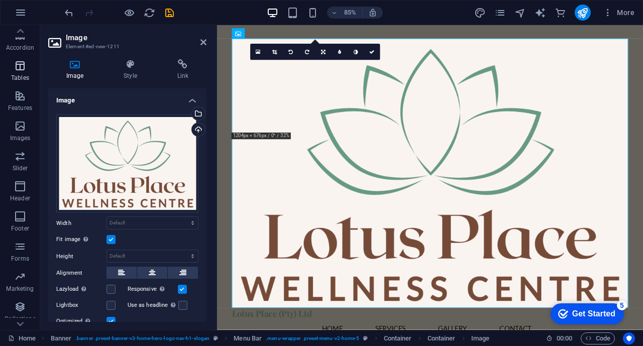
click at [20, 66] on icon "button" at bounding box center [20, 66] width 12 height 12
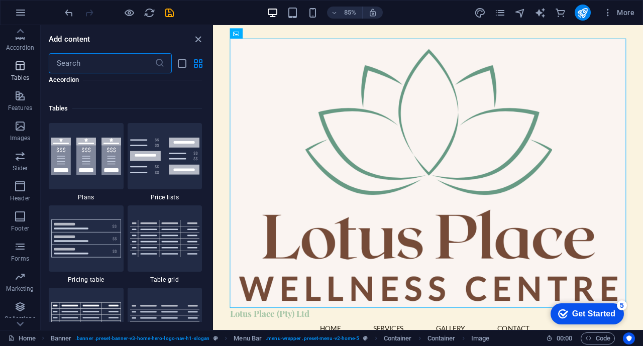
scroll to position [3481, 0]
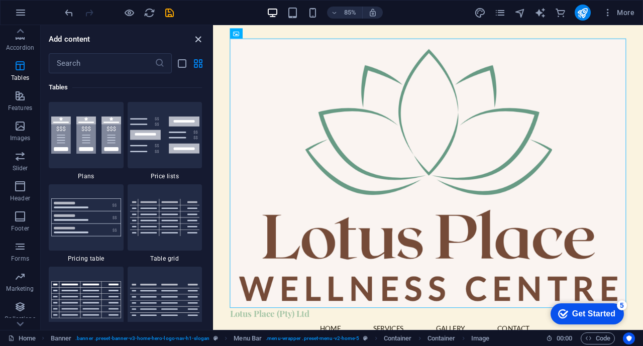
click at [199, 37] on icon "close panel" at bounding box center [198, 40] width 12 height 12
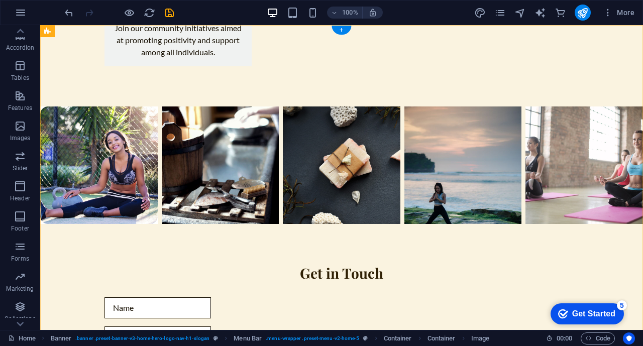
scroll to position [0, 0]
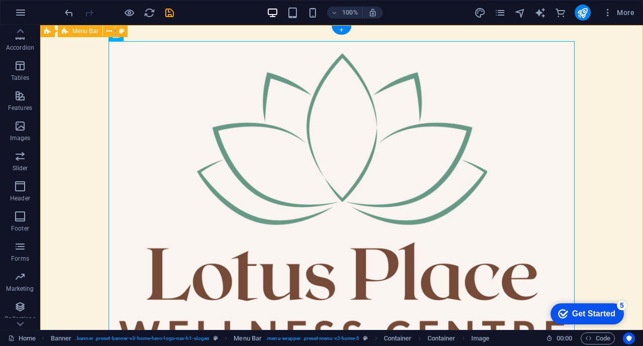
click at [63, 107] on div "Lotus Place (Pty) Ltd Home Services Gallery Contact Menu" at bounding box center [341, 213] width 603 height 377
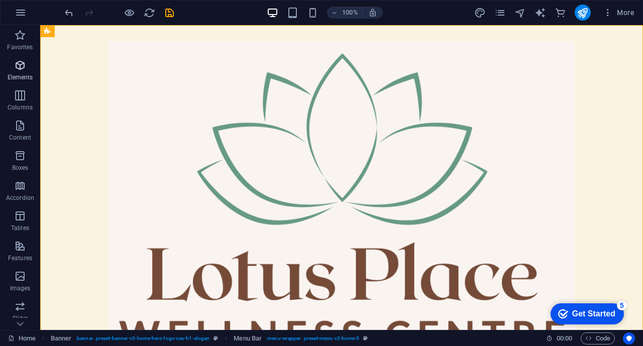
click at [22, 69] on icon "button" at bounding box center [20, 65] width 12 height 12
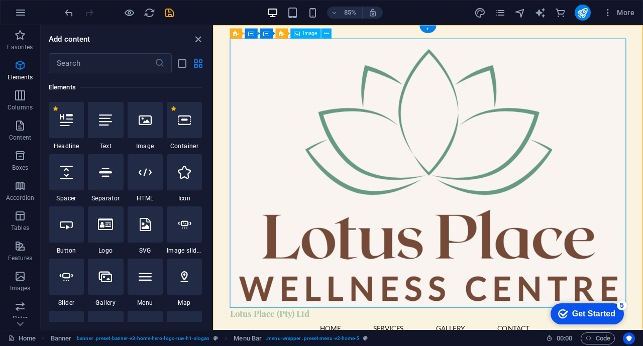
click at [325, 105] on figure at bounding box center [466, 199] width 466 height 317
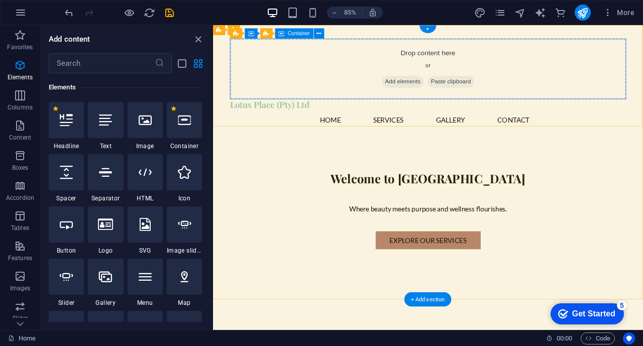
click at [312, 67] on div "Drop content here or Add elements Paste clipboard" at bounding box center [466, 76] width 466 height 71
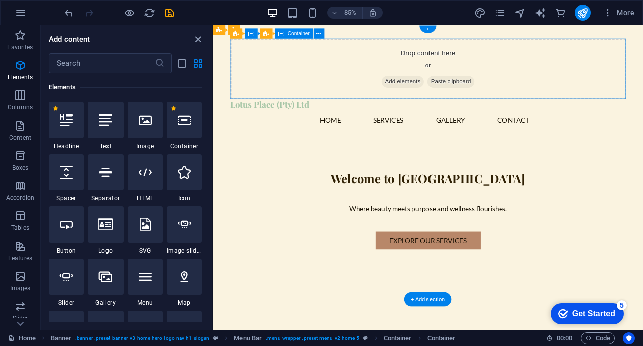
click at [460, 91] on span "Add elements" at bounding box center [437, 92] width 50 height 14
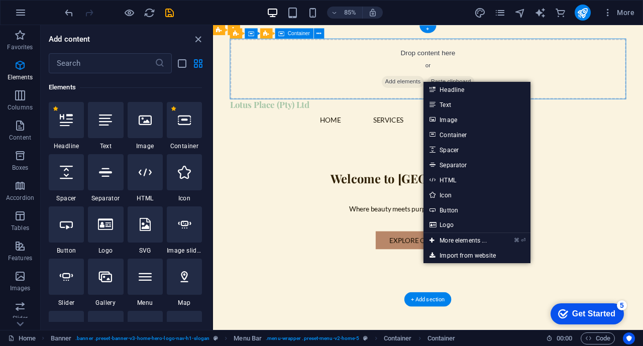
click at [443, 94] on span "Add elements" at bounding box center [437, 92] width 50 height 14
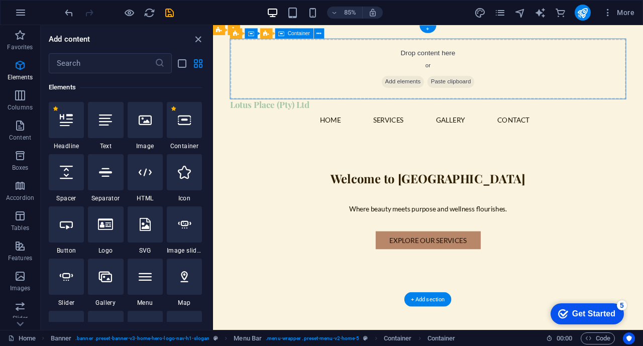
click at [443, 94] on span "Add elements" at bounding box center [437, 92] width 50 height 14
click at [264, 57] on div "Drop content here or Add elements Paste clipboard" at bounding box center [466, 76] width 466 height 71
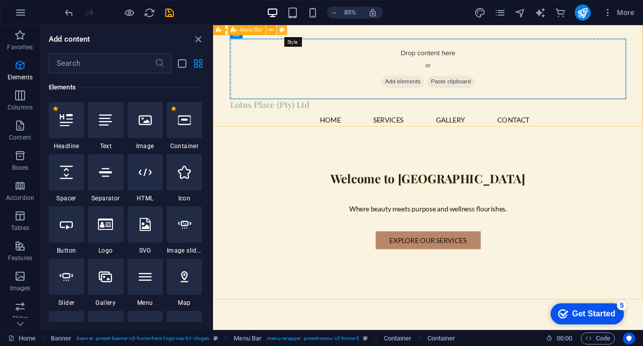
click at [283, 31] on icon at bounding box center [282, 30] width 5 height 9
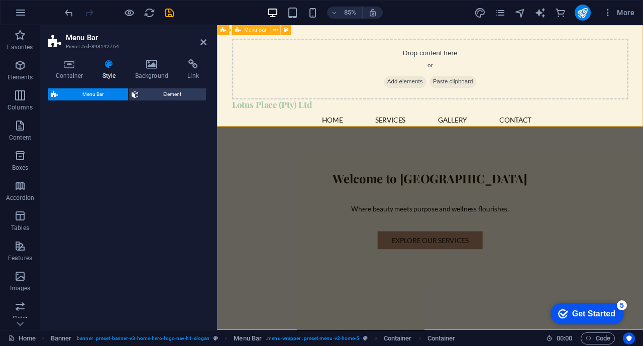
select select "rem"
select select "preset-menu-v2-home-5"
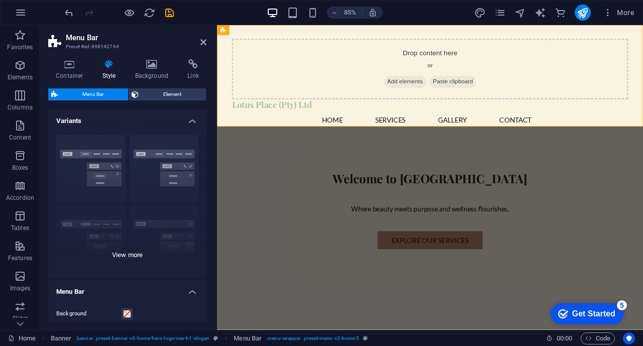
click at [108, 157] on div "Border Centered Default Fixed Loki Trigger Wide XXL" at bounding box center [127, 202] width 158 height 151
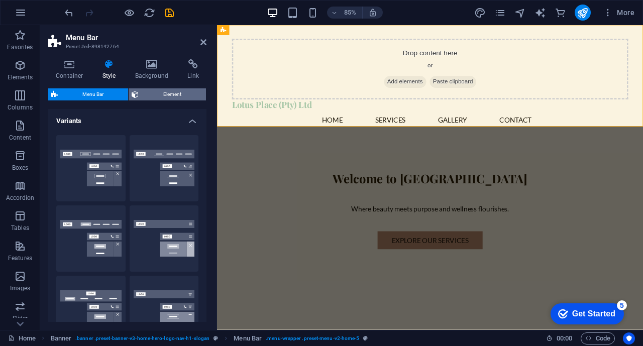
click at [169, 95] on span "Element" at bounding box center [172, 94] width 61 height 12
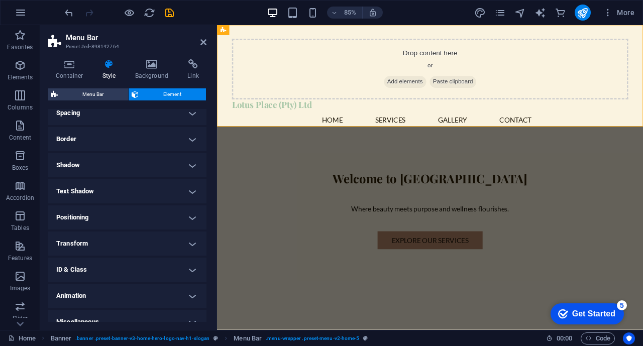
scroll to position [212, 0]
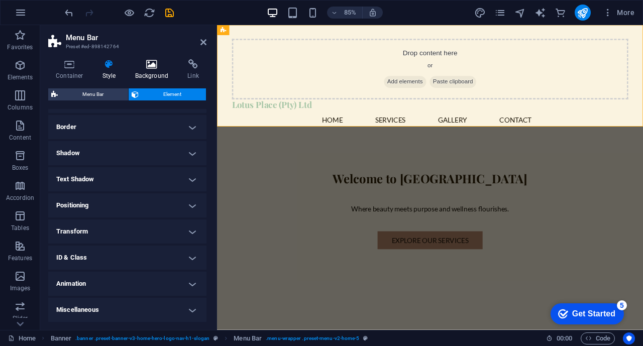
click at [158, 73] on h4 "Background" at bounding box center [154, 69] width 53 height 21
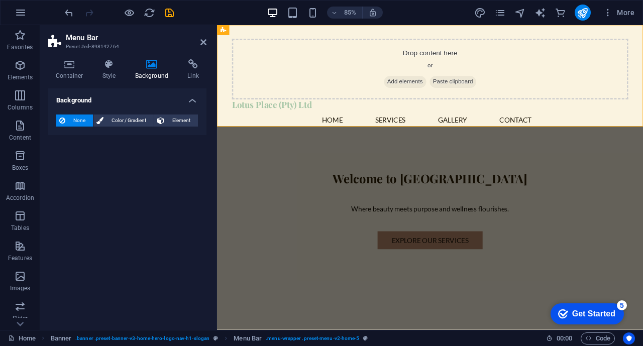
click at [71, 120] on span "None" at bounding box center [79, 121] width 22 height 12
click at [112, 119] on span "Color / Gradient" at bounding box center [129, 121] width 44 height 12
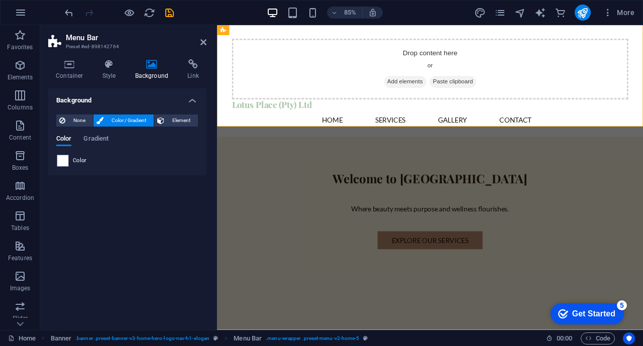
click at [80, 159] on span "Color" at bounding box center [80, 161] width 14 height 8
click at [180, 115] on span "Element" at bounding box center [181, 121] width 28 height 12
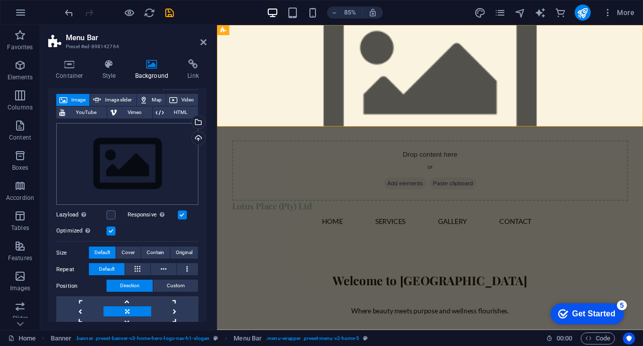
scroll to position [0, 0]
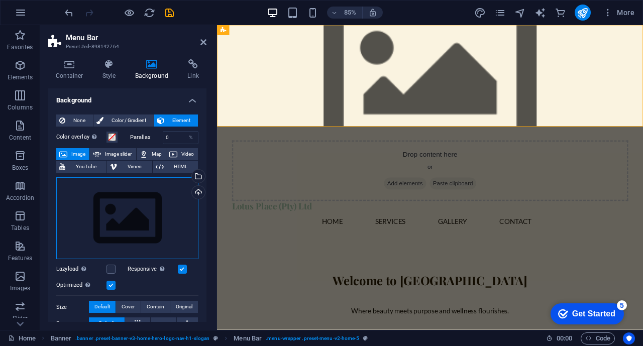
click at [149, 211] on div "Drag files here, click to choose files or select files from Files or our free s…" at bounding box center [127, 218] width 142 height 82
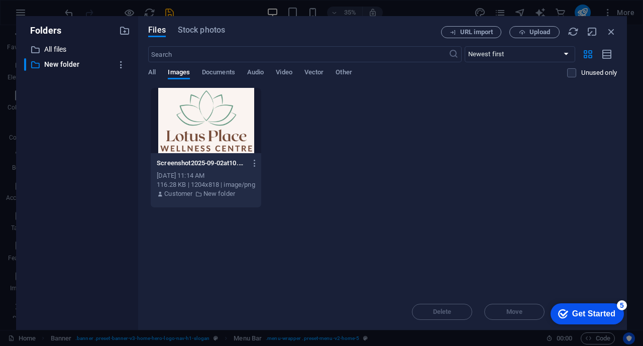
click at [215, 107] on div at bounding box center [206, 120] width 111 height 65
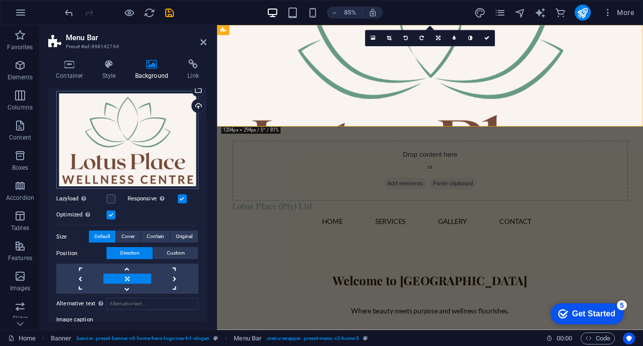
scroll to position [153, 0]
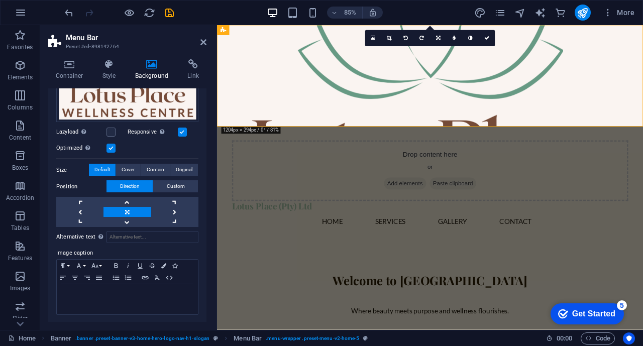
click at [156, 328] on div "Container Style Background Link Size Height Default px rem % vh vw Min. height …" at bounding box center [127, 190] width 174 height 279
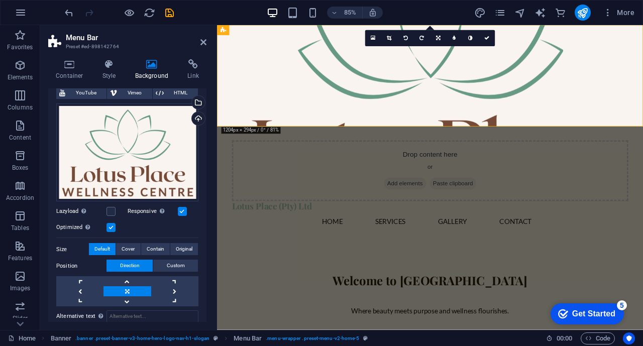
scroll to position [71, 0]
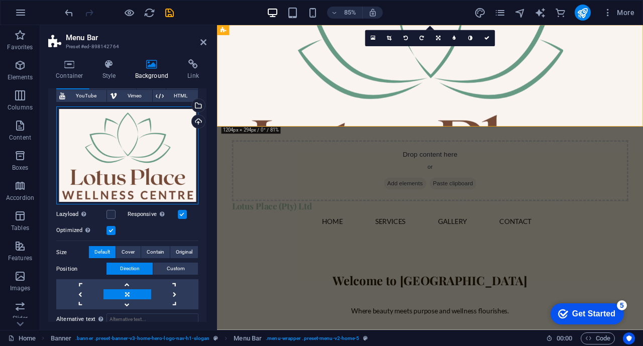
click at [131, 140] on div "Drag files here, click to choose files or select files from Files or our free s…" at bounding box center [127, 156] width 142 height 99
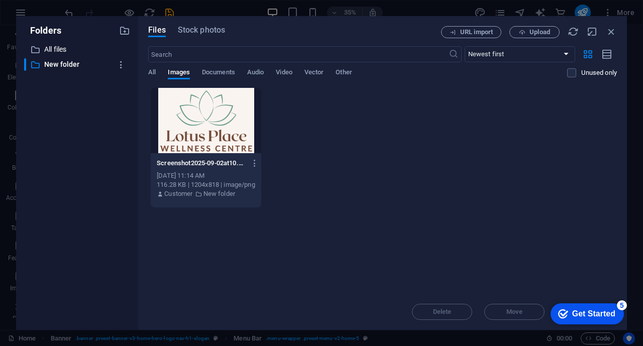
click at [235, 106] on div at bounding box center [206, 120] width 111 height 65
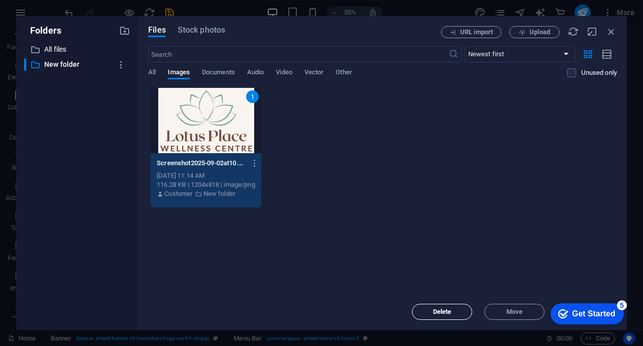
click at [440, 309] on span "Delete" at bounding box center [442, 312] width 19 height 6
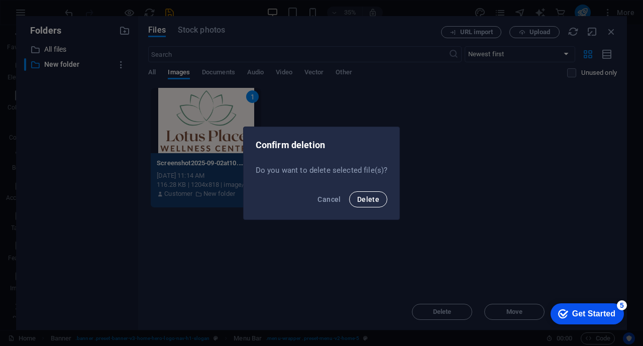
click at [377, 200] on span "Delete" at bounding box center [368, 199] width 22 height 8
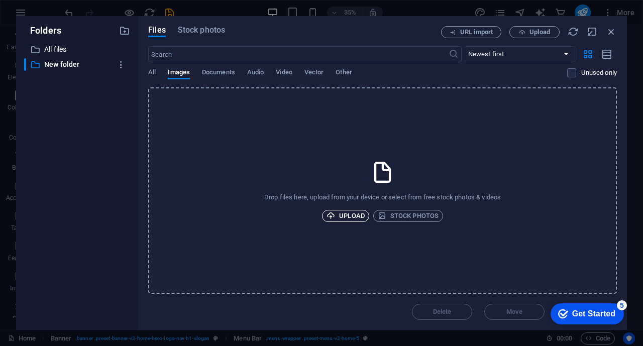
click at [353, 214] on span "Upload" at bounding box center [346, 216] width 38 height 12
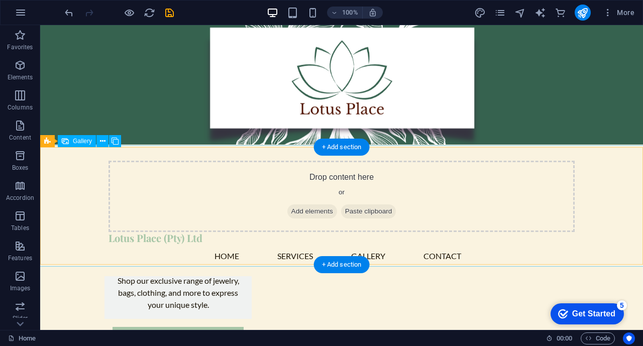
scroll to position [517, 0]
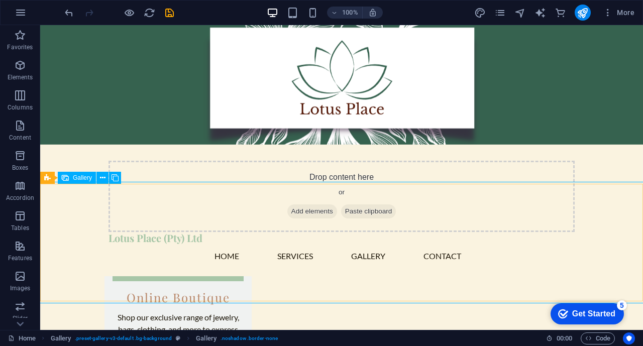
click at [80, 179] on span "Gallery" at bounding box center [82, 178] width 19 height 6
click at [103, 177] on icon at bounding box center [103, 178] width 6 height 11
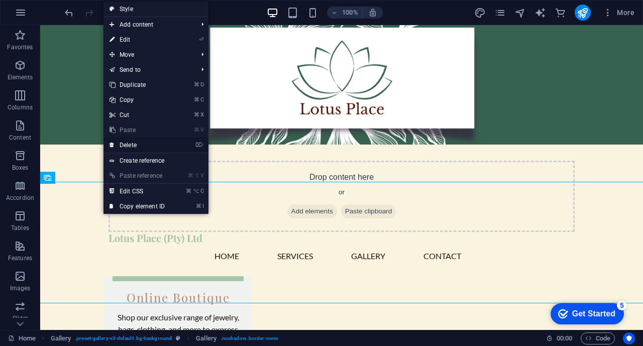
click at [136, 146] on link "⌦ Delete" at bounding box center [137, 145] width 67 height 15
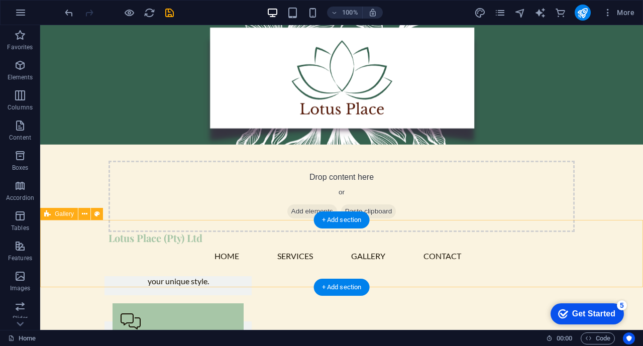
scroll to position [481, 0]
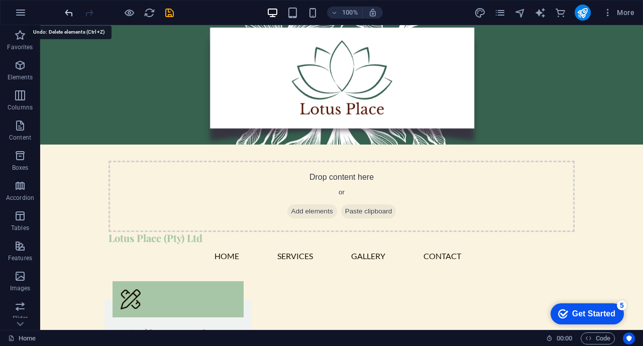
click at [69, 11] on icon "undo" at bounding box center [69, 13] width 12 height 12
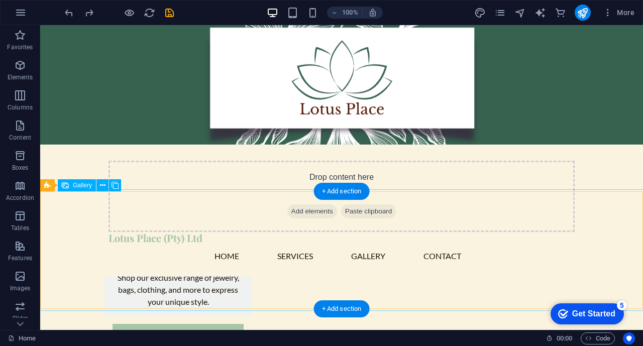
scroll to position [510, 0]
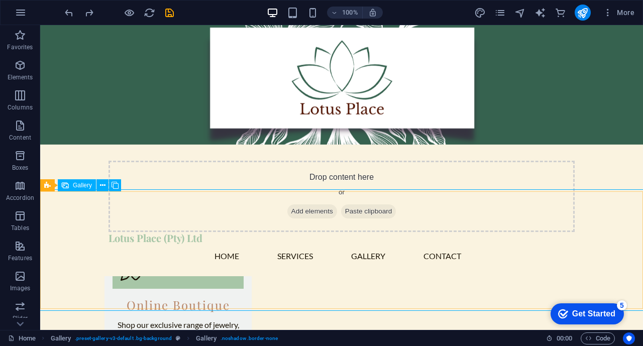
click at [78, 186] on span "Gallery" at bounding box center [82, 185] width 19 height 6
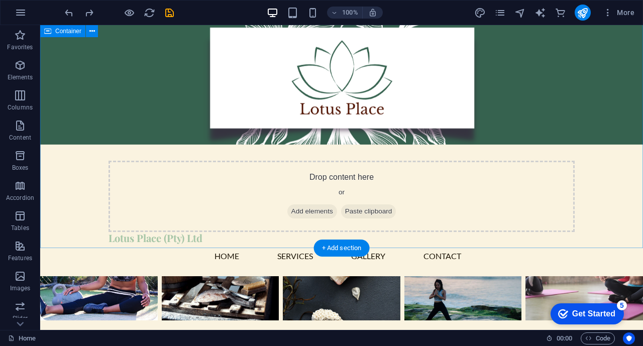
scroll to position [931, 0]
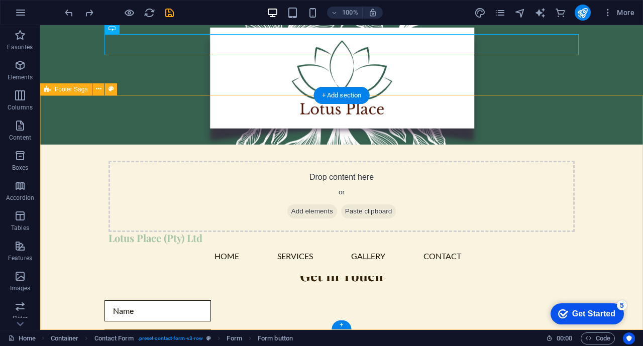
scroll to position [1084, 0]
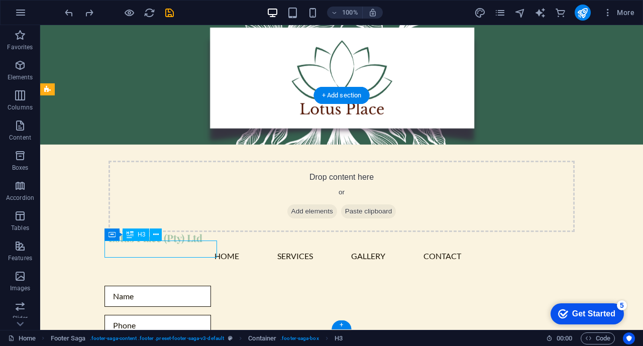
scroll to position [1067, 0]
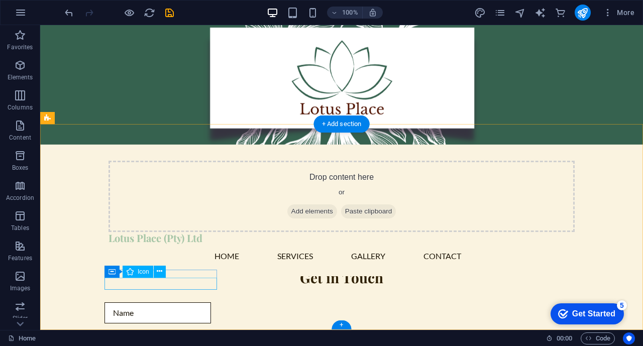
scroll to position [1055, 0]
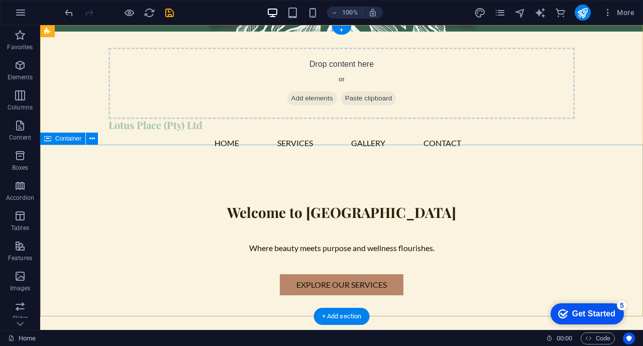
scroll to position [0, 0]
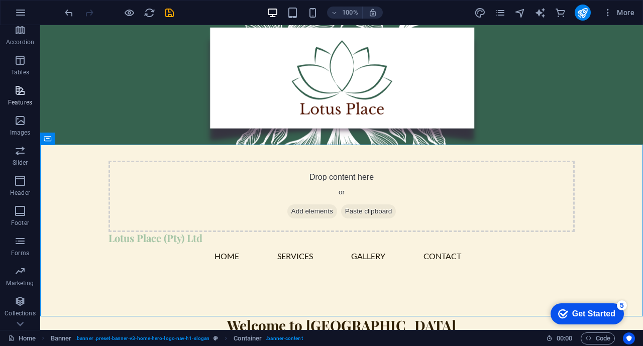
scroll to position [159, 0]
click at [24, 120] on icon "button" at bounding box center [20, 118] width 12 height 12
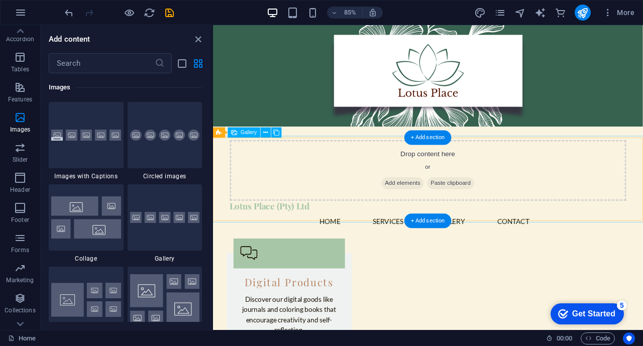
scroll to position [572, 0]
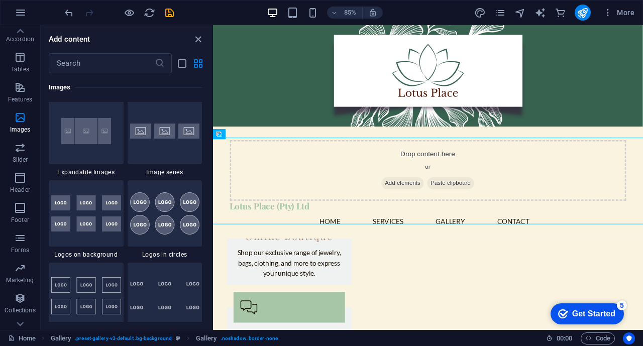
scroll to position [5438, 0]
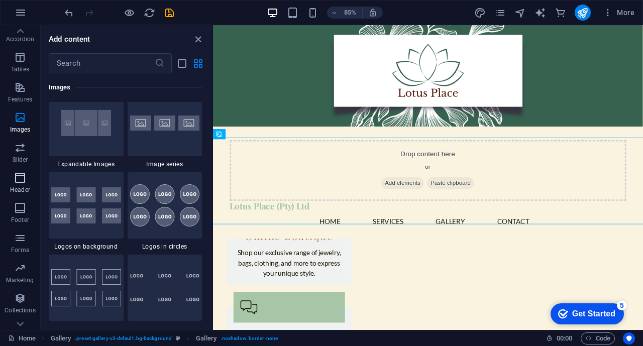
click at [24, 182] on icon "button" at bounding box center [20, 178] width 12 height 12
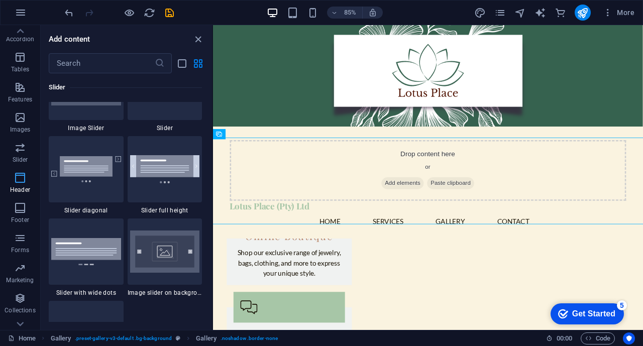
scroll to position [6052, 0]
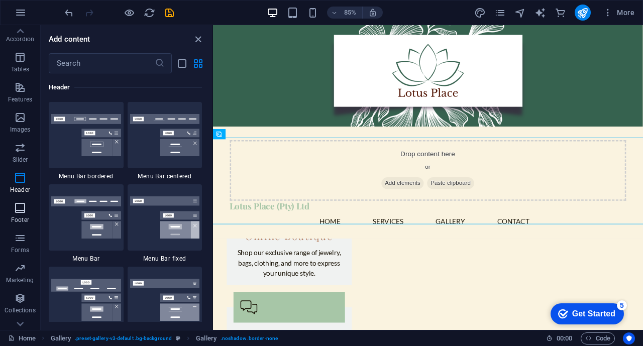
click at [19, 207] on icon "button" at bounding box center [20, 208] width 12 height 12
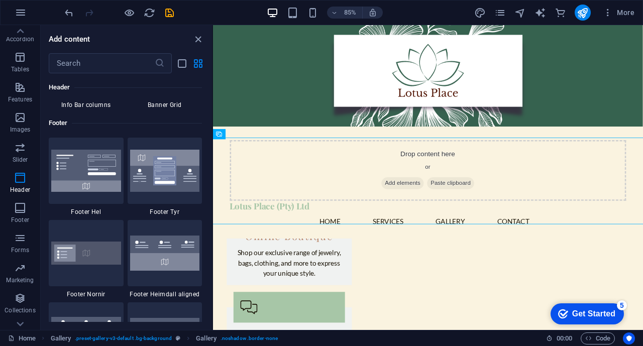
scroll to position [6613, 0]
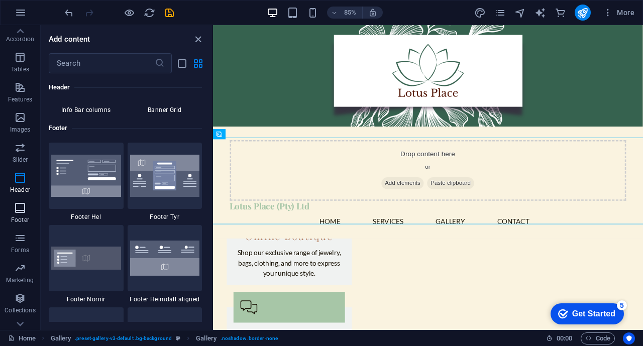
click at [96, 177] on img at bounding box center [86, 176] width 70 height 42
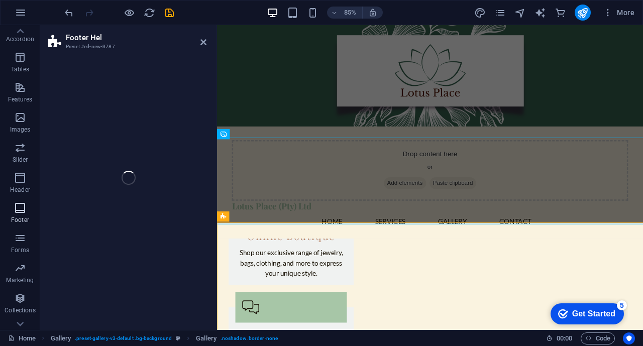
scroll to position [177, 0]
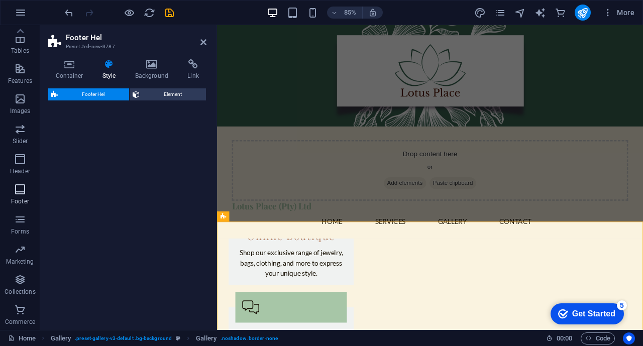
select select "%"
select select "rem"
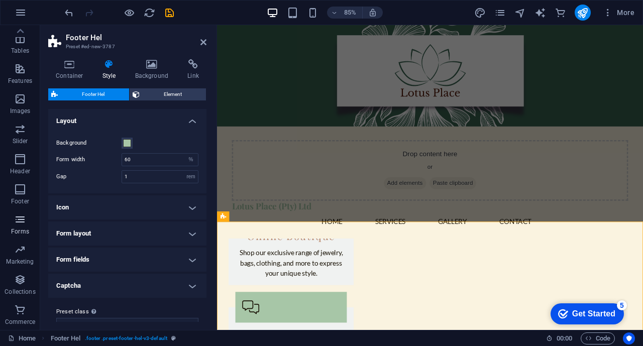
click at [24, 219] on icon "button" at bounding box center [20, 220] width 12 height 12
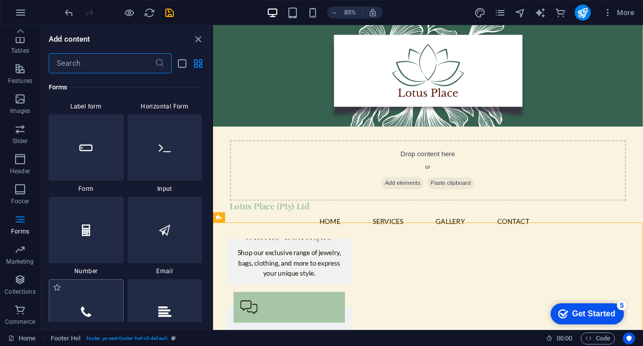
scroll to position [7385, 0]
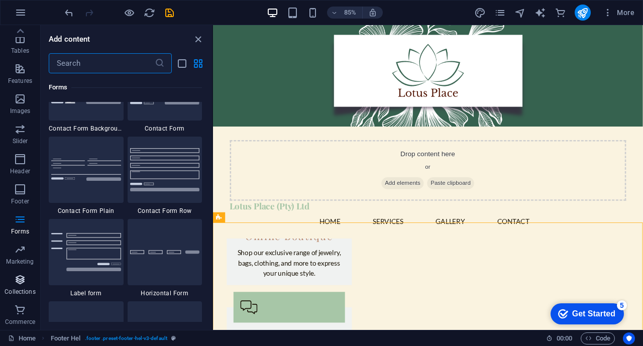
click at [22, 279] on icon "button" at bounding box center [20, 280] width 12 height 12
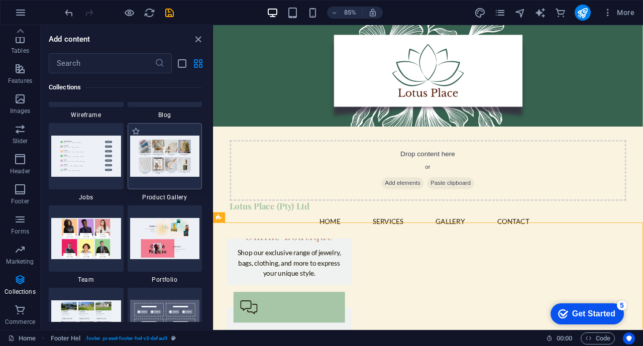
scroll to position [9287, 0]
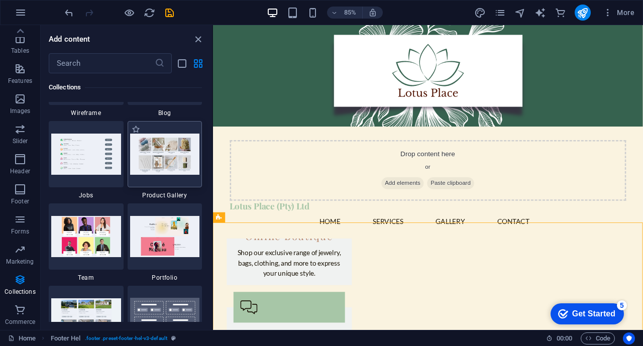
click at [174, 164] on img at bounding box center [165, 154] width 70 height 41
click at [167, 172] on img at bounding box center [165, 154] width 70 height 41
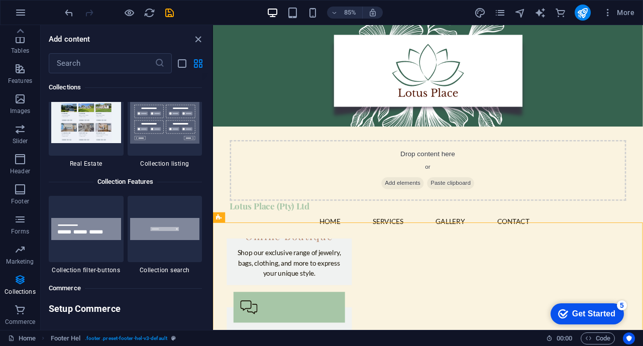
scroll to position [9484, 0]
click at [18, 310] on icon "button" at bounding box center [20, 310] width 12 height 12
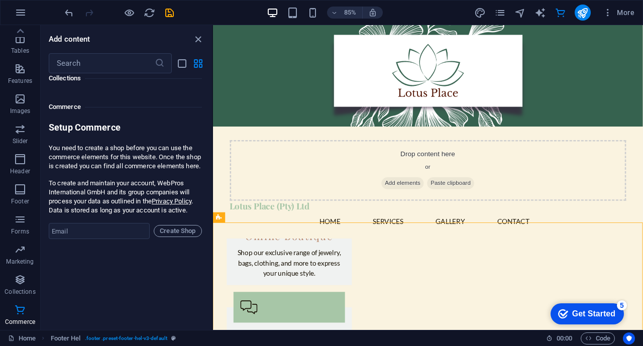
scroll to position [9685, 0]
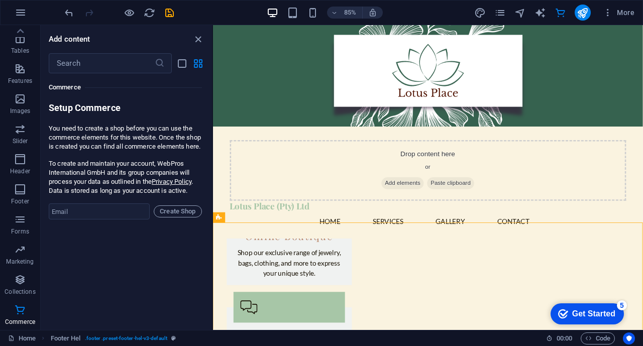
click at [93, 274] on div "Favorites 1 Star Headline 1 Star Container Elements 1 Star Headline 1 Star Text…" at bounding box center [126, 197] width 171 height 249
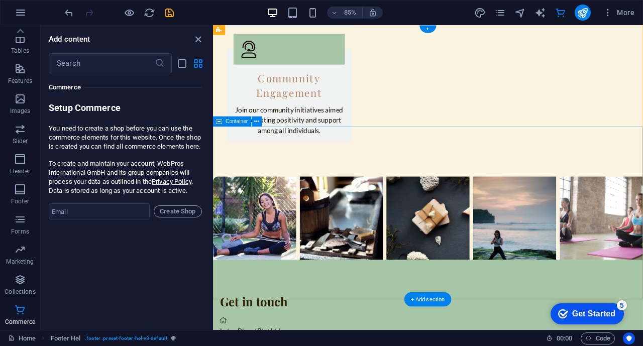
scroll to position [0, 0]
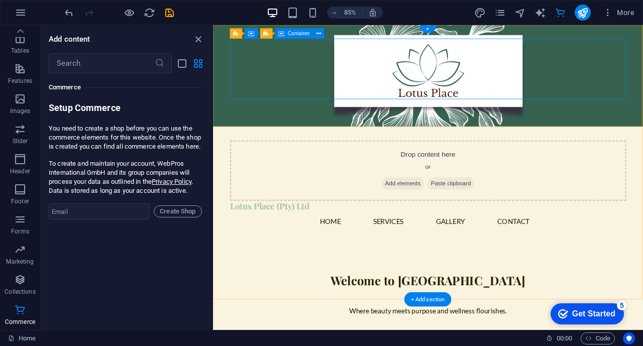
click at [258, 161] on div "Drop content here or Add elements Paste clipboard" at bounding box center [466, 196] width 466 height 71
click at [242, 161] on div "Drop content here or Add elements Paste clipboard" at bounding box center [466, 196] width 466 height 71
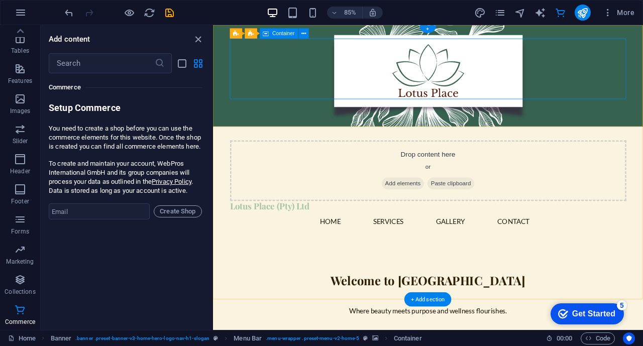
click at [235, 161] on div "Drop content here or Add elements Paste clipboard" at bounding box center [466, 196] width 466 height 71
click at [306, 34] on icon at bounding box center [304, 33] width 5 height 9
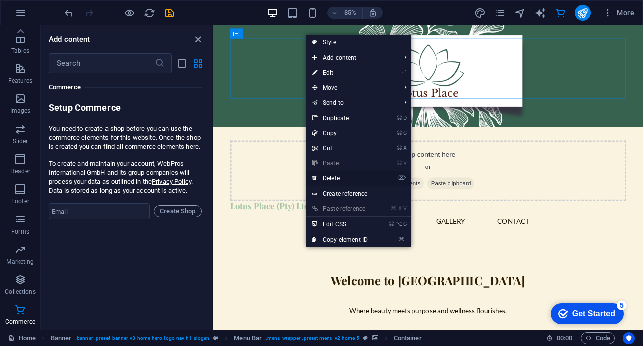
click at [340, 181] on link "⌦ Delete" at bounding box center [340, 178] width 67 height 15
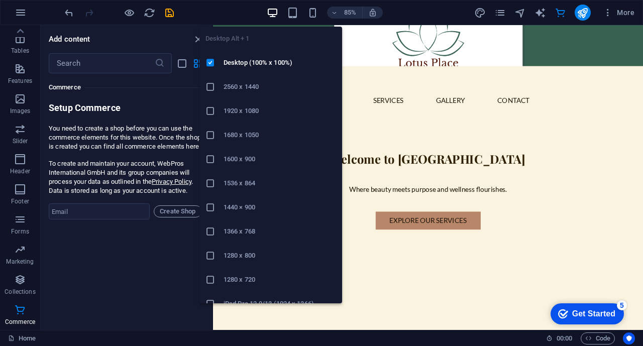
click at [291, 46] on ul "Desktop Alt + 1 Desktop (100% x 100%) 2560 x 1440 1920 x 1080 1680 x [PHONE_NUM…" at bounding box center [271, 184] width 143 height 314
click at [204, 39] on ul "Desktop Alt + 1 Desktop (100% x 100%) 2560 x 1440 1920 x 1080 1680 x [PHONE_NUM…" at bounding box center [271, 184] width 143 height 314
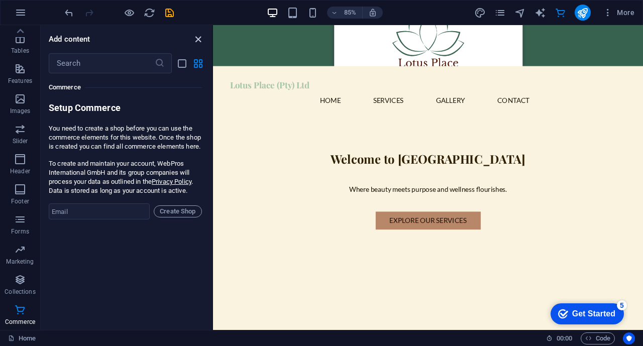
click at [192, 38] on span "close panel" at bounding box center [198, 40] width 12 height 12
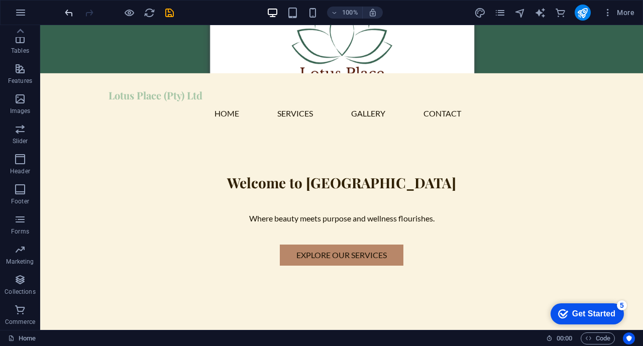
click at [69, 13] on icon "undo" at bounding box center [69, 13] width 12 height 12
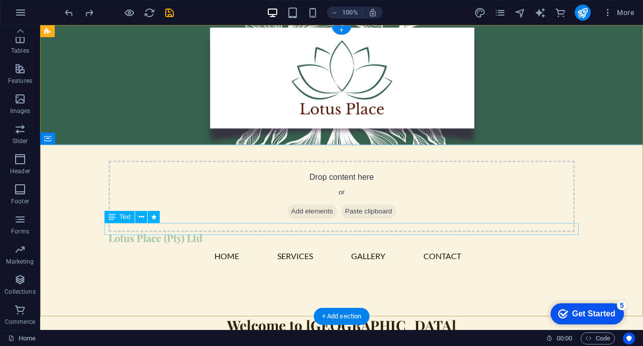
click at [178, 335] on div at bounding box center [342, 345] width 474 height 20
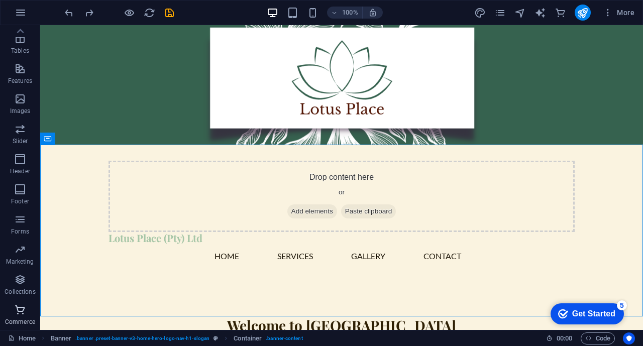
click at [17, 311] on icon "button" at bounding box center [20, 310] width 12 height 12
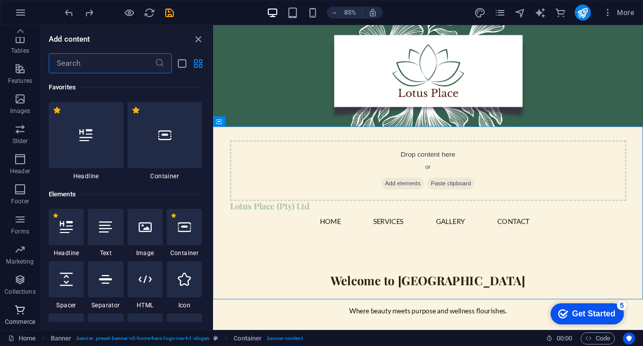
scroll to position [9685, 0]
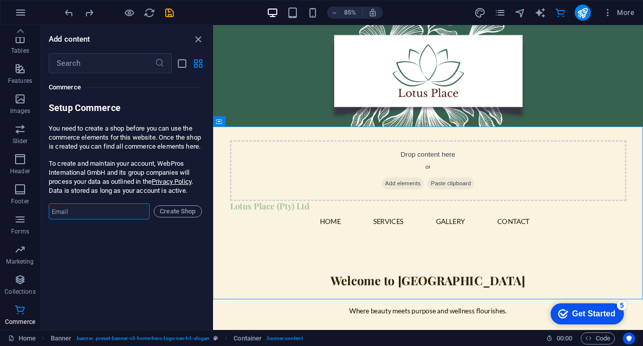
click at [104, 220] on input "email" at bounding box center [99, 212] width 101 height 16
type input "[EMAIL_ADDRESS][DOMAIN_NAME]"
click at [173, 218] on span "Create Shop" at bounding box center [177, 212] width 39 height 12
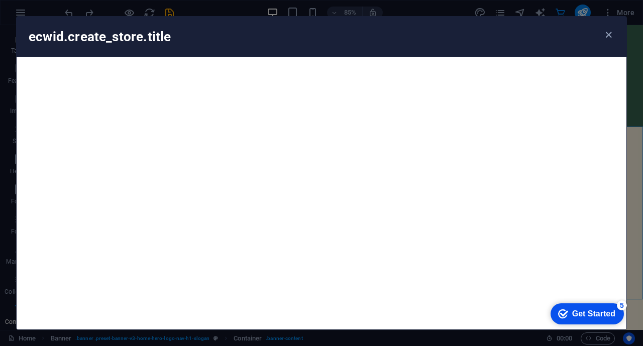
click at [136, 34] on h4 "ecwid.create_store.title" at bounding box center [316, 37] width 574 height 16
drag, startPoint x: 175, startPoint y: 38, endPoint x: 203, endPoint y: 54, distance: 32.0
click at [174, 38] on h4 "ecwid.create_store.title" at bounding box center [316, 37] width 574 height 16
